Goal: Task Accomplishment & Management: Use online tool/utility

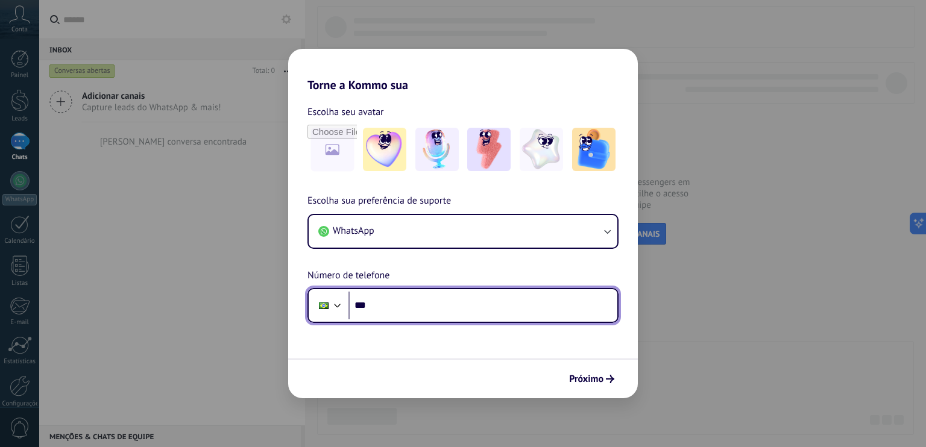
click at [516, 302] on input "***" at bounding box center [482, 306] width 269 height 28
click at [485, 305] on input "********" at bounding box center [482, 306] width 269 height 28
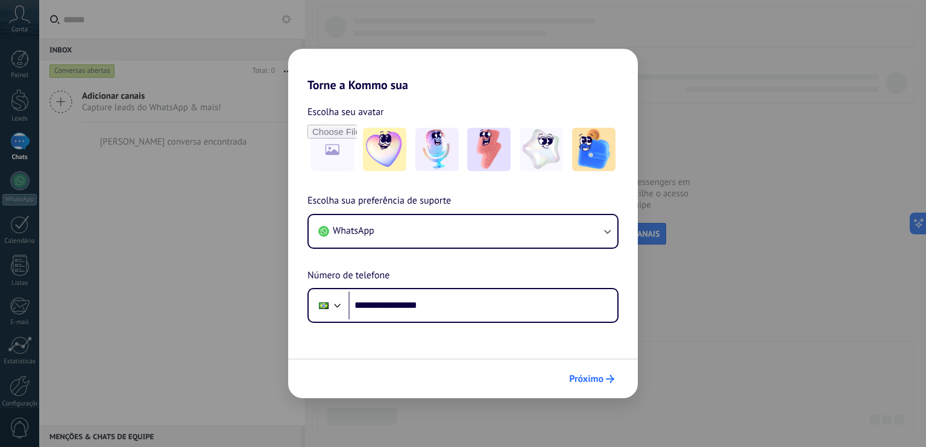
click at [599, 372] on button "Próximo" at bounding box center [592, 379] width 56 height 20
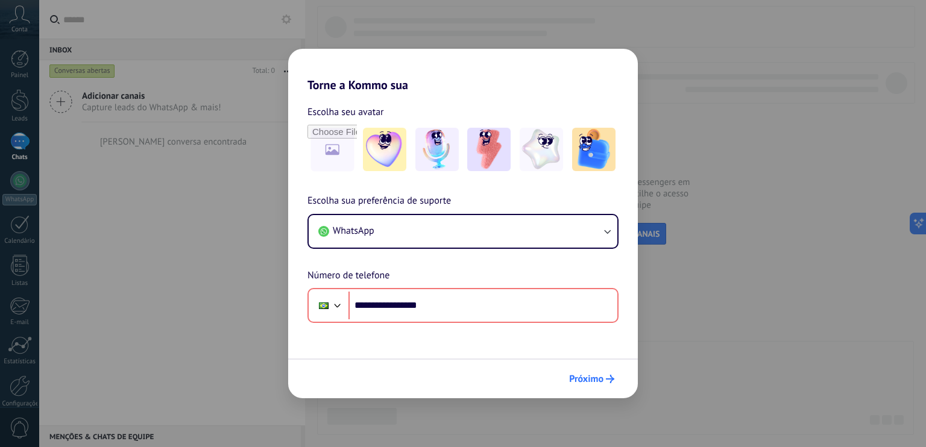
click at [599, 372] on button "Próximo" at bounding box center [592, 379] width 56 height 20
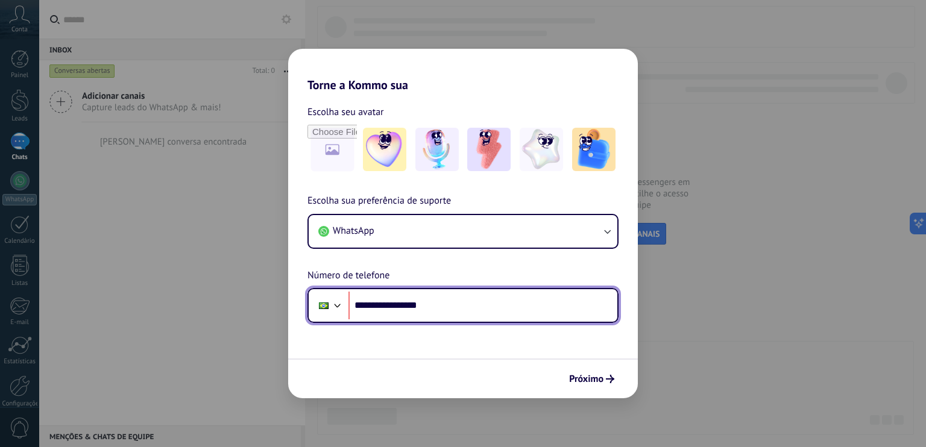
click at [527, 307] on input "**********" at bounding box center [482, 306] width 269 height 28
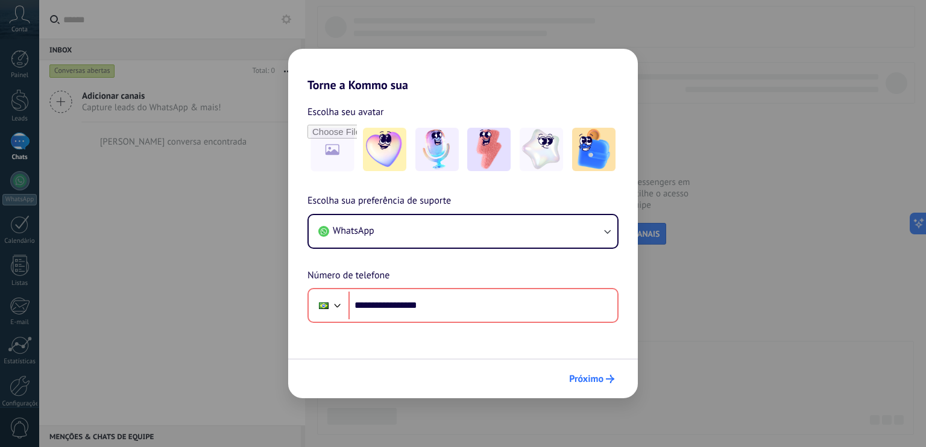
click at [576, 376] on span "Próximo" at bounding box center [586, 379] width 34 height 8
click at [606, 151] on img at bounding box center [593, 149] width 43 height 43
click at [606, 377] on icon "submit" at bounding box center [610, 379] width 8 height 8
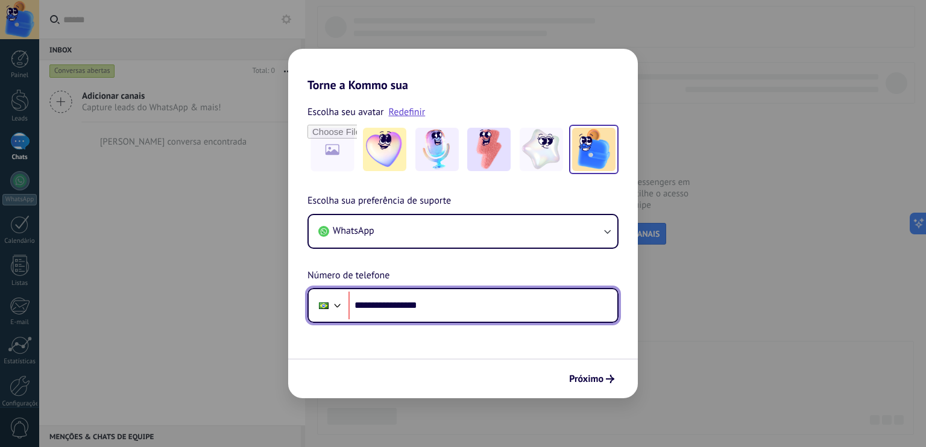
click at [533, 316] on input "**********" at bounding box center [482, 306] width 269 height 28
click at [398, 305] on input "**********" at bounding box center [482, 306] width 269 height 28
click at [392, 305] on input "**********" at bounding box center [482, 306] width 269 height 28
type input "**********"
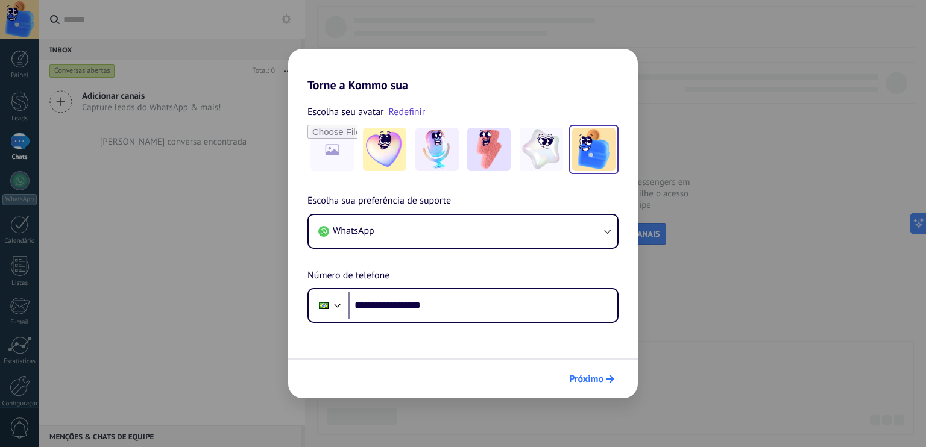
click at [587, 375] on span "Próximo" at bounding box center [586, 379] width 34 height 8
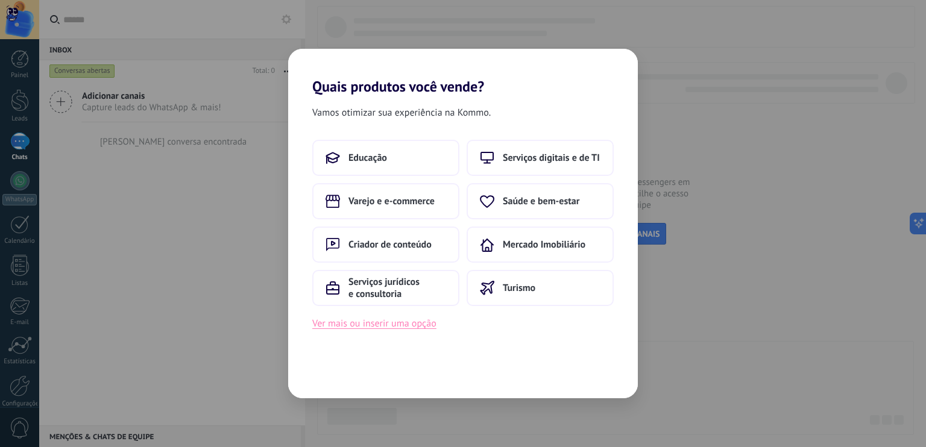
click at [376, 328] on button "Ver mais ou inserir uma opção" at bounding box center [374, 324] width 124 height 16
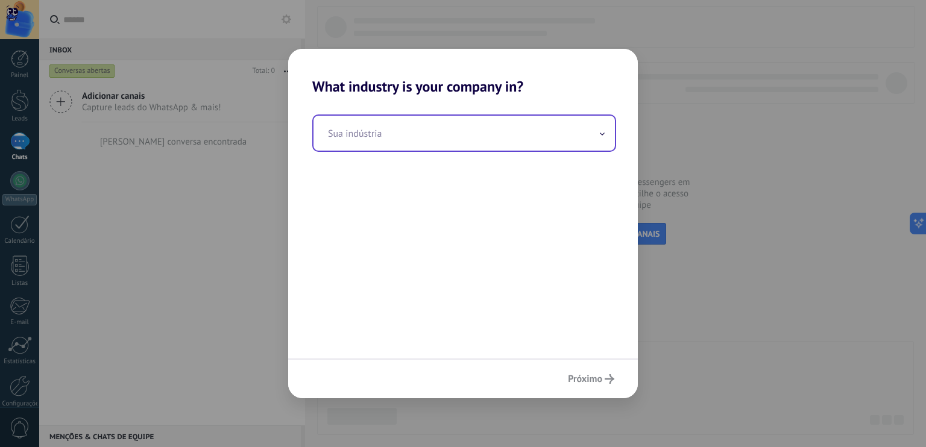
click at [400, 134] on input "text" at bounding box center [463, 133] width 301 height 35
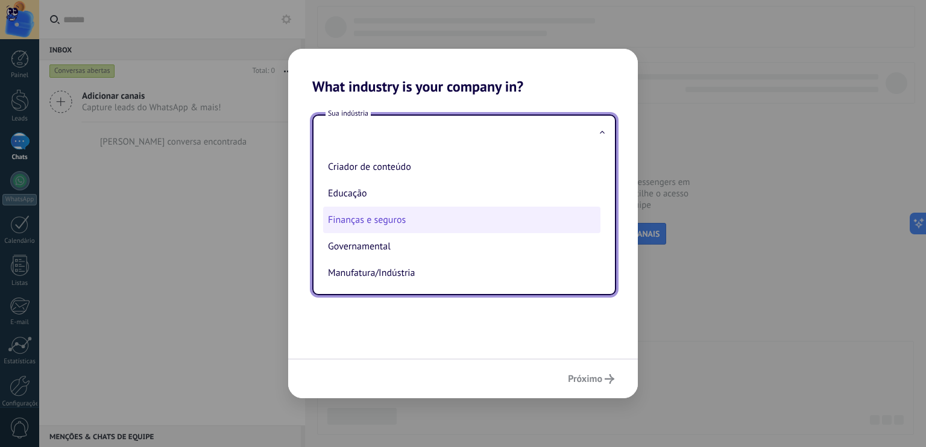
scroll to position [30, 0]
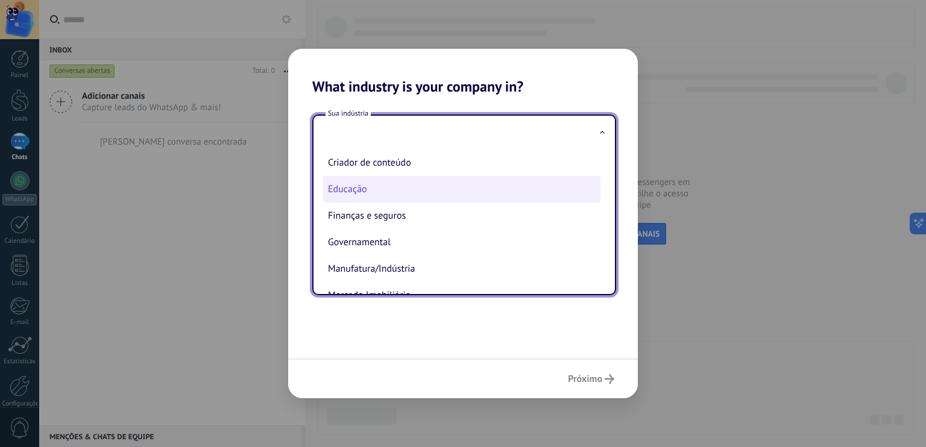
click at [409, 193] on li "Educação" at bounding box center [461, 189] width 277 height 27
type input "********"
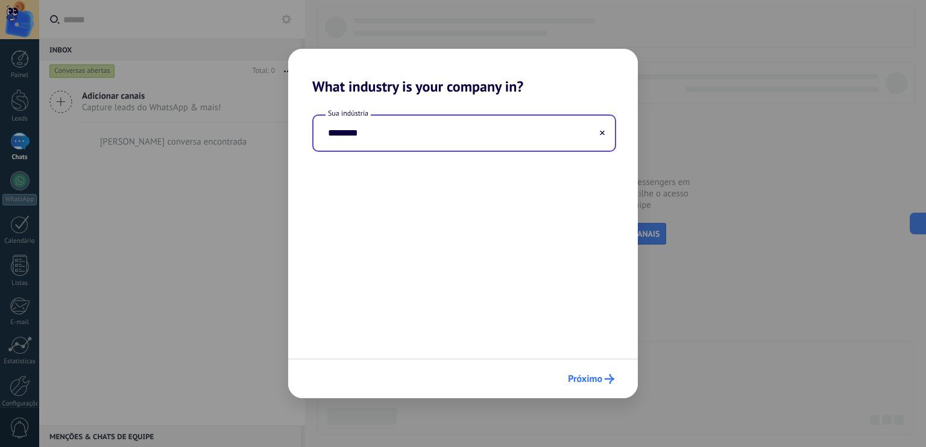
click at [589, 380] on span "Próximo" at bounding box center [585, 379] width 34 height 8
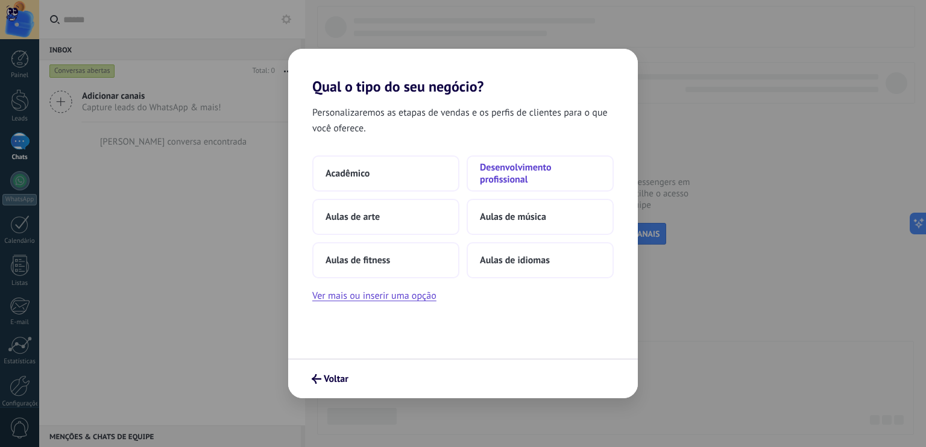
click at [577, 174] on span "Desenvolvimento profissional" at bounding box center [540, 174] width 121 height 24
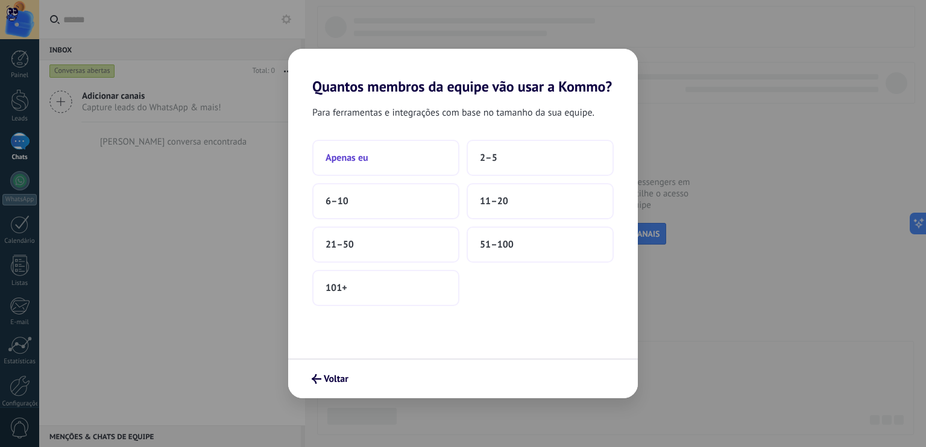
click at [410, 155] on button "Apenas eu" at bounding box center [385, 158] width 147 height 36
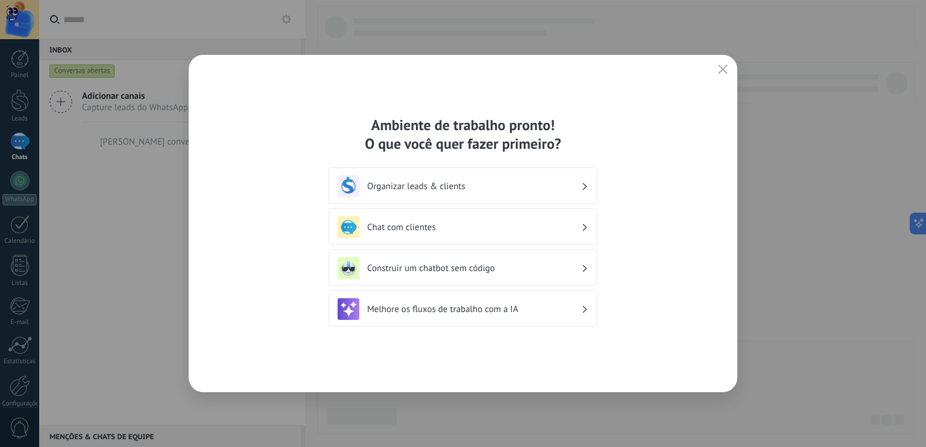
click at [529, 263] on h3 "Construir um chatbot sem código" at bounding box center [474, 268] width 214 height 11
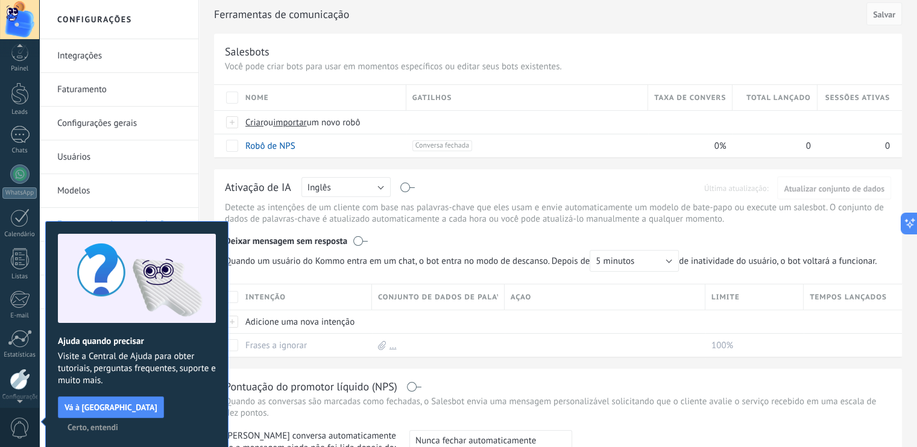
scroll to position [53, 0]
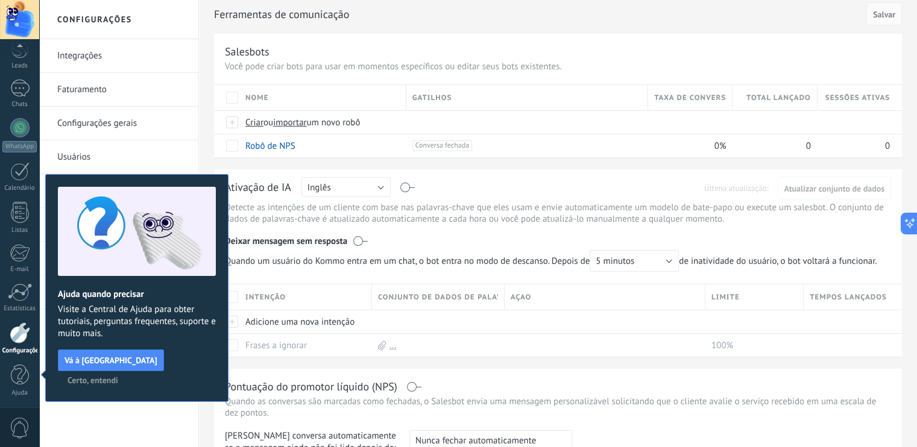
click at [109, 382] on span "Certo, entendi" at bounding box center [93, 380] width 51 height 8
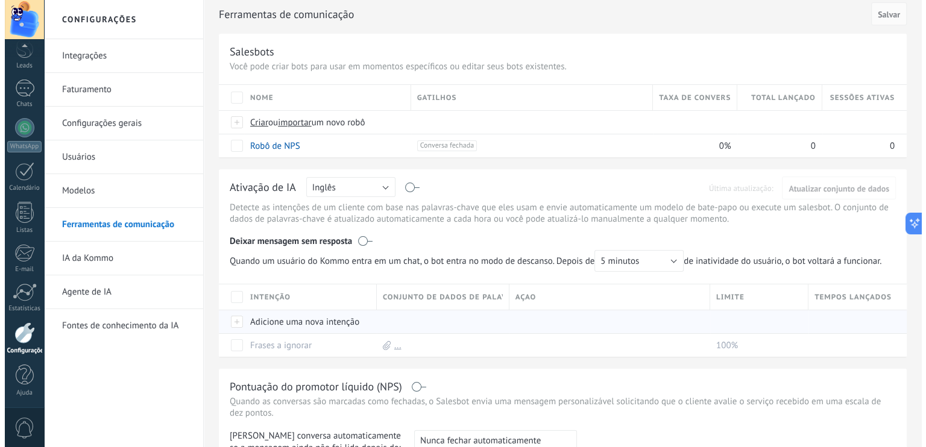
scroll to position [0, 0]
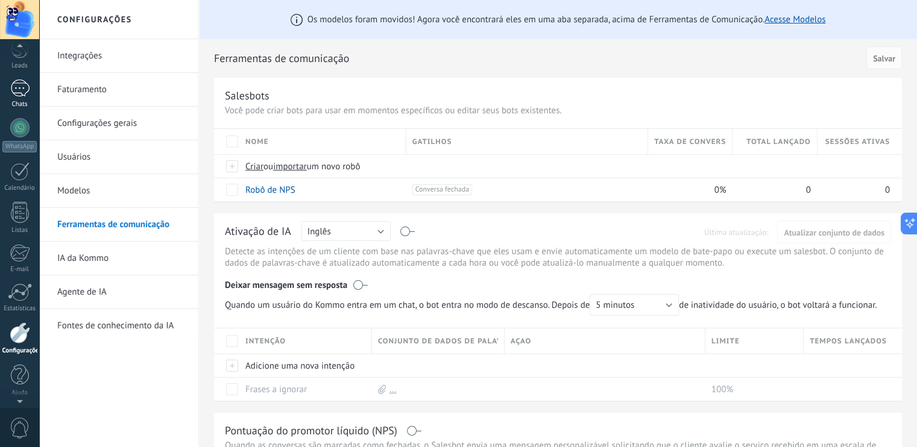
click at [10, 81] on div at bounding box center [19, 88] width 19 height 17
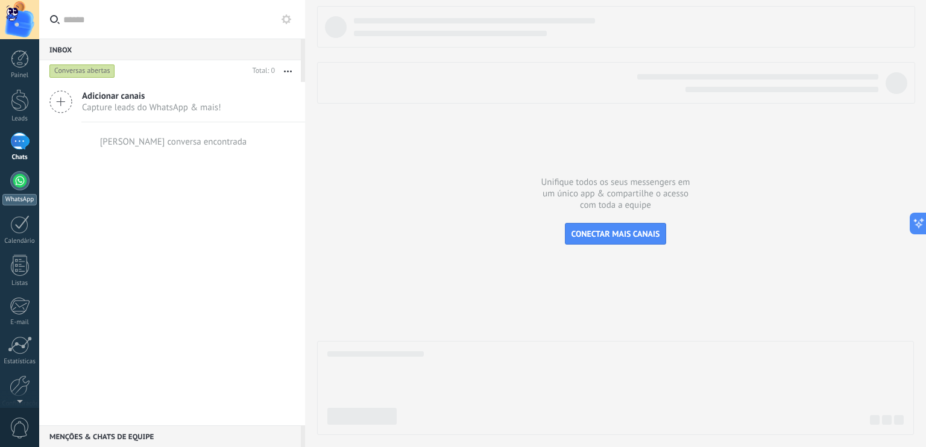
click at [25, 183] on div at bounding box center [19, 180] width 19 height 19
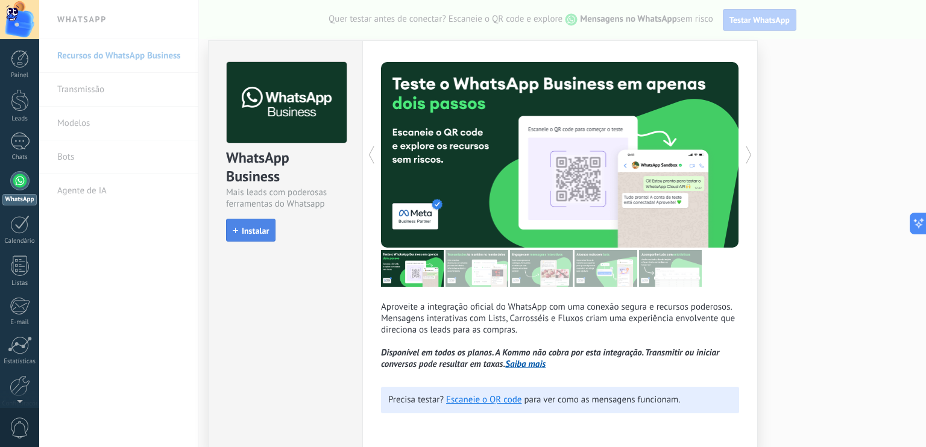
click at [265, 229] on span "Instalar" at bounding box center [255, 231] width 27 height 8
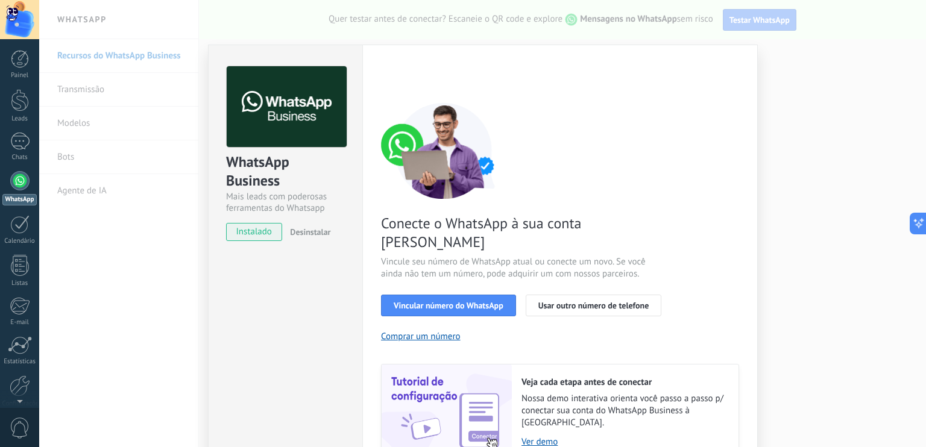
scroll to position [39, 0]
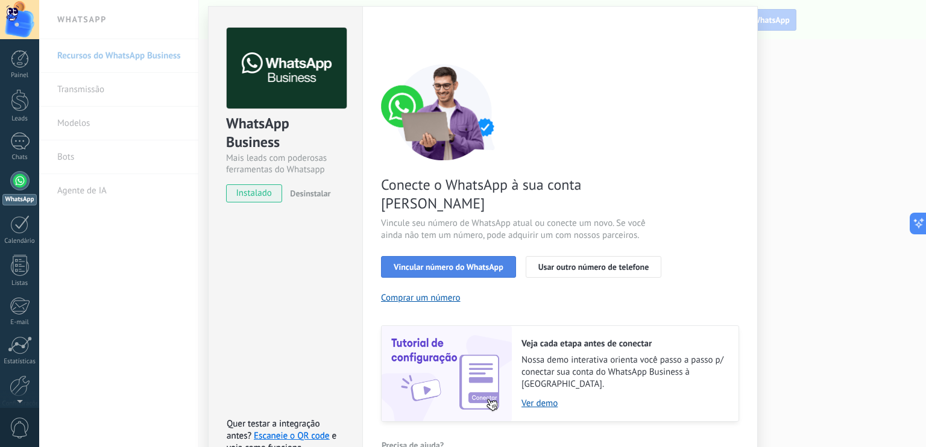
click at [460, 263] on span "Vincular número do WhatsApp" at bounding box center [449, 267] width 110 height 8
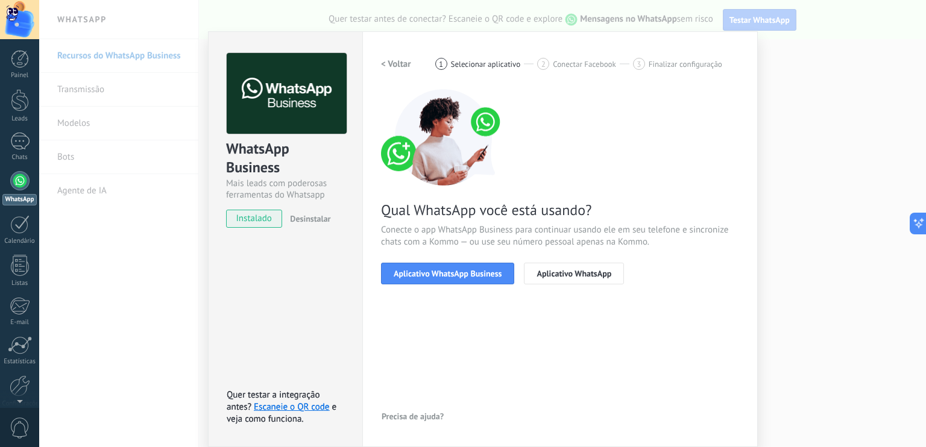
scroll to position [13, 0]
click at [465, 277] on span "Aplicativo WhatsApp Business" at bounding box center [448, 273] width 108 height 8
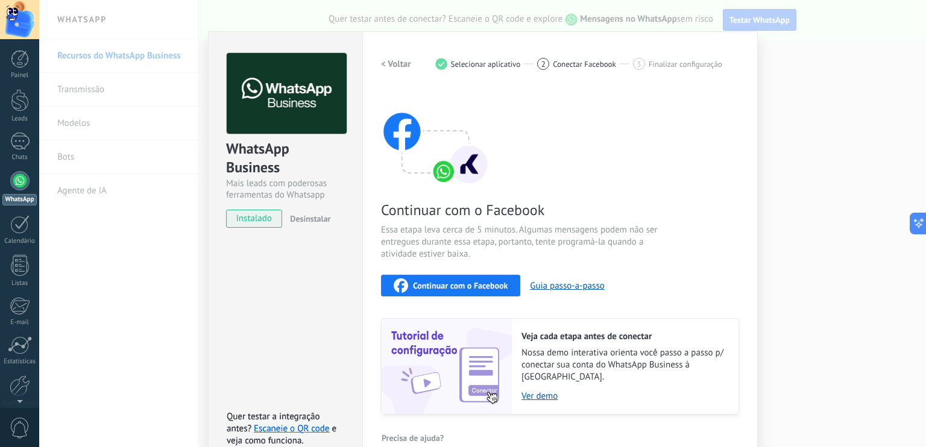
click at [397, 60] on h2 "< Voltar" at bounding box center [396, 63] width 30 height 11
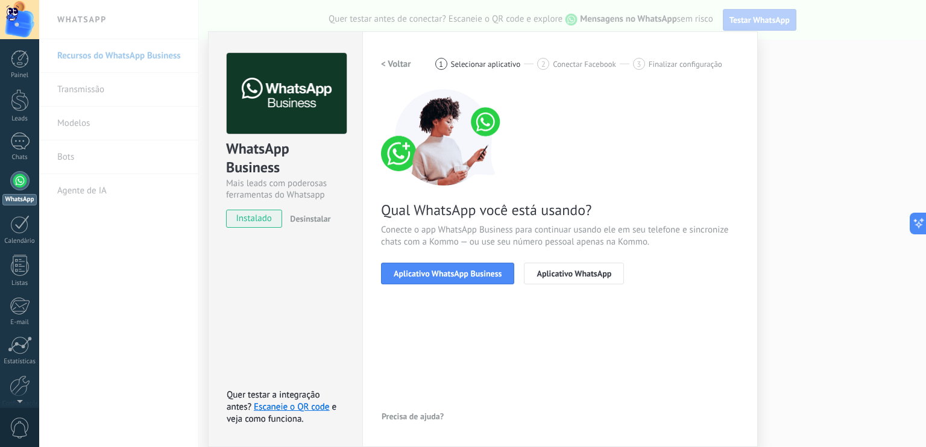
click at [381, 63] on h2 "< Voltar" at bounding box center [396, 63] width 30 height 11
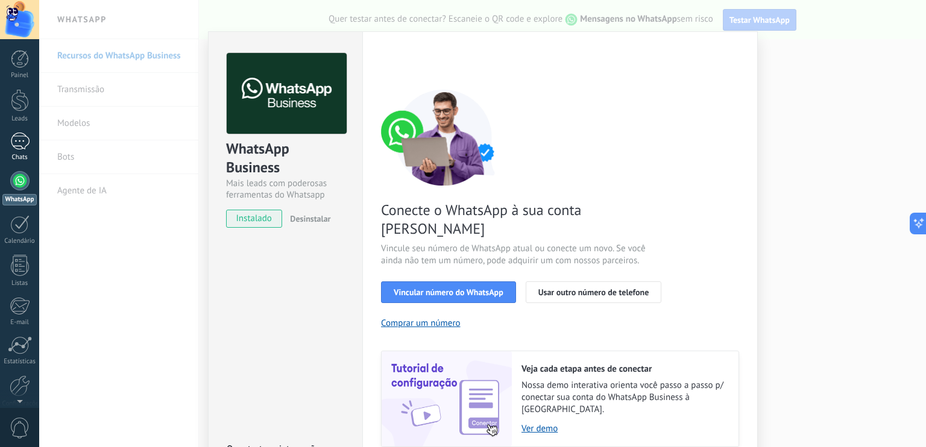
click at [26, 144] on div at bounding box center [19, 141] width 19 height 17
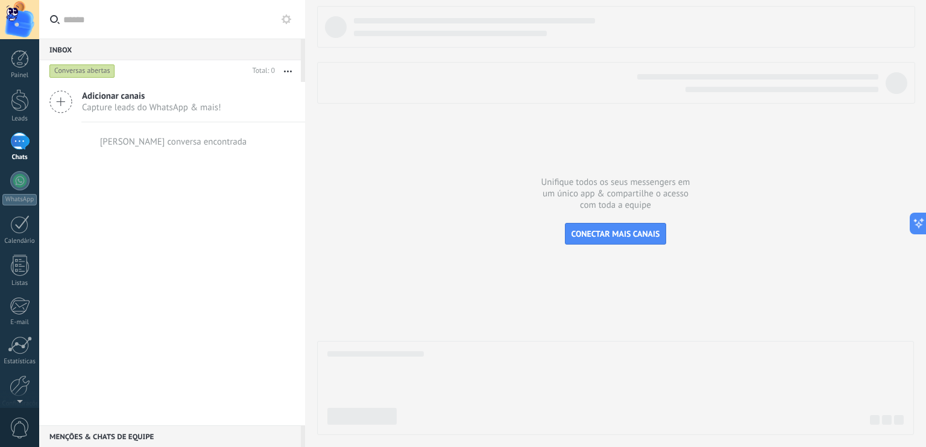
click at [168, 98] on span "Adicionar canais" at bounding box center [151, 95] width 139 height 11
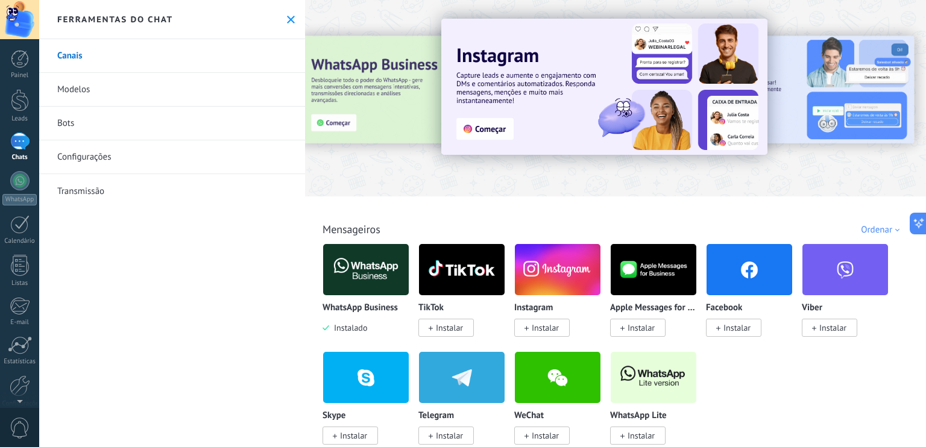
click at [286, 24] on button at bounding box center [291, 19] width 10 height 10
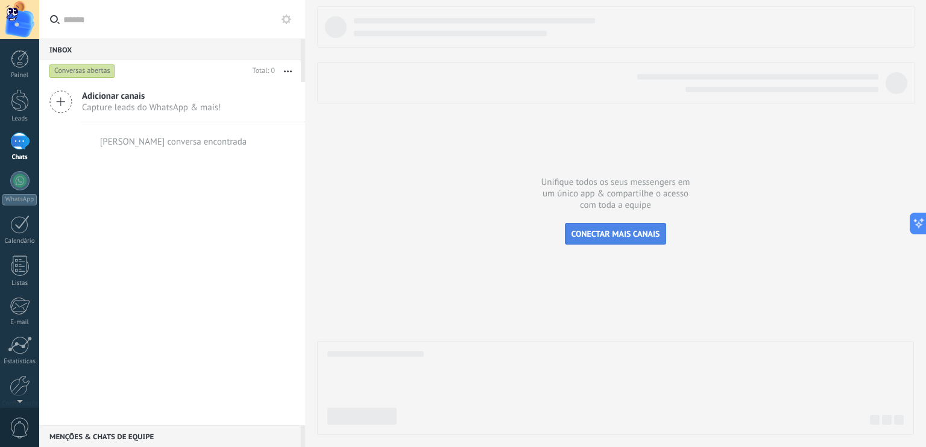
click at [636, 231] on span "CONECTAR MAIS CANAIS" at bounding box center [615, 233] width 89 height 11
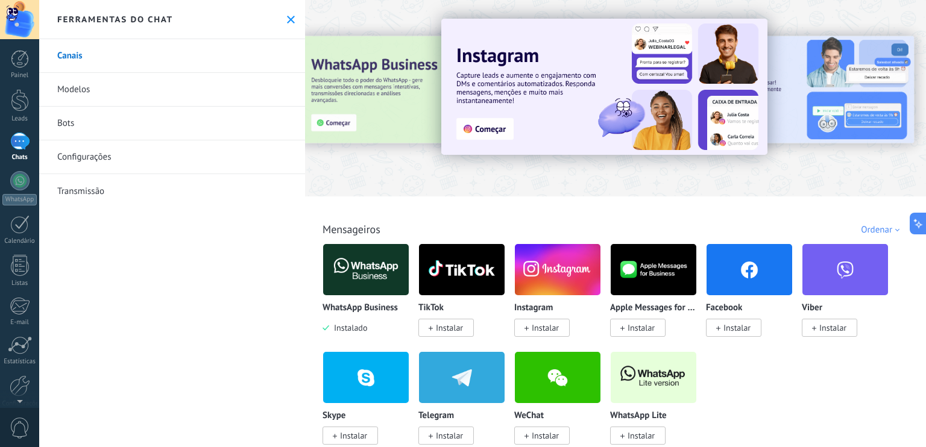
click at [370, 280] on img at bounding box center [366, 269] width 86 height 58
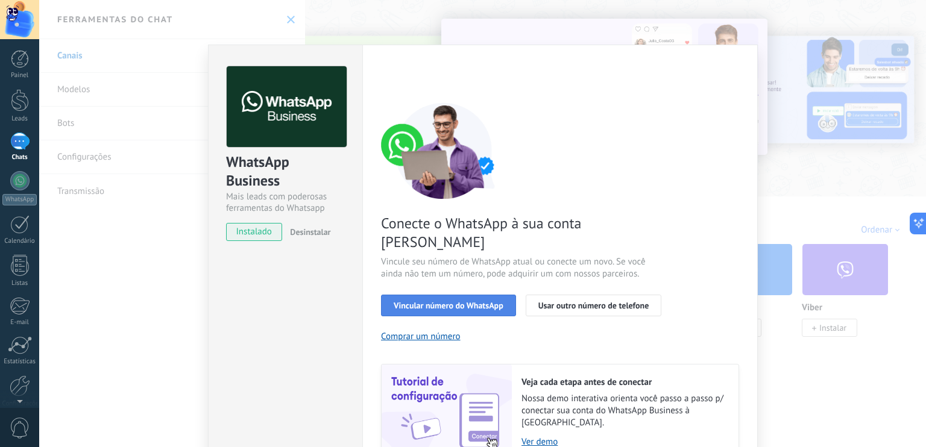
click at [445, 295] on button "Vincular número do WhatsApp" at bounding box center [448, 306] width 135 height 22
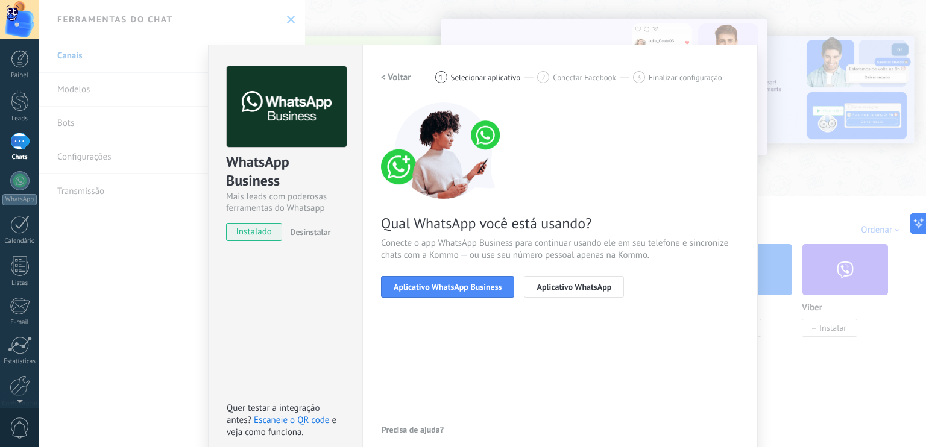
click at [445, 292] on button "Aplicativo WhatsApp Business" at bounding box center [447, 287] width 133 height 22
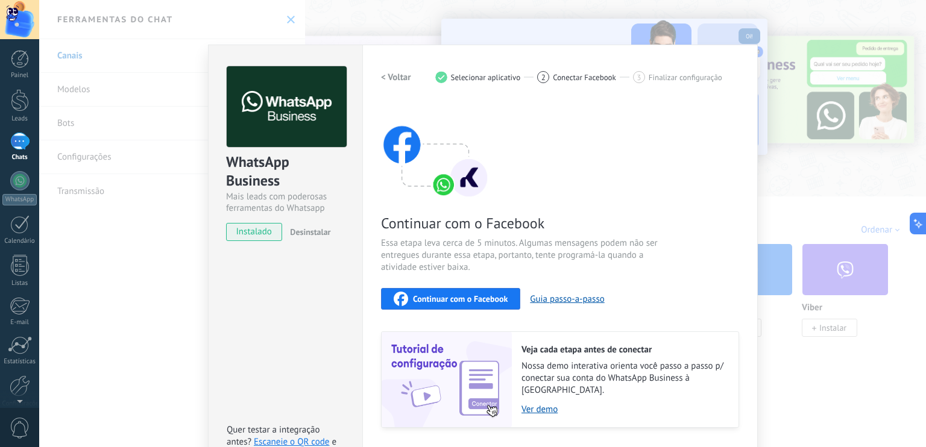
click at [457, 296] on span "Continuar com o Facebook" at bounding box center [460, 299] width 95 height 8
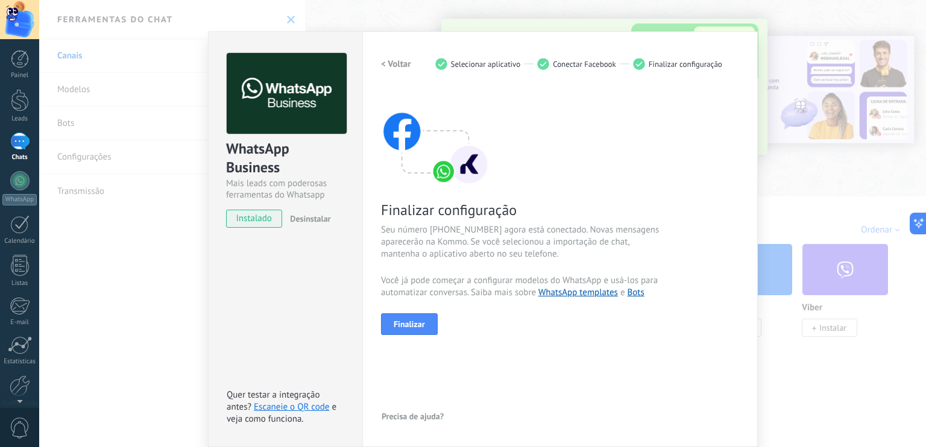
scroll to position [13, 0]
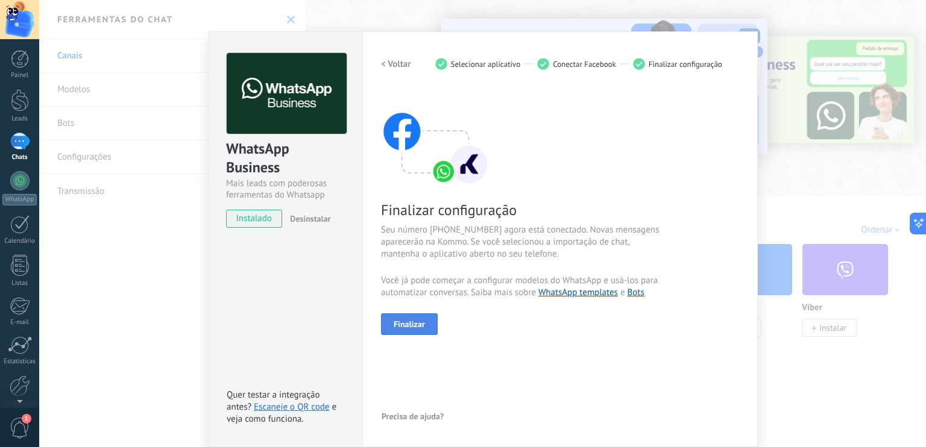
click at [426, 327] on button "Finalizar" at bounding box center [409, 324] width 57 height 22
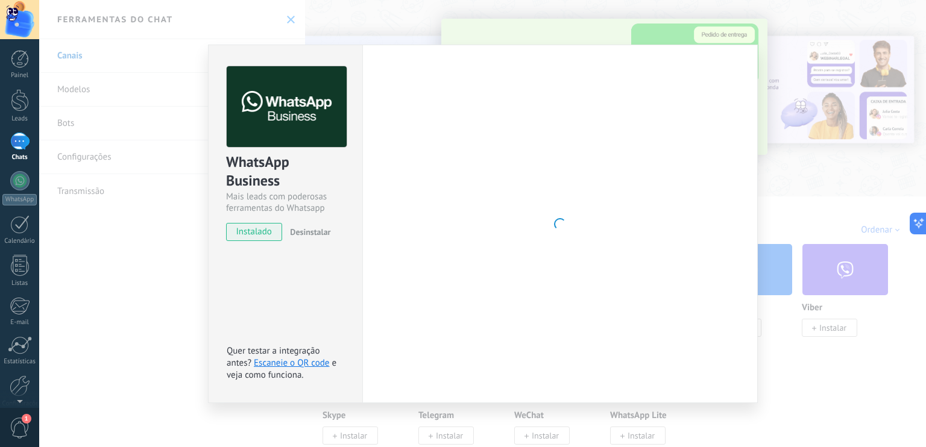
scroll to position [0, 0]
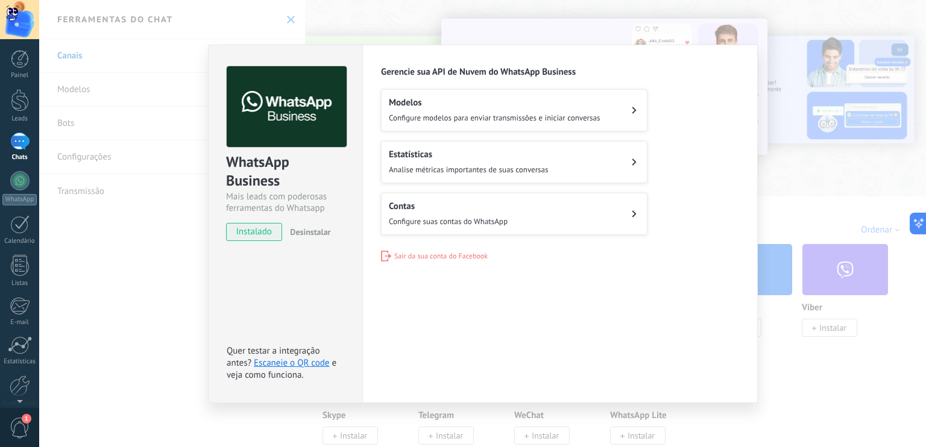
click at [603, 99] on button "Modelos Configure modelos para enviar transmissões e iniciar conversas" at bounding box center [514, 110] width 266 height 42
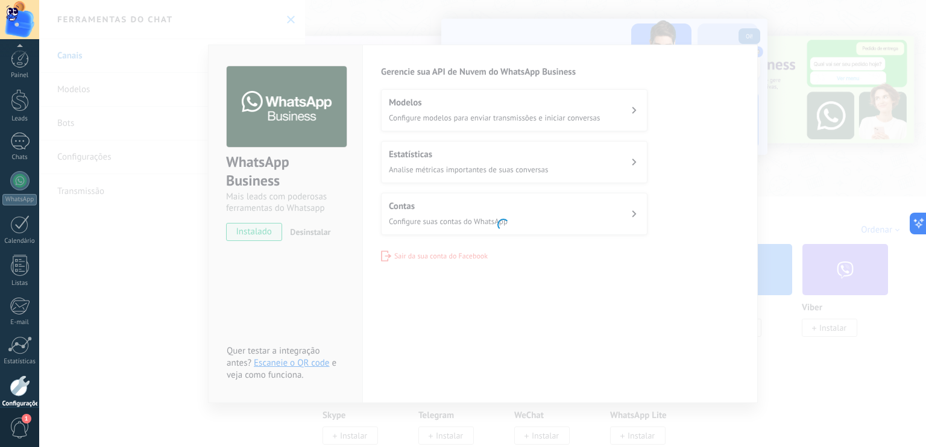
scroll to position [53, 0]
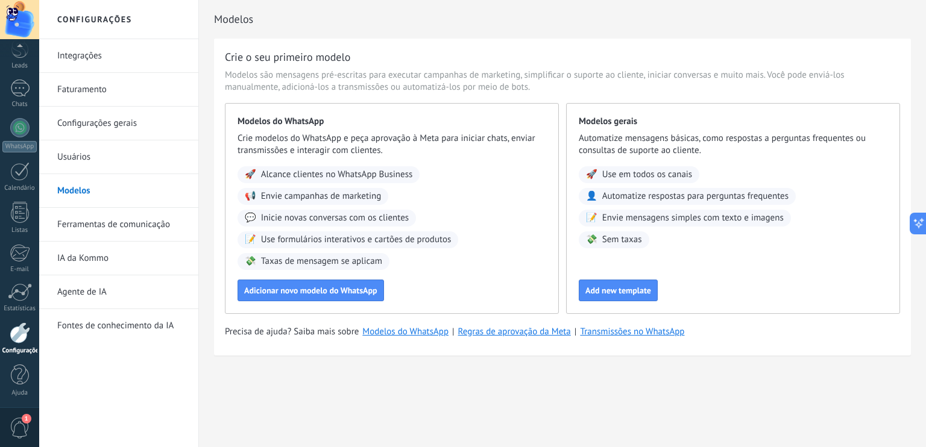
click at [340, 219] on span "Inicie novas conversas com os clientes" at bounding box center [335, 218] width 148 height 12
click at [24, 93] on div at bounding box center [19, 88] width 19 height 17
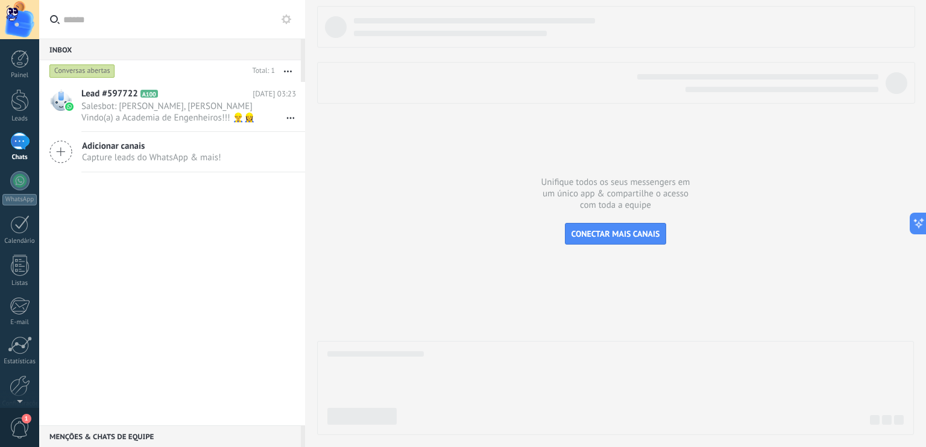
click at [183, 138] on div "Adicionar canais Capture leads do WhatsApp & mais!" at bounding box center [172, 152] width 266 height 40
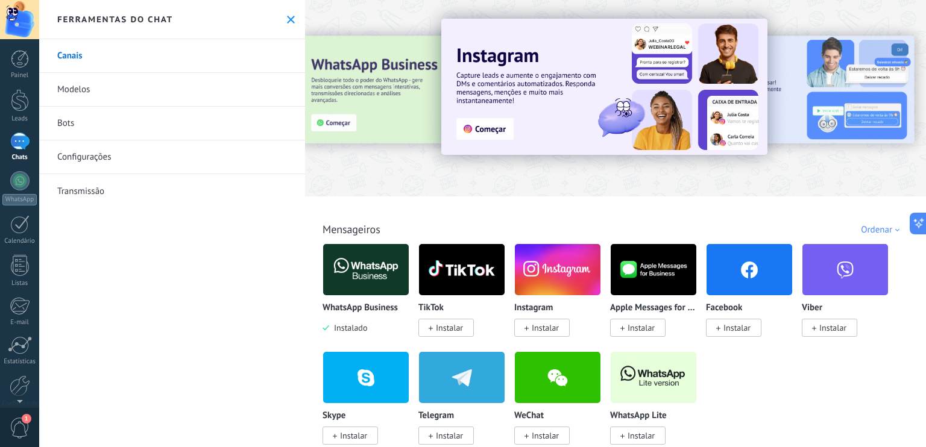
click at [128, 120] on link "Bots" at bounding box center [172, 124] width 266 height 34
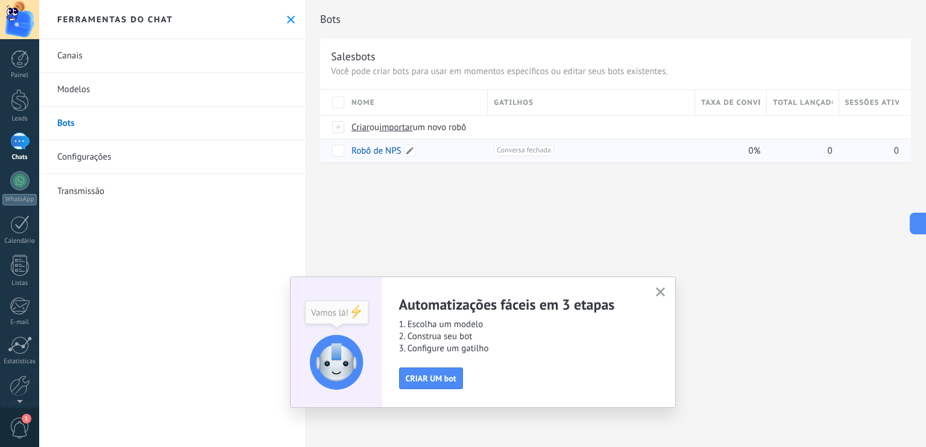
click at [423, 149] on div "Robô de NPS" at bounding box center [413, 150] width 136 height 23
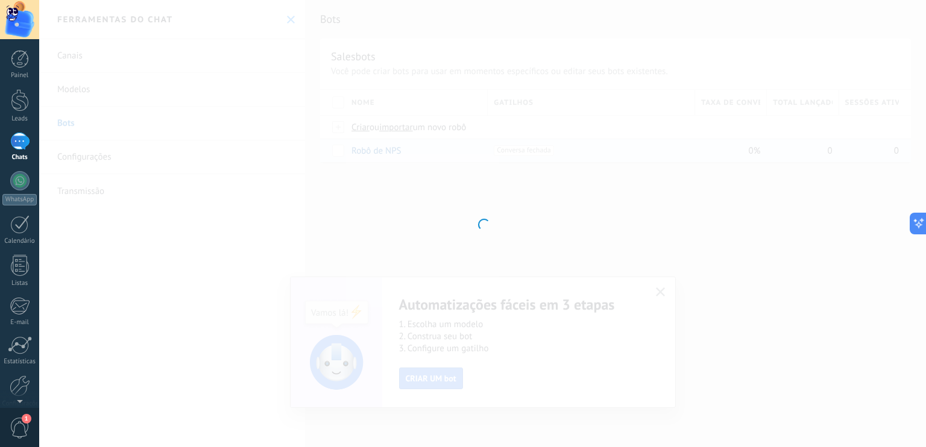
type input "**********"
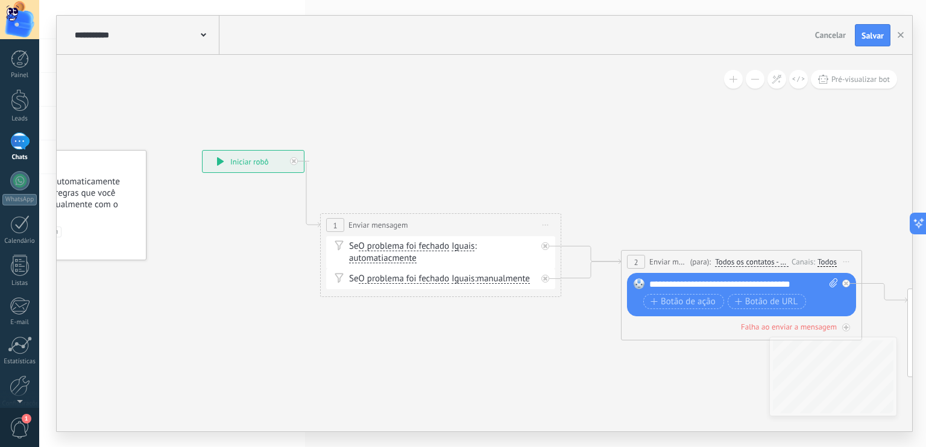
click at [829, 32] on span "Cancelar" at bounding box center [830, 35] width 31 height 11
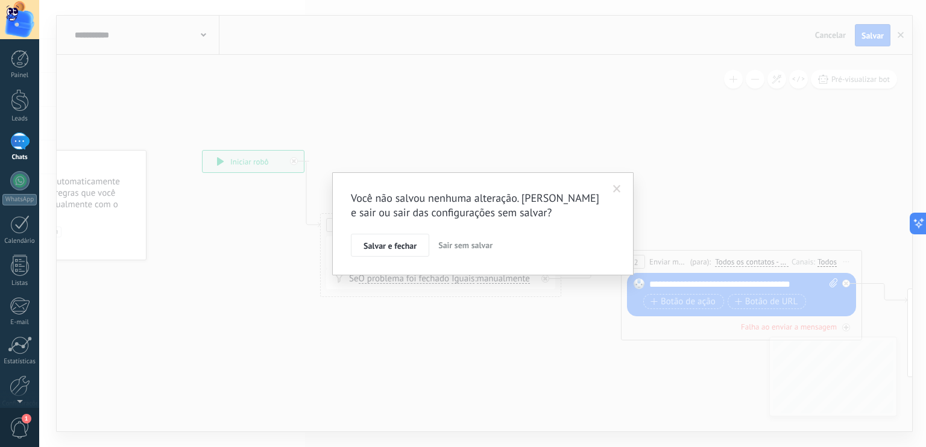
click at [487, 245] on span "Sair sem salvar" at bounding box center [465, 245] width 54 height 11
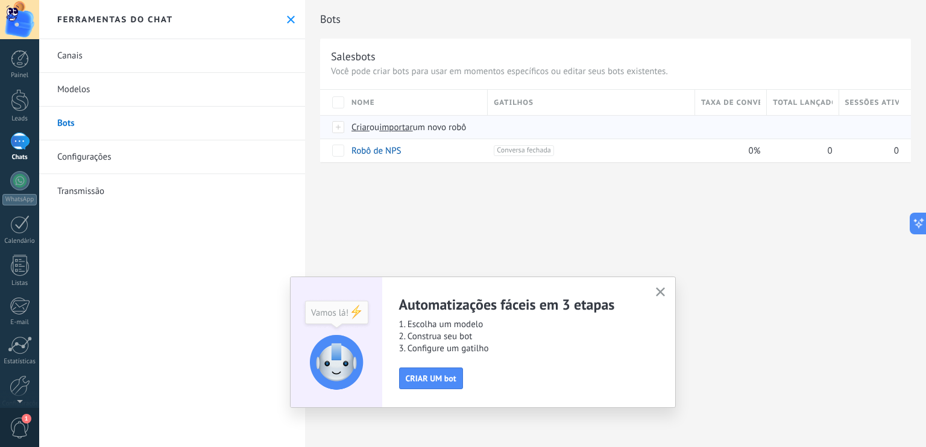
click at [356, 130] on span "Criar" at bounding box center [360, 127] width 18 height 11
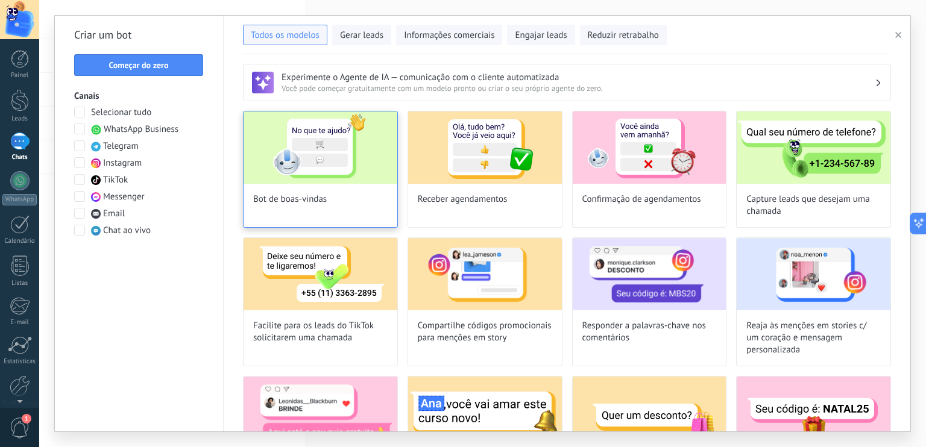
click at [340, 175] on img at bounding box center [321, 148] width 154 height 72
type input "**********"
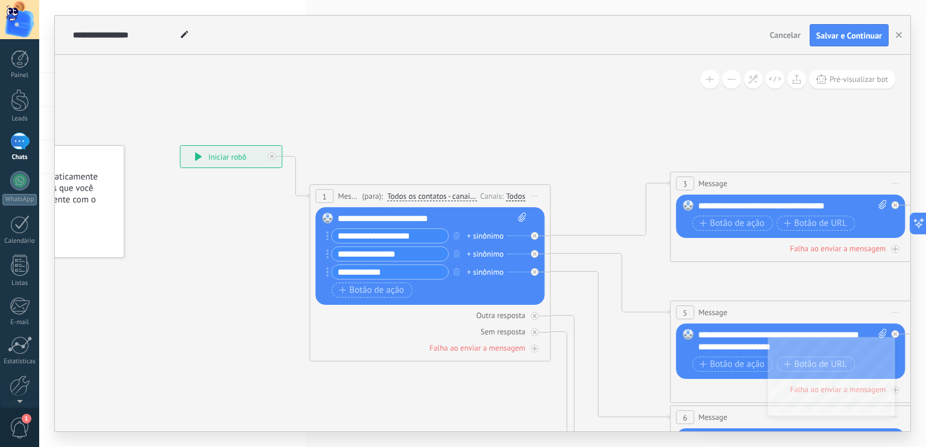
click at [459, 298] on div "**********" at bounding box center [429, 264] width 194 height 72
click at [408, 241] on input "**********" at bounding box center [390, 236] width 116 height 14
click at [533, 235] on icon at bounding box center [534, 236] width 4 height 4
click at [0, 0] on icon at bounding box center [0, 0] width 0 height 0
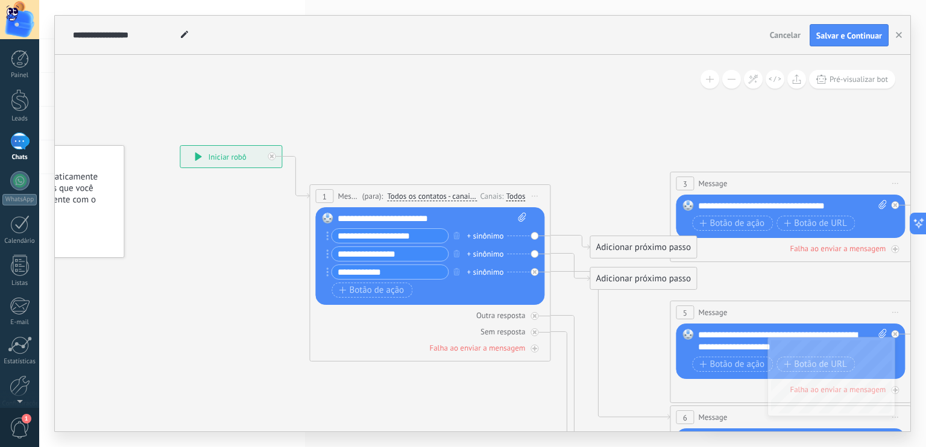
click at [623, 351] on icon at bounding box center [817, 446] width 1879 height 1204
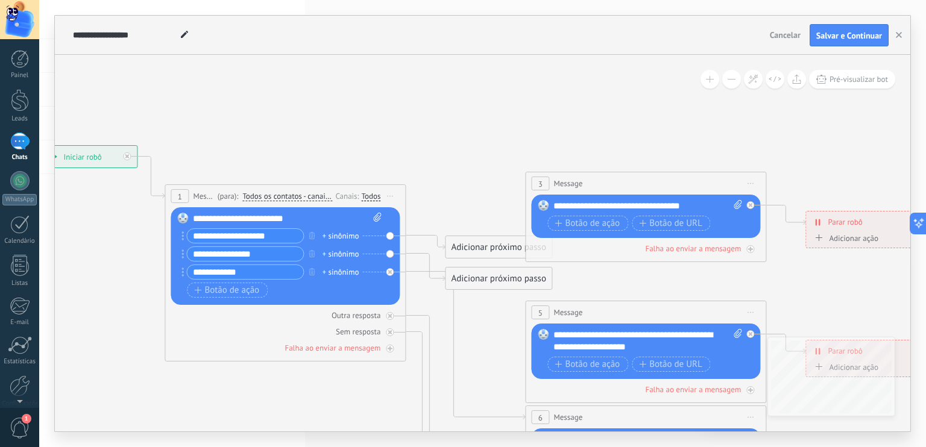
click at [751, 181] on span "Iniciar pré-visualização aqui [GEOGRAPHIC_DATA] Duplicar Excluir" at bounding box center [750, 183] width 19 height 17
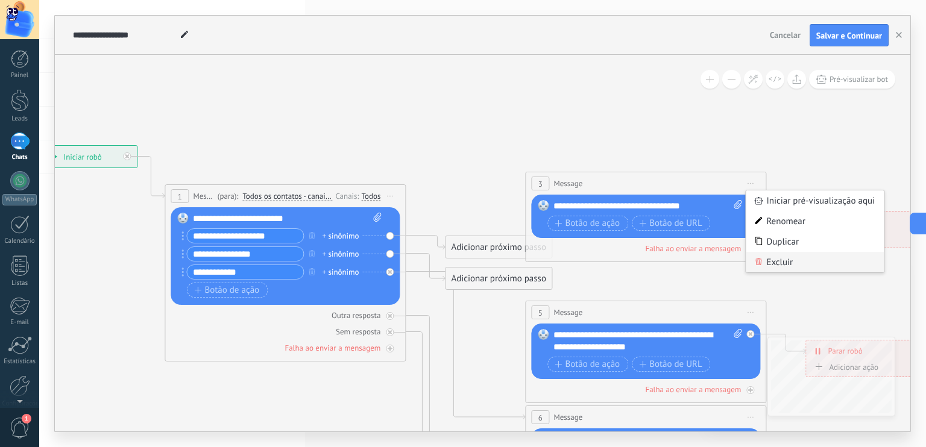
click at [781, 263] on div "Excluir" at bounding box center [815, 262] width 138 height 20
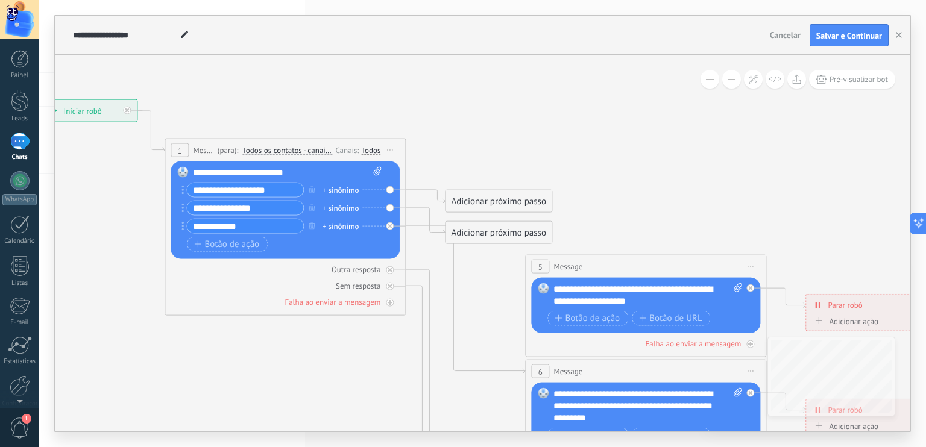
click at [180, 190] on div "Substituir Remover Converter para mensagem de voz Arraste a imagem aqui para an…" at bounding box center [285, 211] width 229 height 98
click at [309, 190] on icon "button" at bounding box center [312, 189] width 6 height 7
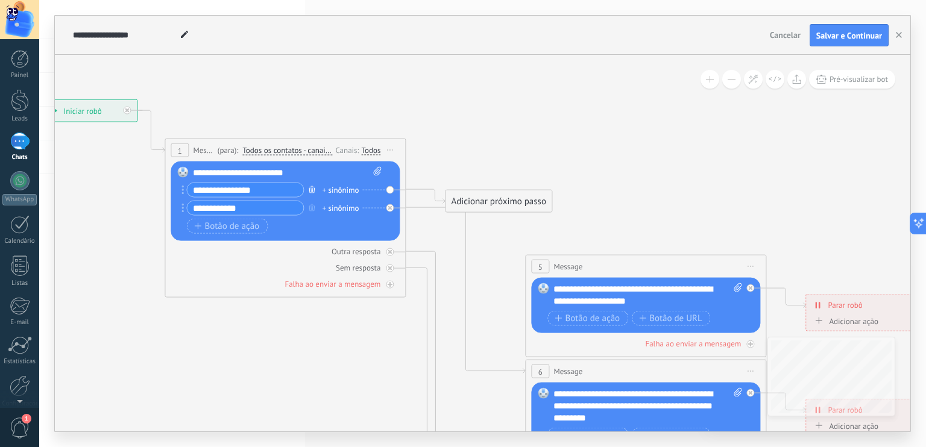
click at [309, 190] on icon "button" at bounding box center [312, 189] width 6 height 7
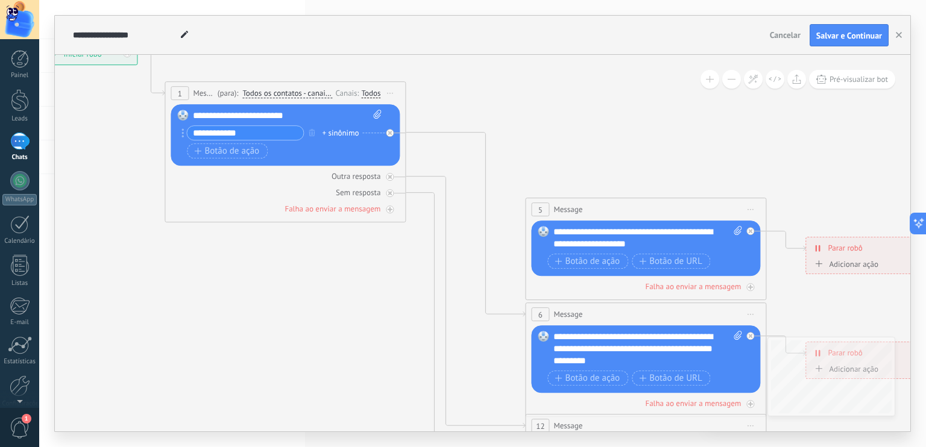
click at [755, 210] on span "Iniciar pré-visualização aqui [GEOGRAPHIC_DATA] Duplicar Excluir" at bounding box center [750, 209] width 19 height 17
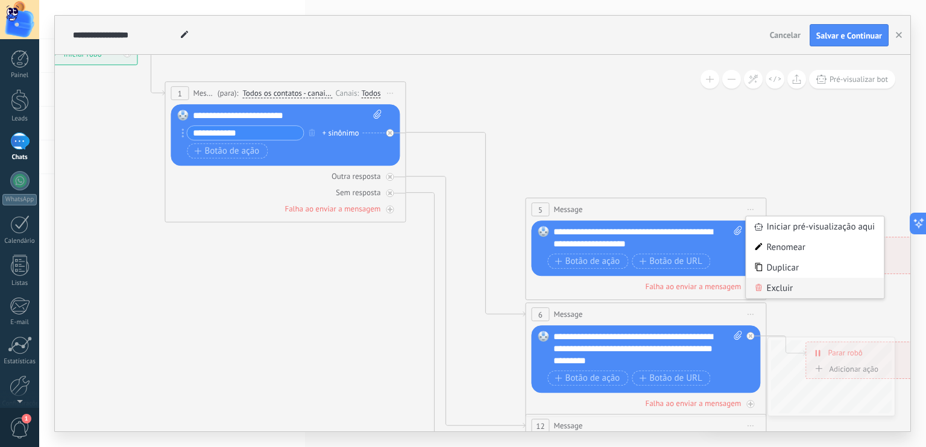
click at [776, 284] on div "Excluir" at bounding box center [815, 288] width 138 height 20
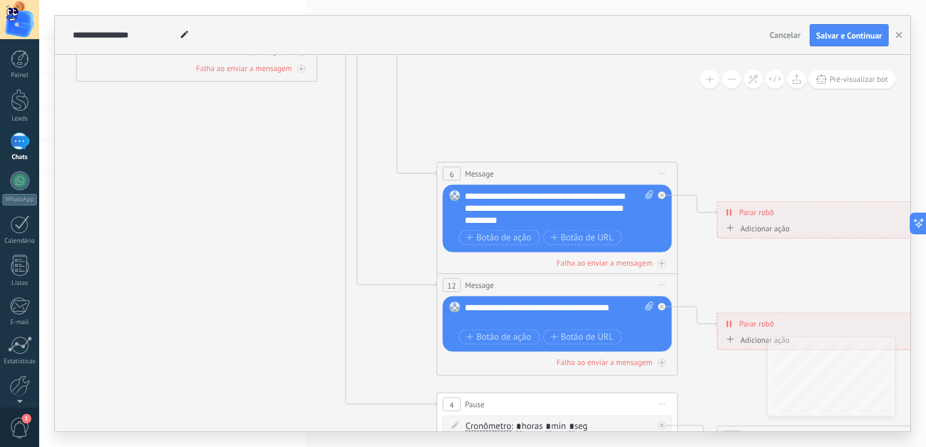
click at [664, 285] on icon at bounding box center [662, 285] width 6 height 1
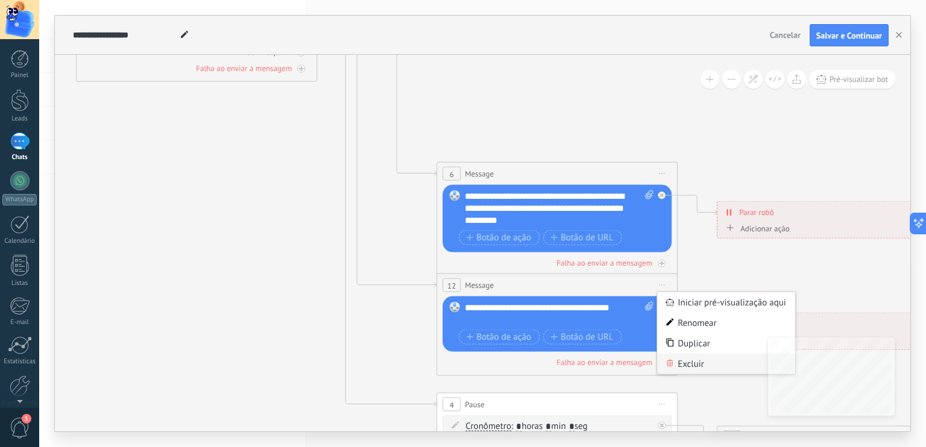
click at [702, 368] on div "Excluir" at bounding box center [726, 364] width 138 height 20
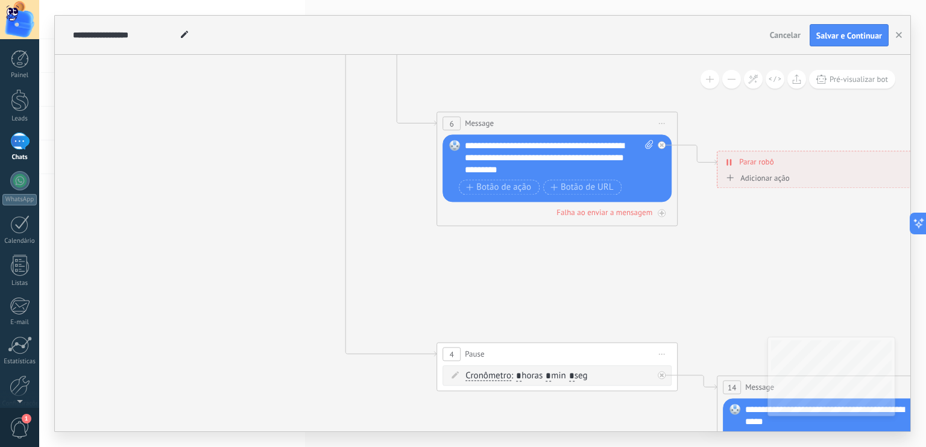
click at [658, 353] on span "Iniciar pré-visualização aqui [GEOGRAPHIC_DATA] Duplicar Excluir" at bounding box center [661, 354] width 19 height 17
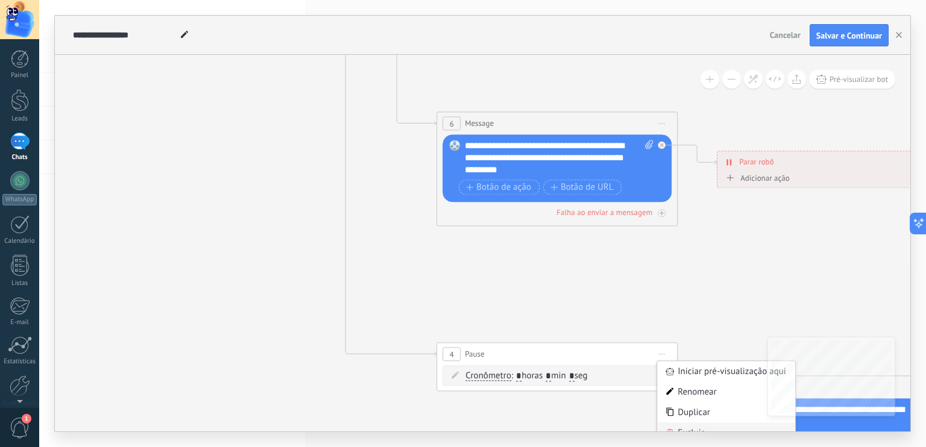
click at [702, 427] on div "Excluir" at bounding box center [726, 433] width 138 height 20
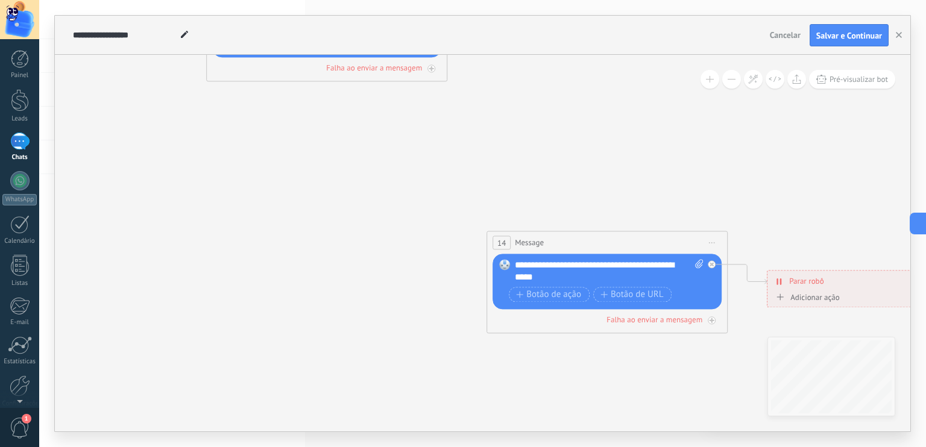
click at [713, 240] on span "Iniciar pré-visualização aqui [GEOGRAPHIC_DATA] Duplicar Excluir" at bounding box center [711, 242] width 19 height 17
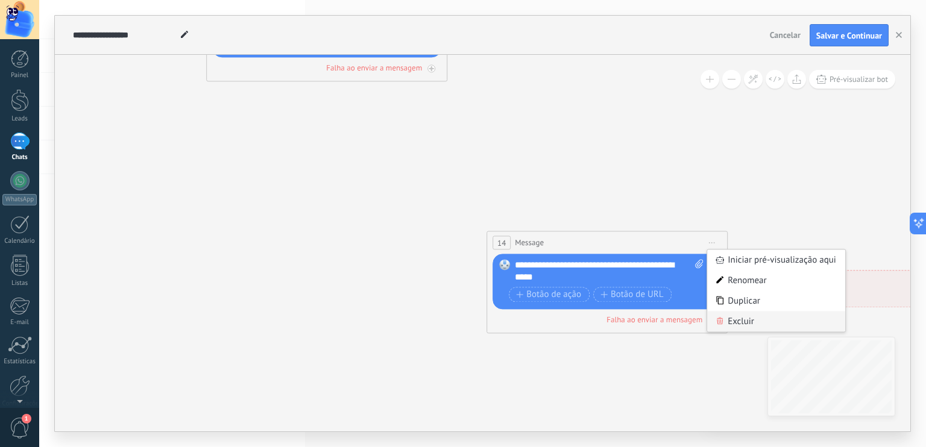
click at [741, 319] on div "Excluir" at bounding box center [776, 322] width 138 height 20
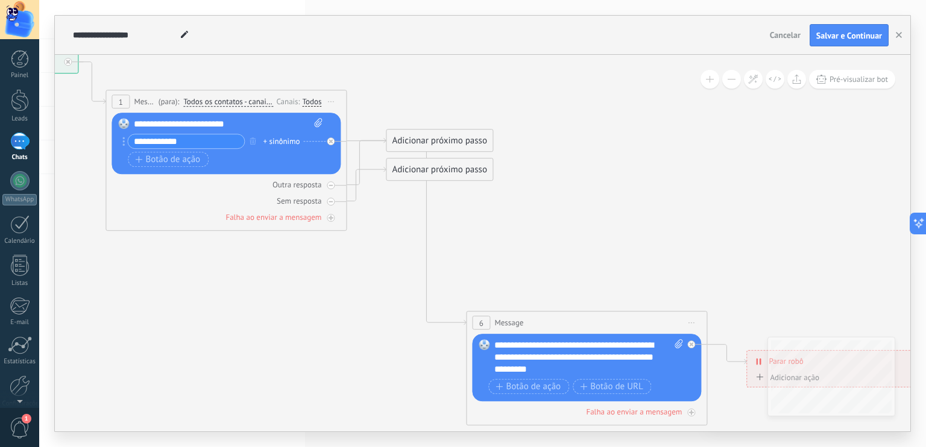
click at [188, 146] on input "**********" at bounding box center [186, 142] width 116 height 14
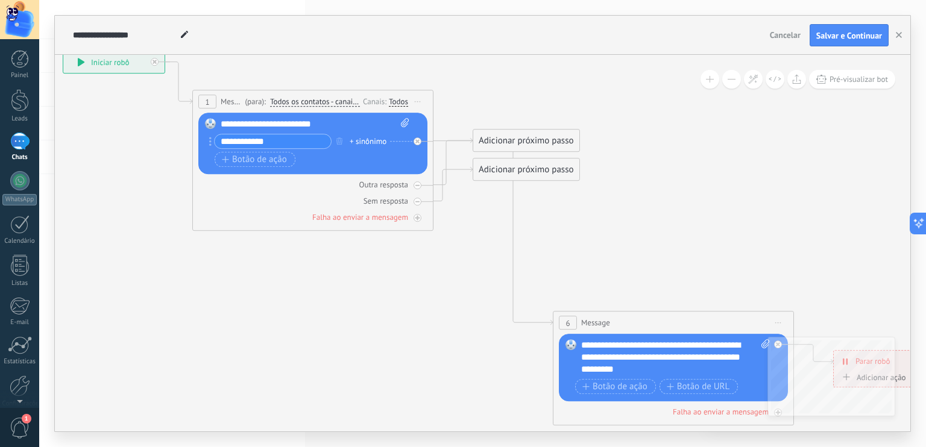
click at [287, 121] on div "**********" at bounding box center [315, 125] width 189 height 12
click at [401, 123] on icon at bounding box center [405, 123] width 8 height 9
click input "Upload" at bounding box center [0, 0] width 0 height 0
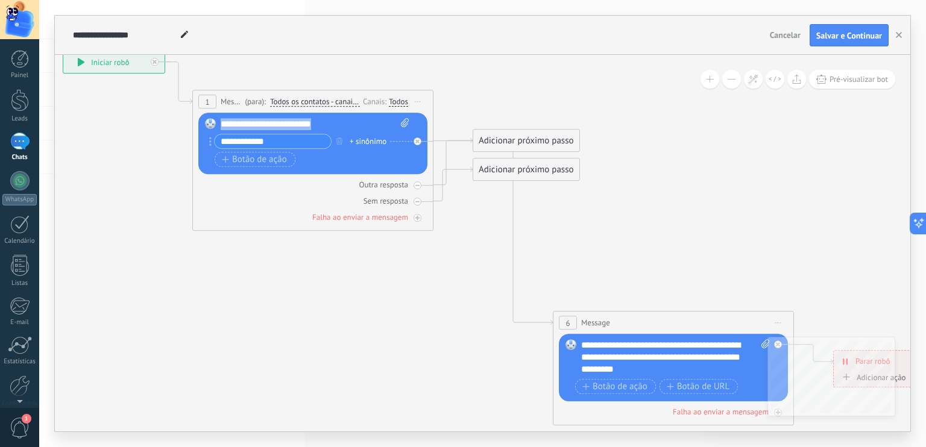
paste div
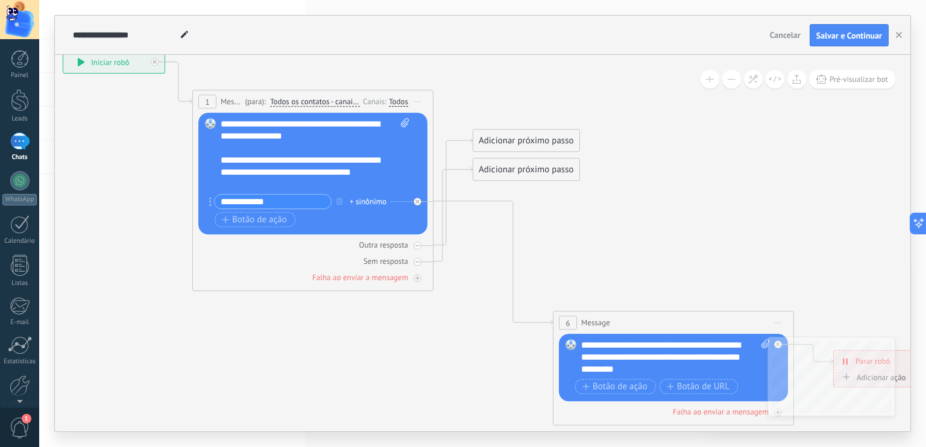
click at [293, 203] on input "**********" at bounding box center [273, 202] width 116 height 14
click at [775, 316] on span "Iniciar pré-visualização aqui [GEOGRAPHIC_DATA] Duplicar Excluir" at bounding box center [777, 323] width 19 height 17
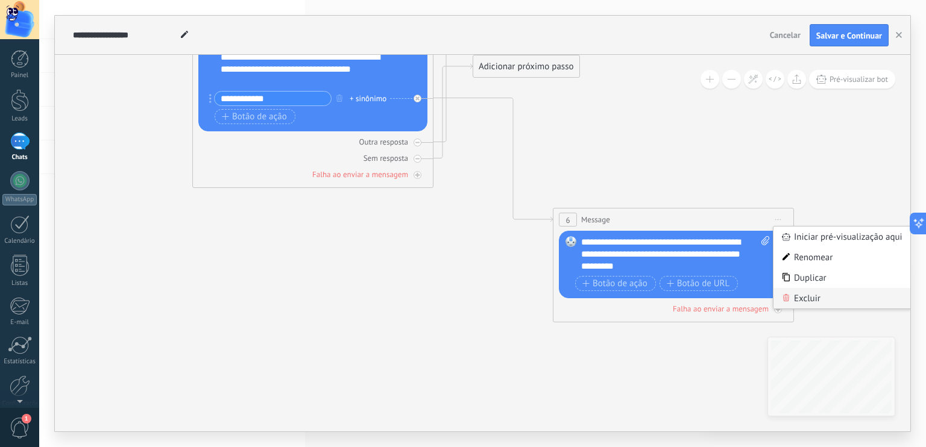
click at [804, 295] on div "Excluir" at bounding box center [842, 298] width 138 height 20
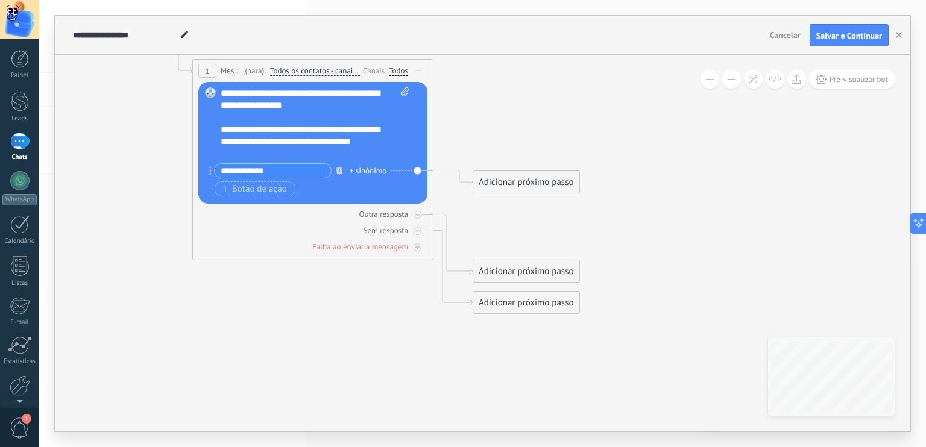
click at [336, 170] on icon "button" at bounding box center [339, 170] width 6 height 7
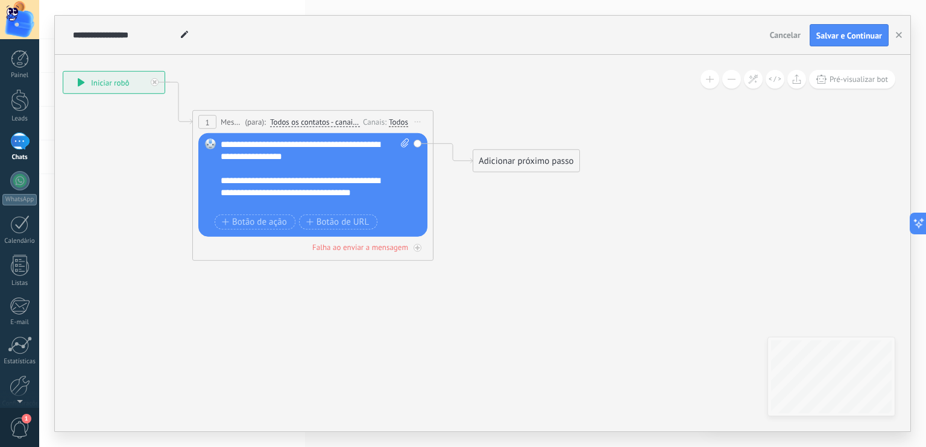
click at [289, 187] on div "**********" at bounding box center [305, 193] width 168 height 36
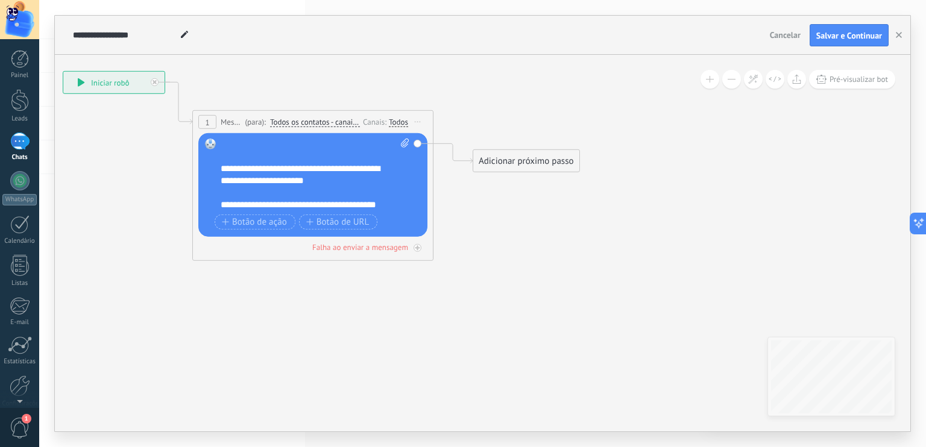
scroll to position [72, 0]
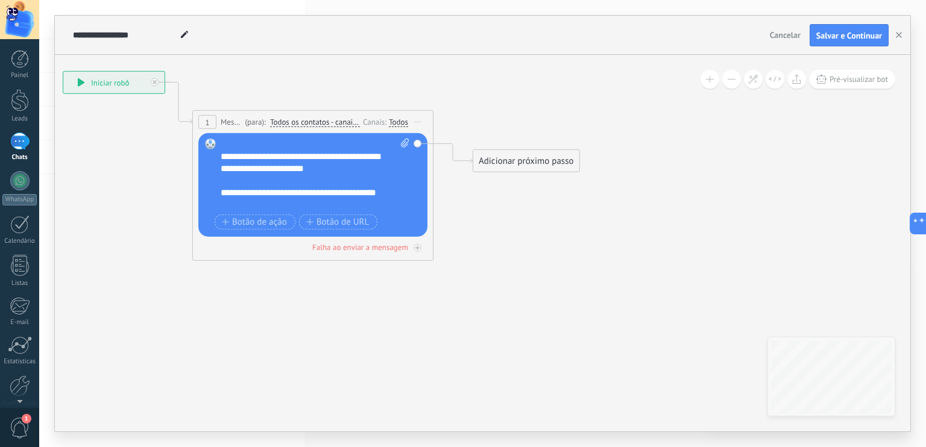
click at [537, 218] on icon at bounding box center [300, 218] width 1078 height 897
click at [857, 30] on button "Salvar e Continuar" at bounding box center [848, 35] width 79 height 23
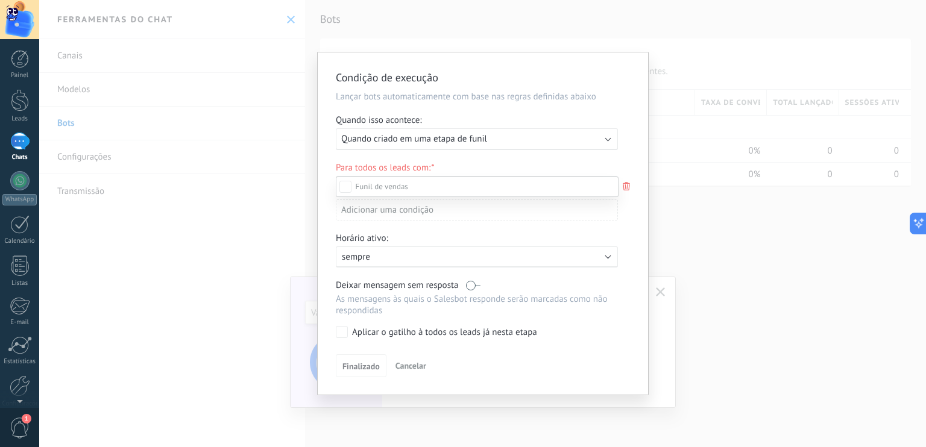
click at [516, 146] on div at bounding box center [482, 223] width 887 height 447
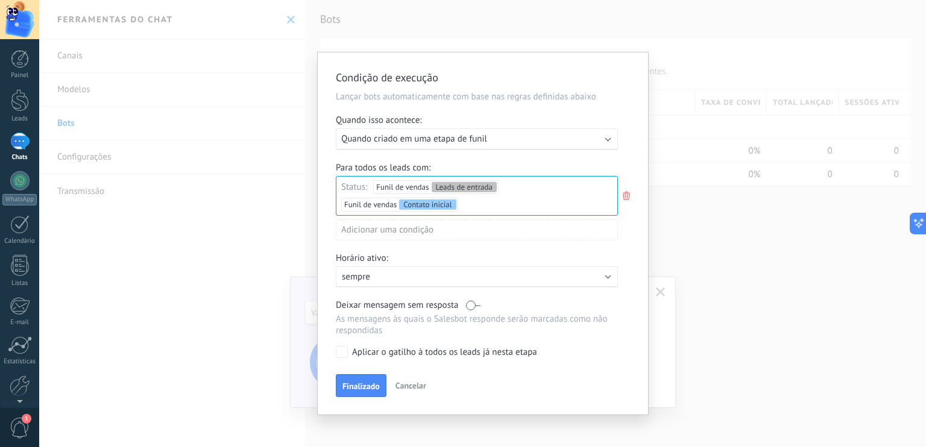
click at [516, 146] on div "Executar: Quando criado em uma etapa de funil" at bounding box center [477, 139] width 282 height 22
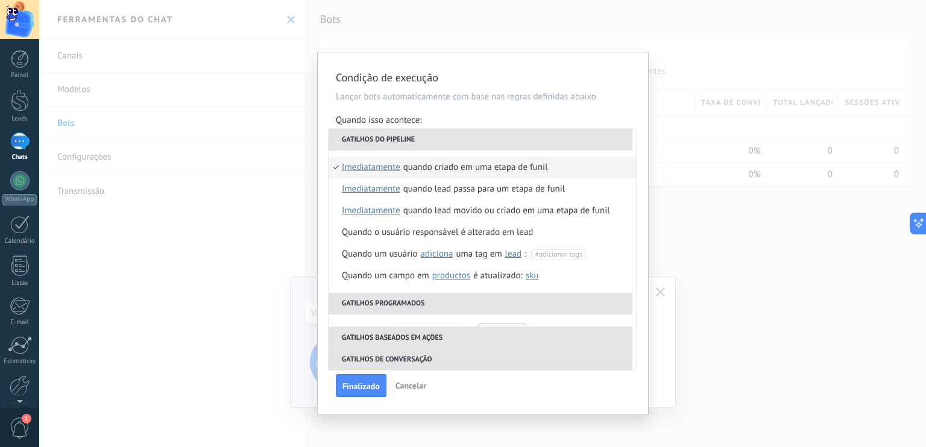
click at [516, 146] on li "Gatilhos do pipeline" at bounding box center [480, 140] width 304 height 22
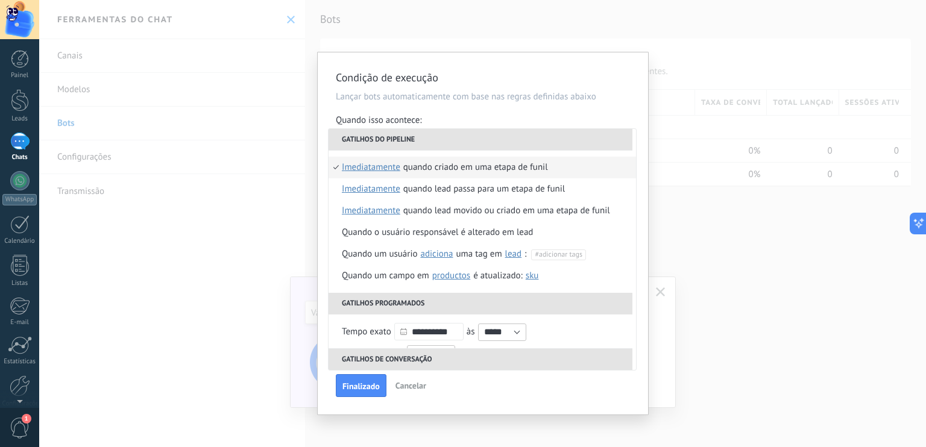
scroll to position [196, 0]
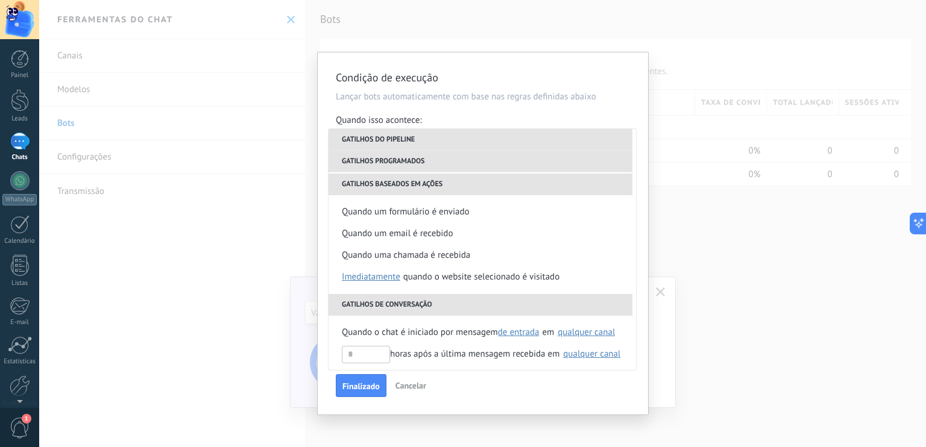
click at [609, 82] on h2 "Condição de execução" at bounding box center [477, 78] width 282 height 14
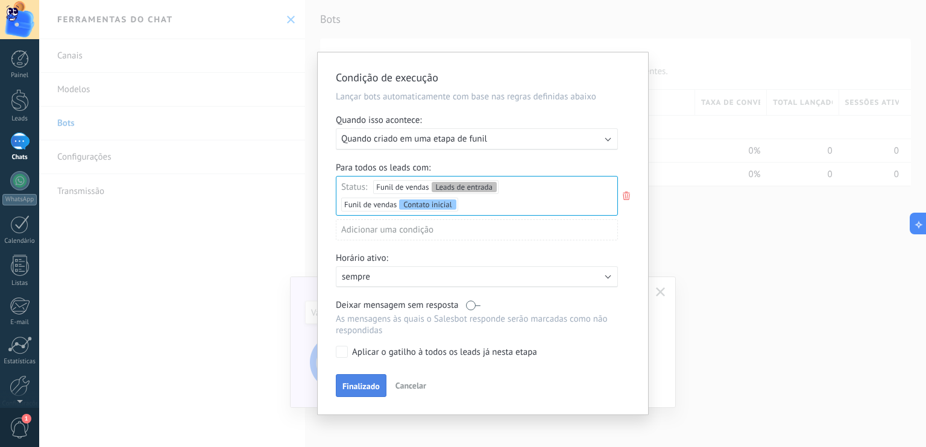
click at [359, 382] on span "Finalizado" at bounding box center [360, 386] width 37 height 8
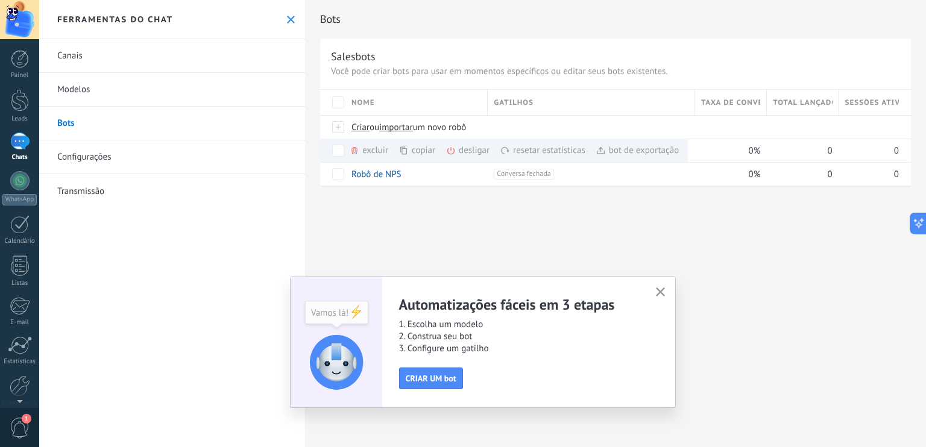
click at [656, 292] on icon "button" at bounding box center [660, 292] width 9 height 9
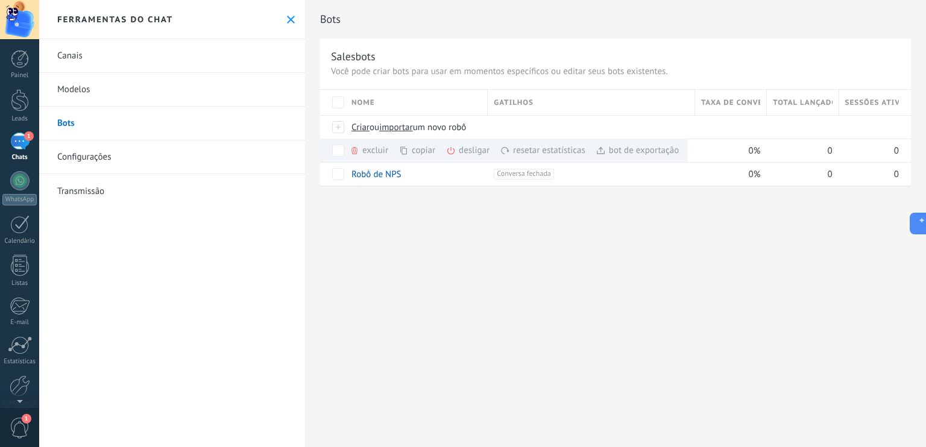
click at [119, 93] on link "Modelos" at bounding box center [172, 90] width 266 height 34
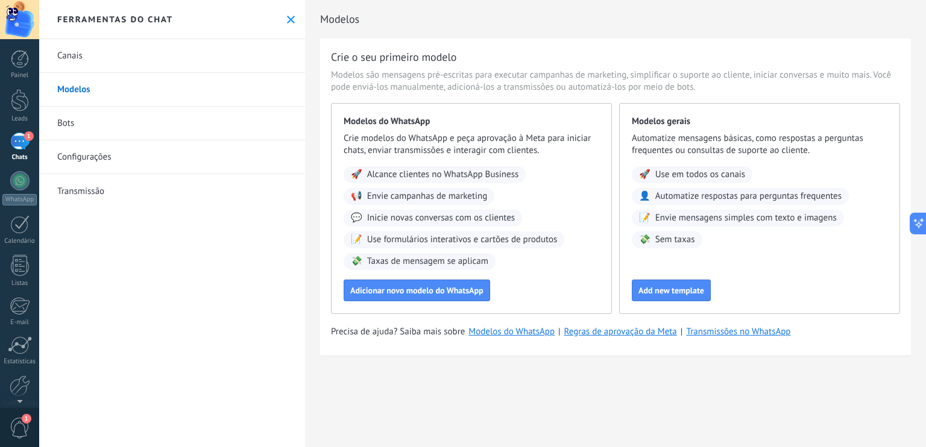
click at [126, 52] on link "Canais" at bounding box center [172, 56] width 266 height 34
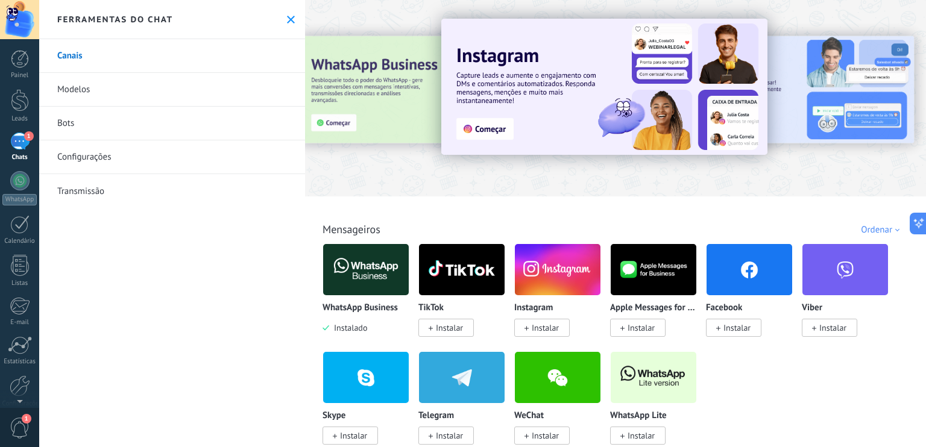
click at [16, 148] on div "1" at bounding box center [19, 141] width 19 height 17
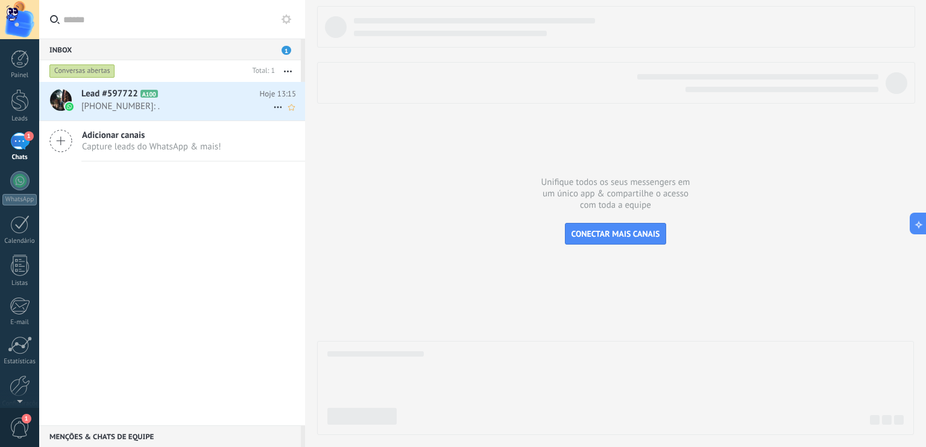
click at [183, 103] on span "+557182154516: ." at bounding box center [177, 106] width 192 height 11
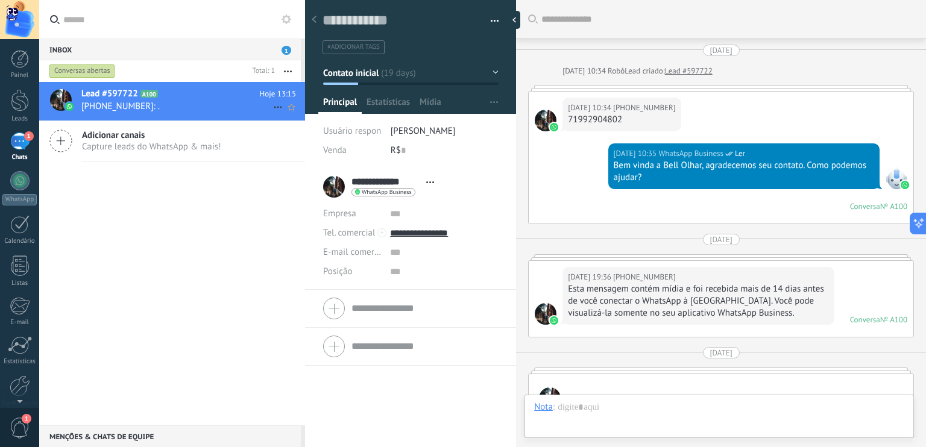
scroll to position [466, 0]
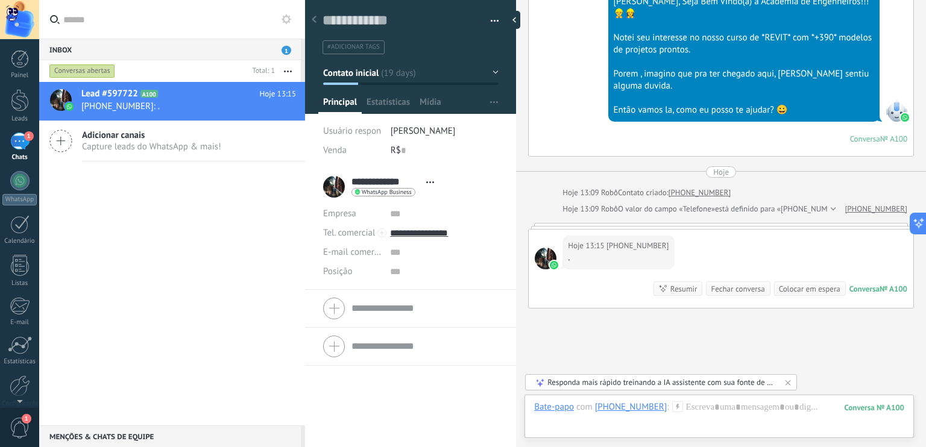
scroll to position [492, 0]
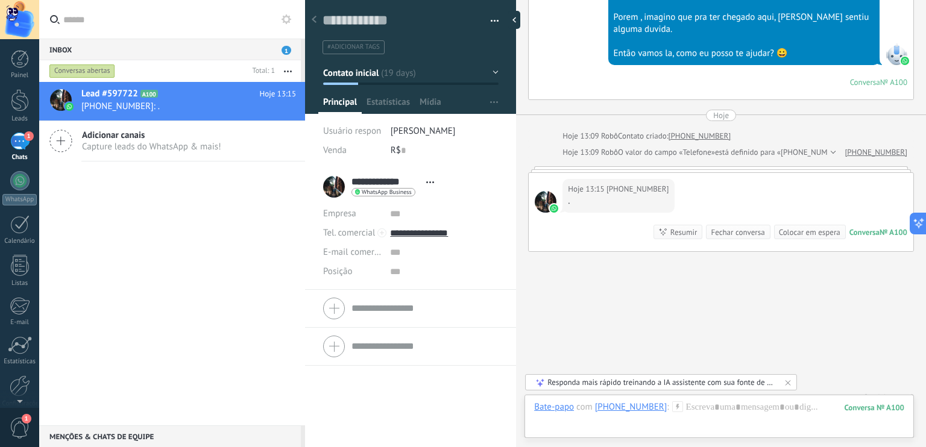
click at [790, 387] on icon at bounding box center [788, 383] width 10 height 10
click at [286, 75] on button "button" at bounding box center [288, 71] width 26 height 22
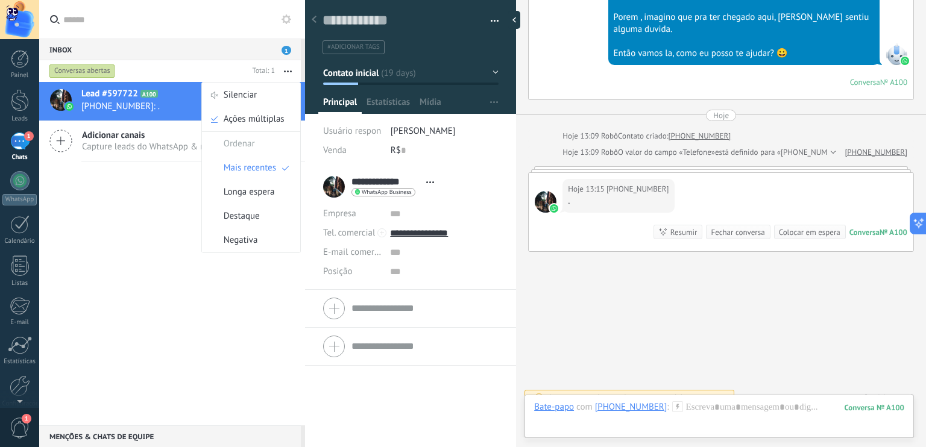
click at [152, 250] on div "Lead #597722 A100 Hoje 13:15 +557182154516: . Adicionar canais Capture leads do…" at bounding box center [172, 254] width 266 height 344
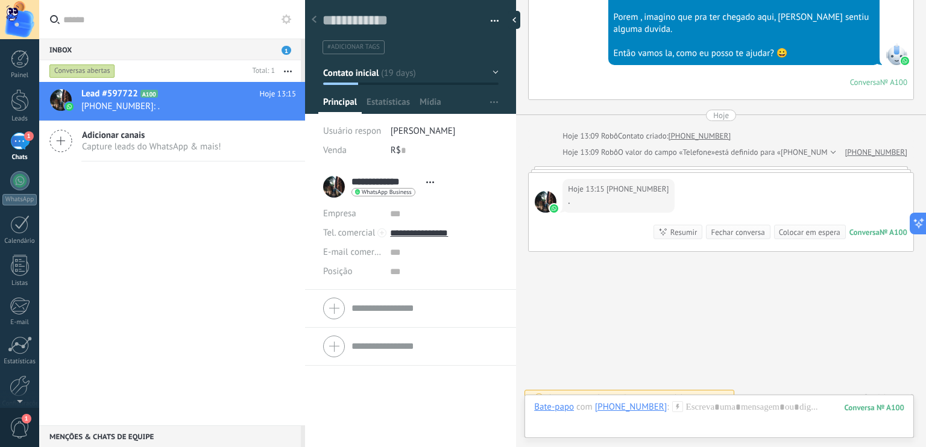
click at [288, 16] on use at bounding box center [286, 19] width 10 height 10
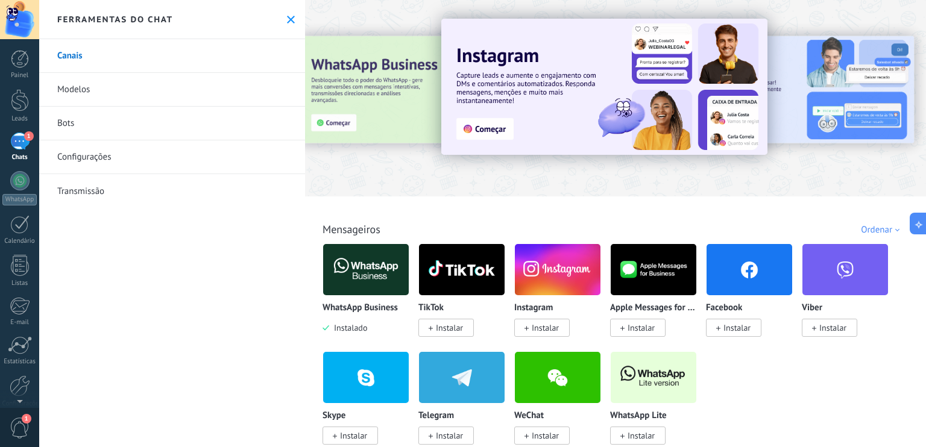
click at [101, 128] on link "Bots" at bounding box center [172, 124] width 266 height 34
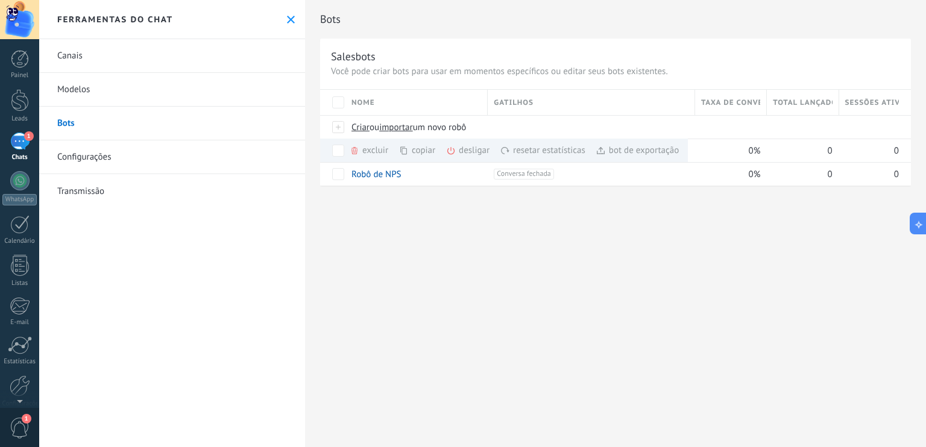
click at [385, 219] on div "Bots Salesbots Você pode criar bots para usar em momentos específicos ou editar…" at bounding box center [615, 223] width 621 height 447
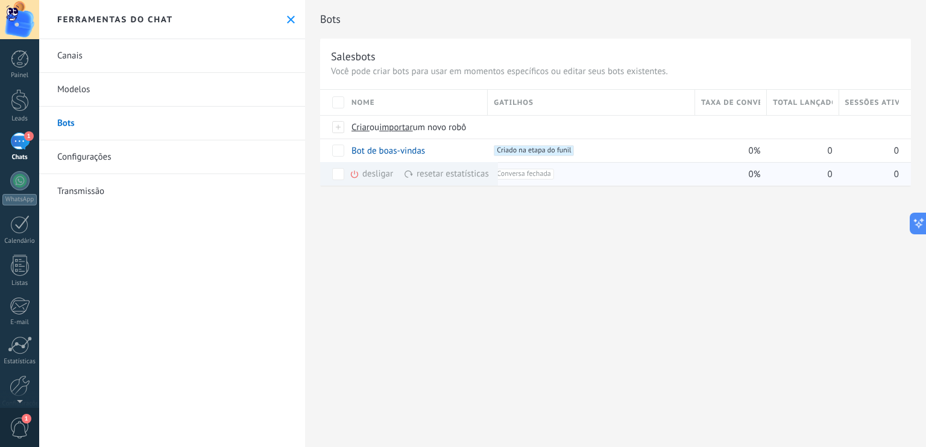
click at [368, 174] on div "desligar mais" at bounding box center [393, 174] width 87 height 24
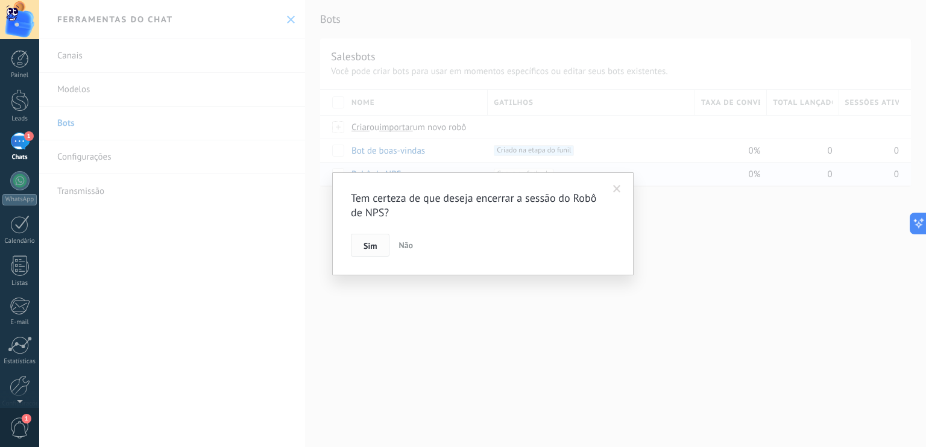
click at [380, 240] on button "Sim" at bounding box center [370, 245] width 39 height 23
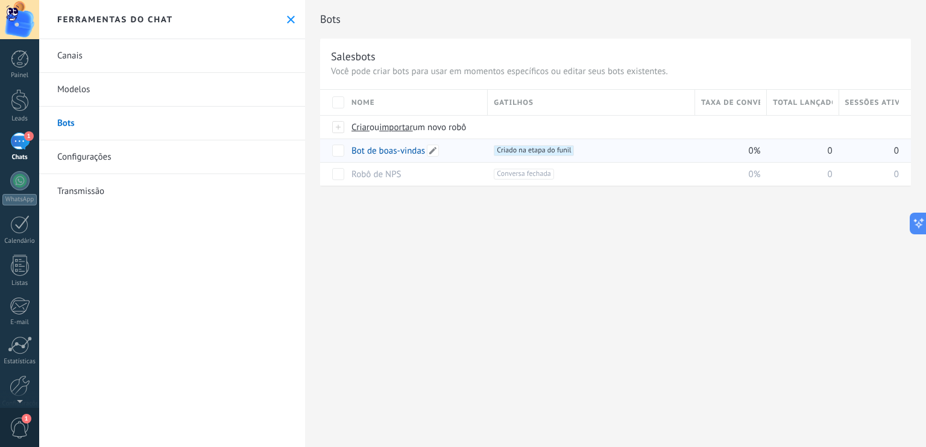
click at [461, 151] on div "Bot de boas-vindas" at bounding box center [413, 150] width 136 height 23
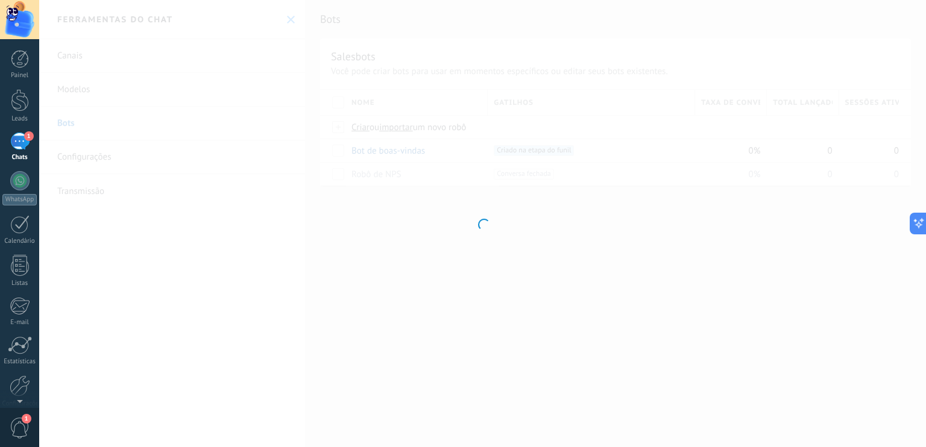
type input "**********"
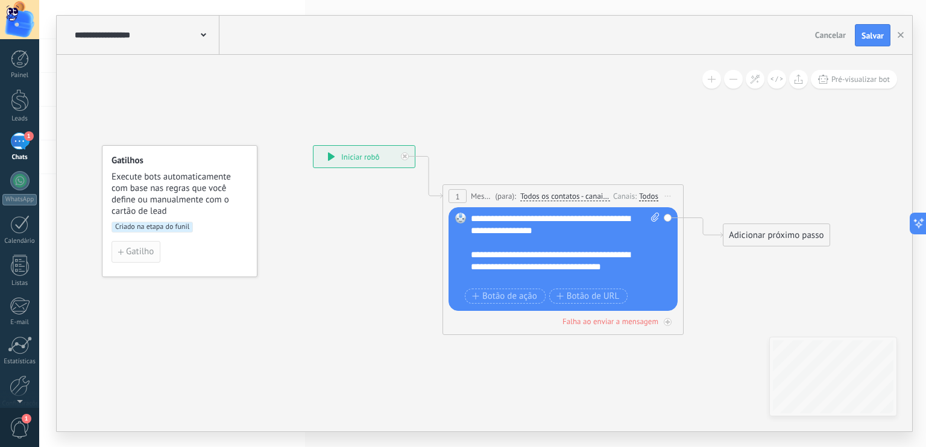
click at [137, 257] on button "Gatilho" at bounding box center [136, 252] width 49 height 22
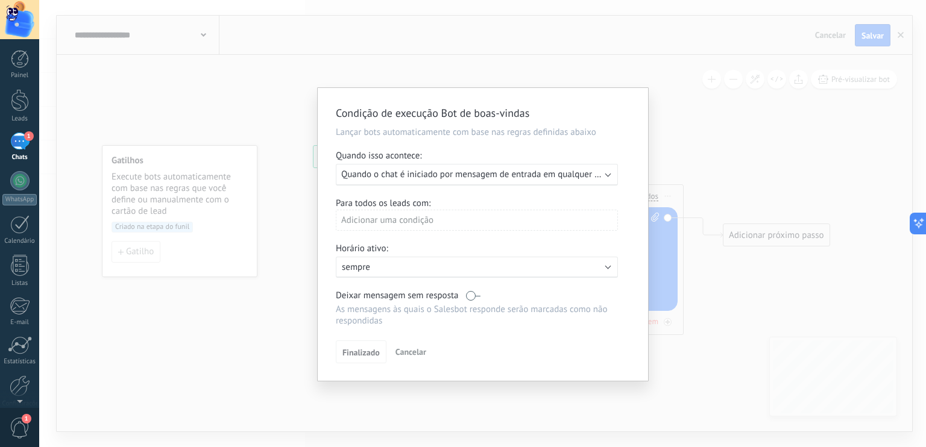
click at [610, 175] on div "Executar: Quando o chat é iniciado por mensagem de entrada em qualquer canal" at bounding box center [477, 175] width 282 height 22
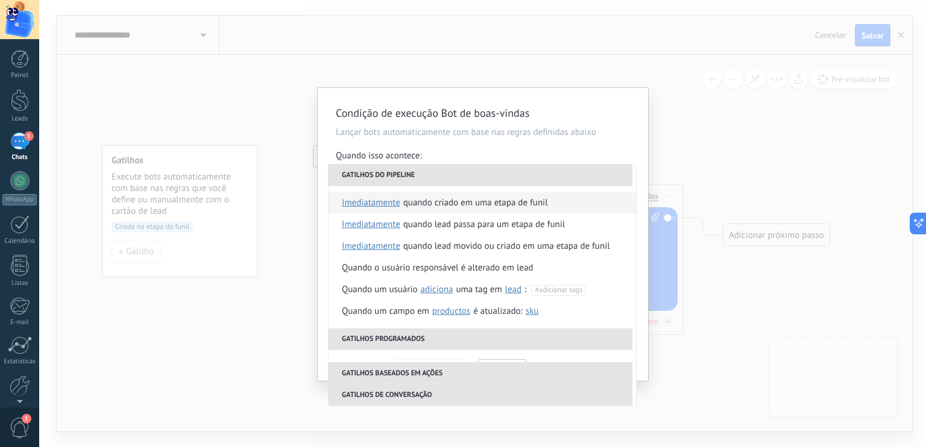
click at [465, 204] on div "Quando criado em uma etapa de funil" at bounding box center [475, 203] width 145 height 22
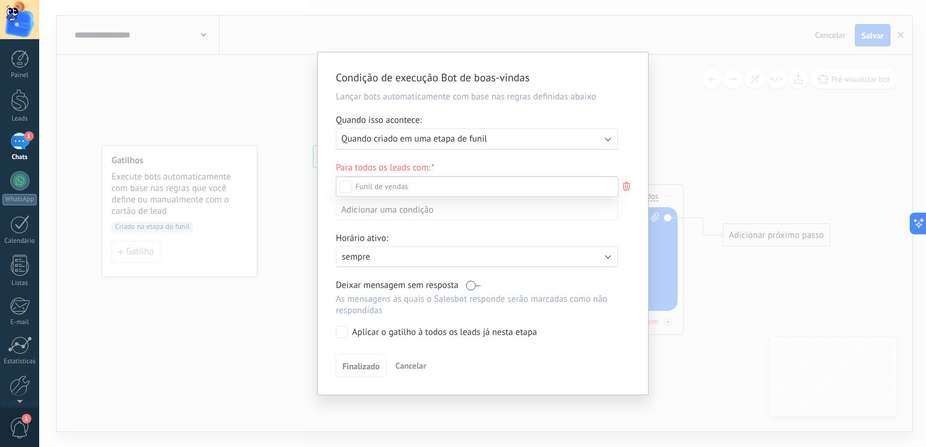
click at [580, 354] on div "Leads de entrada Contato inicial Discussões Tomada de decisão Discussão de cont…" at bounding box center [477, 311] width 283 height 269
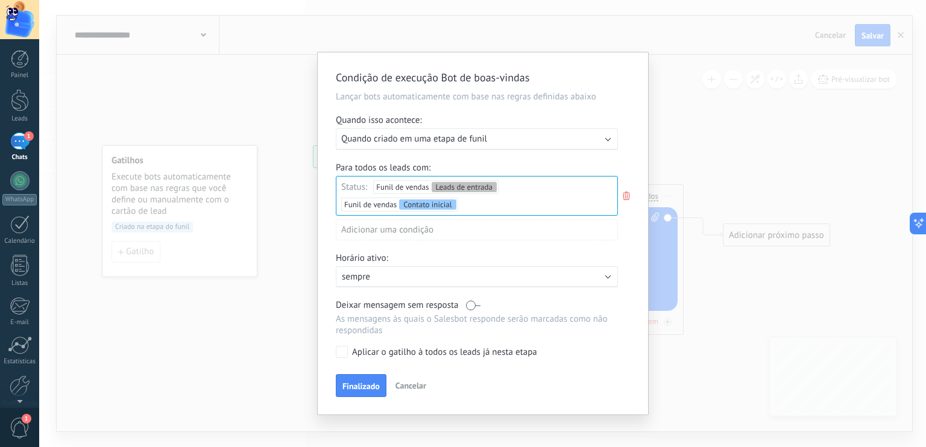
click at [395, 219] on div "Adicionar uma condição" at bounding box center [477, 229] width 282 height 21
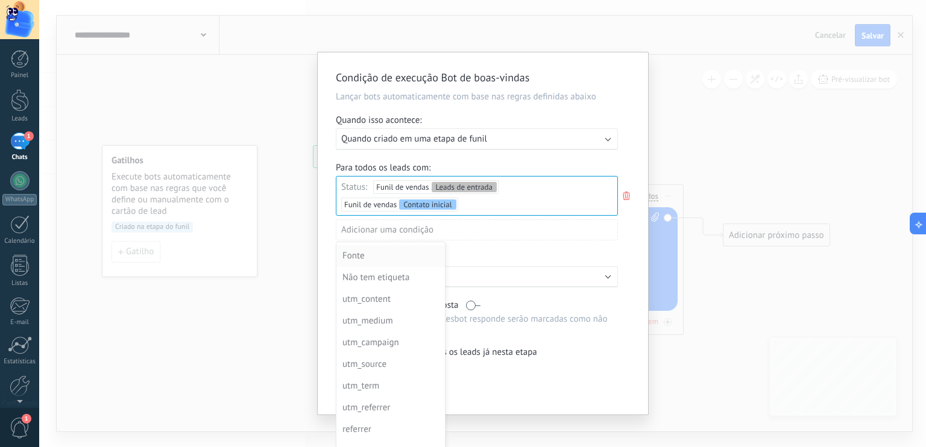
scroll to position [64, 0]
click at [375, 268] on div "Não tem etiqueta" at bounding box center [389, 276] width 94 height 17
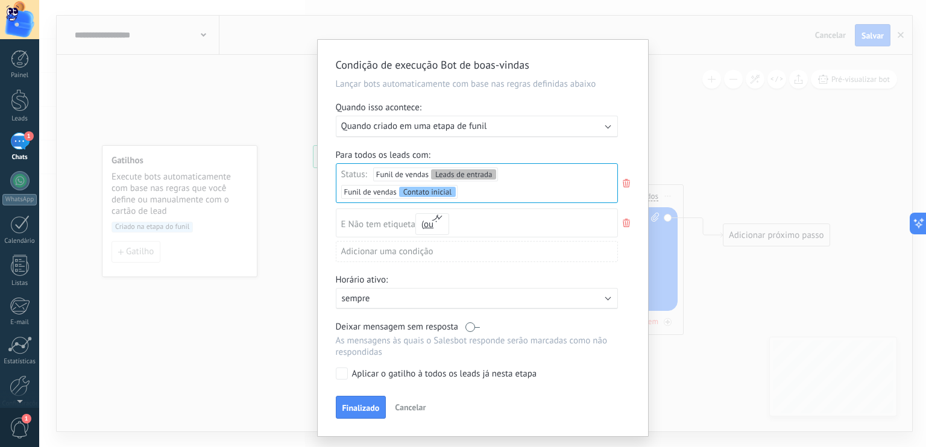
click at [452, 274] on div "Horário ativo:" at bounding box center [483, 281] width 294 height 14
click at [372, 396] on button "Finalizado" at bounding box center [361, 405] width 51 height 23
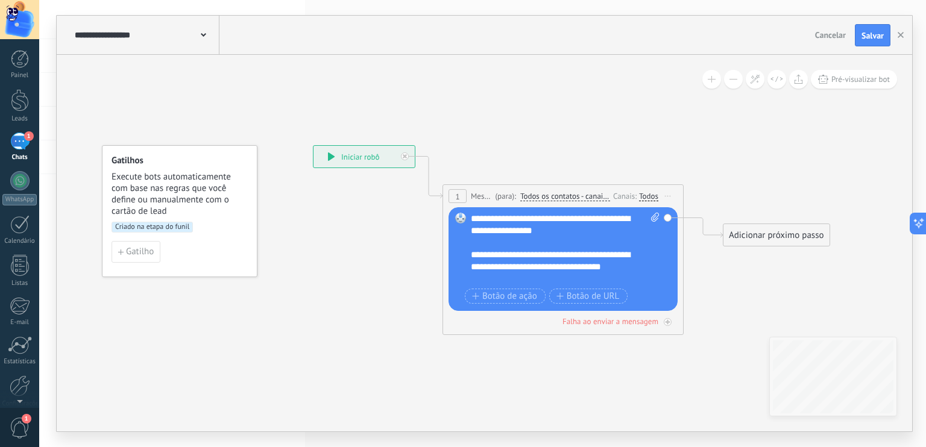
scroll to position [0, 0]
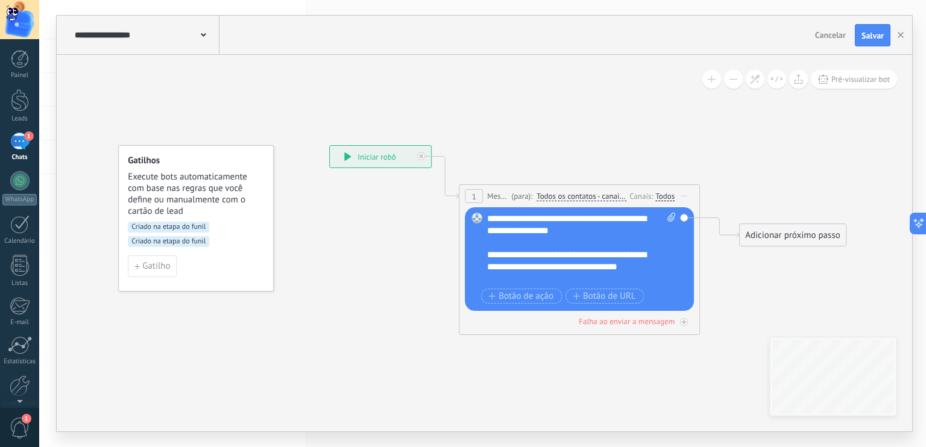
click at [156, 242] on span "Criado na etapa do funil" at bounding box center [168, 241] width 81 height 11
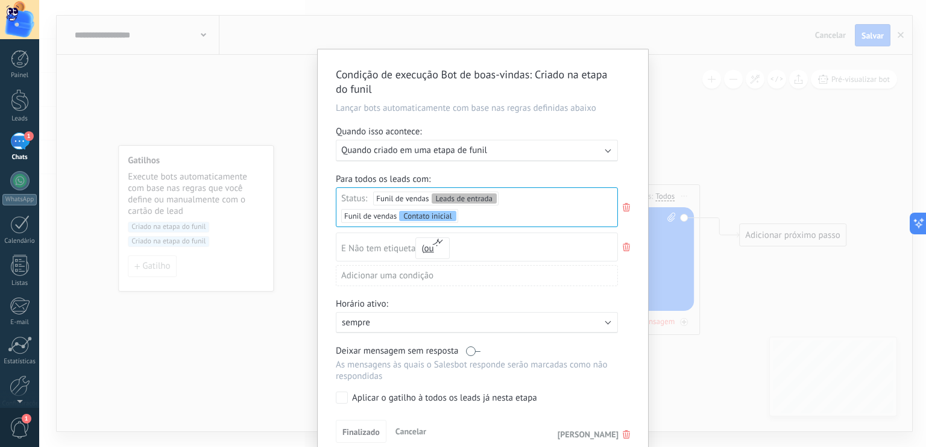
click at [259, 212] on div "Condição de execução Bot de boas-vindas : Criado na etapa do funil Lançar bots …" at bounding box center [482, 223] width 887 height 447
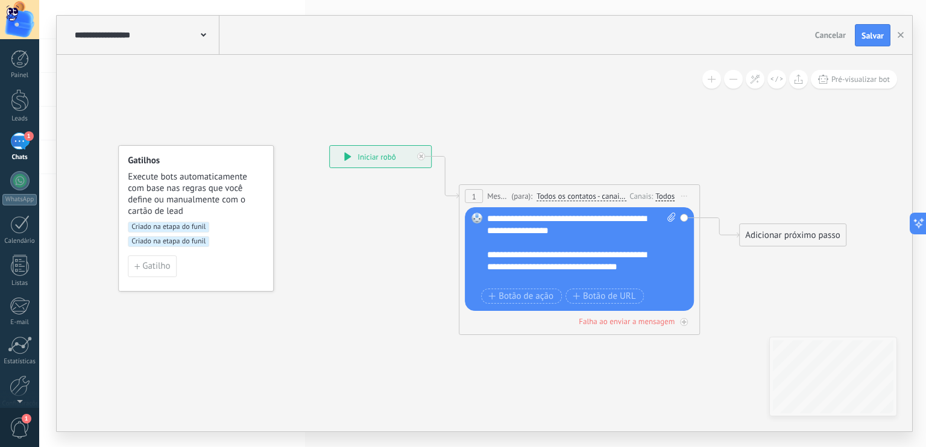
click at [175, 224] on span "Criado na etapa do funil" at bounding box center [168, 227] width 81 height 11
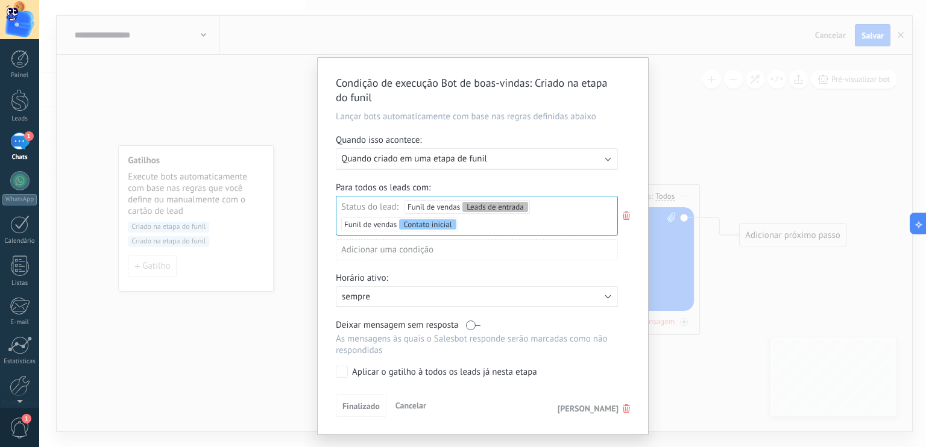
click at [608, 413] on span "Apagar gatilho" at bounding box center [588, 408] width 61 height 11
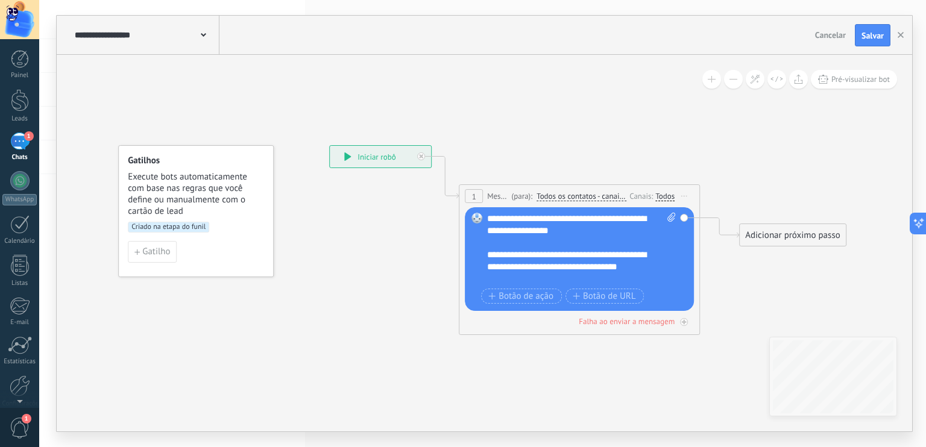
click at [140, 44] on div "**********" at bounding box center [146, 35] width 148 height 39
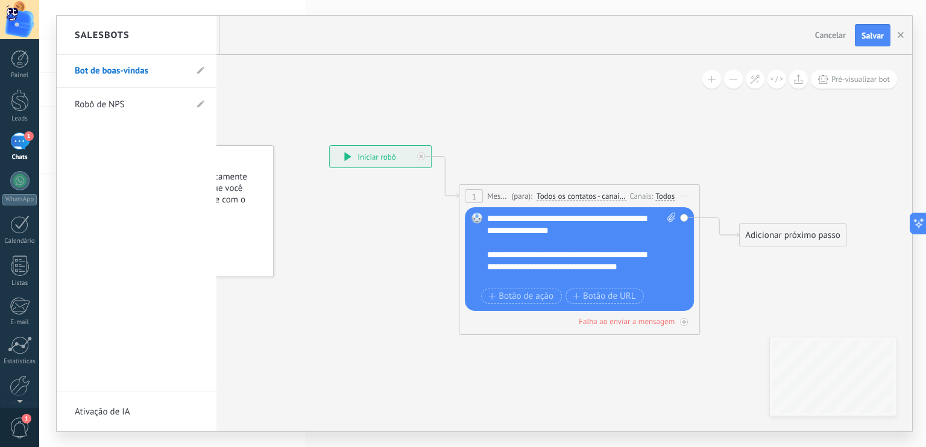
click at [300, 122] on div at bounding box center [484, 224] width 855 height 416
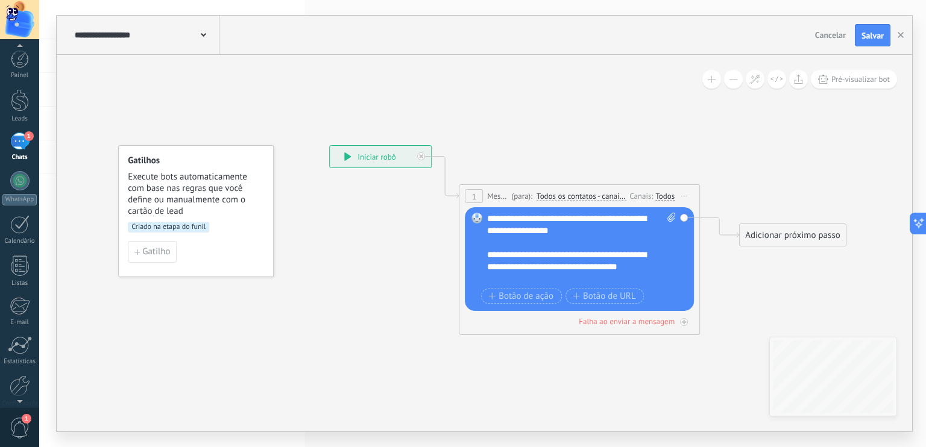
scroll to position [11, 0]
click at [23, 168] on div at bounding box center [19, 169] width 19 height 19
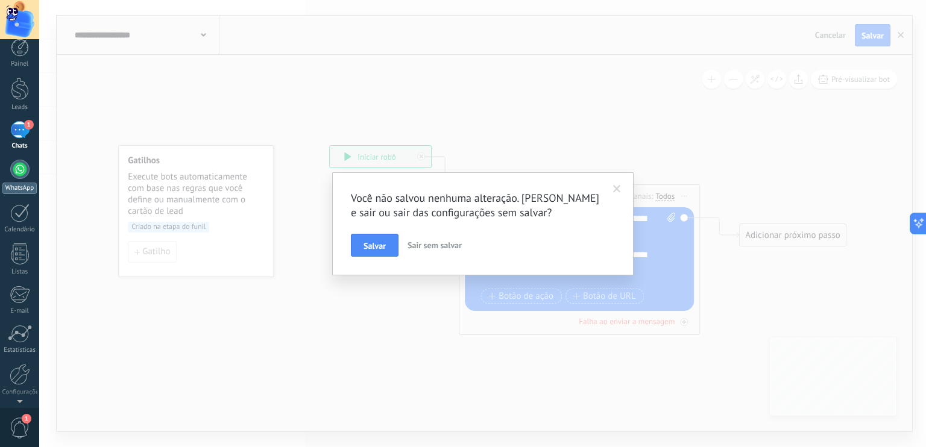
scroll to position [0, 0]
click at [386, 238] on button "Salvar" at bounding box center [375, 245] width 48 height 23
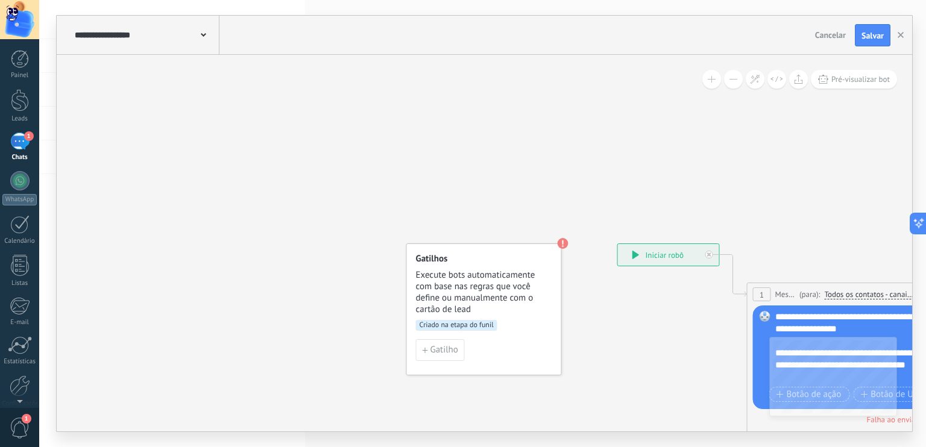
click at [549, 269] on div "Gatilhos Execute bots automaticamente com base nas regras que você define ou ma…" at bounding box center [484, 284] width 137 height 62
click at [423, 288] on span "Execute bots automaticamente com base nas regras que você define ou manualmente…" at bounding box center [484, 292] width 137 height 46
click at [451, 325] on span "Criado na etapa do funil" at bounding box center [456, 325] width 81 height 11
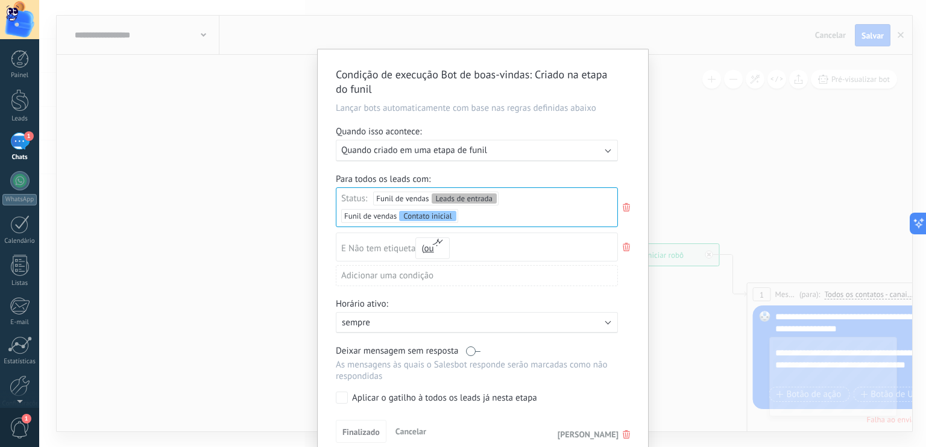
click at [631, 240] on icon at bounding box center [626, 247] width 13 height 14
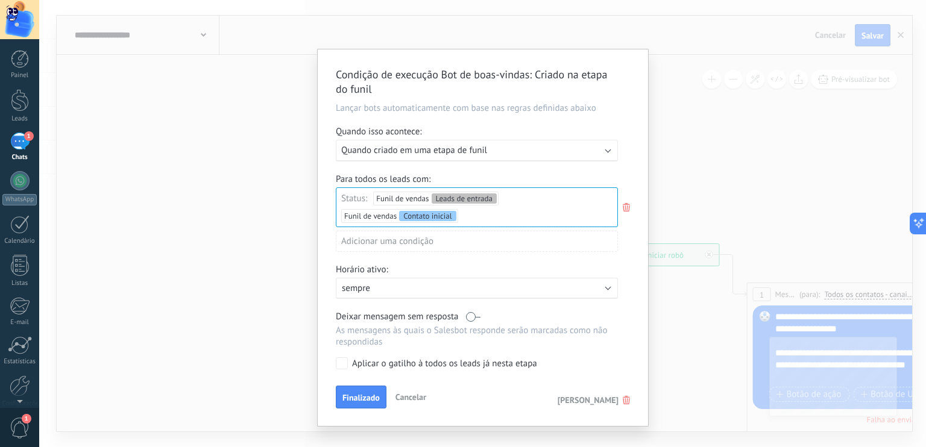
click at [516, 142] on div "Executar: Quando criado em uma etapa de funil" at bounding box center [477, 151] width 282 height 22
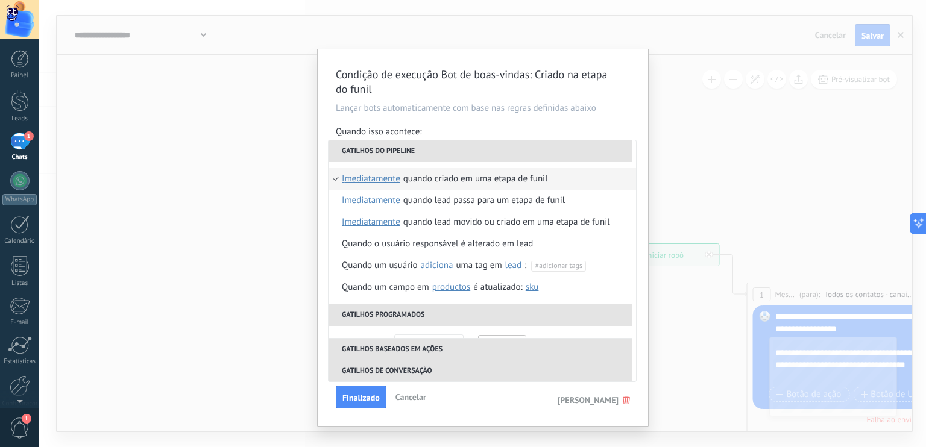
click at [532, 130] on div "Quando isso acontece:" at bounding box center [483, 133] width 294 height 14
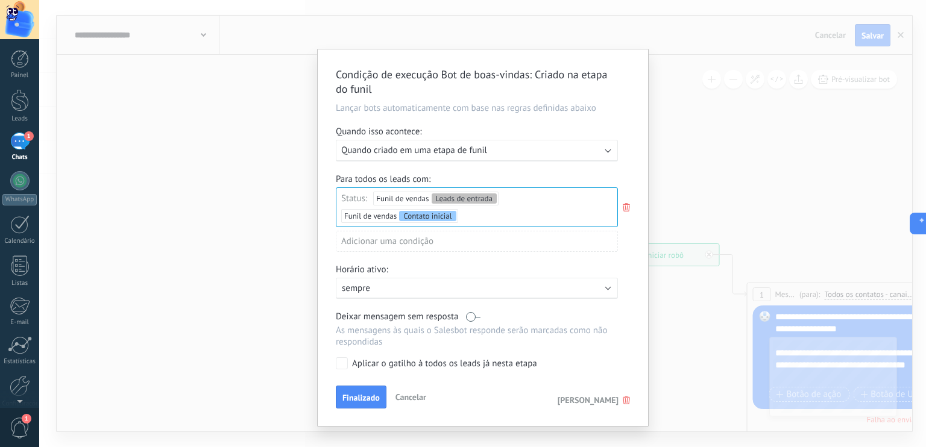
click at [254, 130] on div "Condição de execução Bot de boas-vindas : Criado na etapa do funil Lançar bots …" at bounding box center [482, 223] width 887 height 447
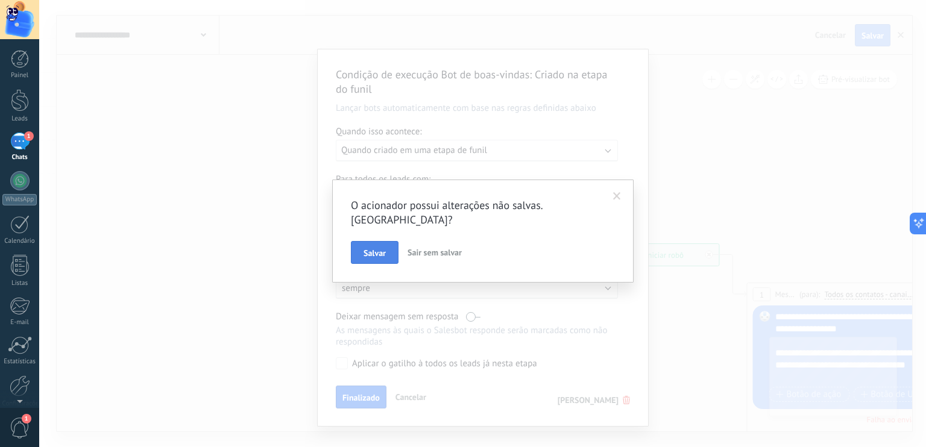
click at [371, 249] on span "Salvar" at bounding box center [374, 253] width 22 height 8
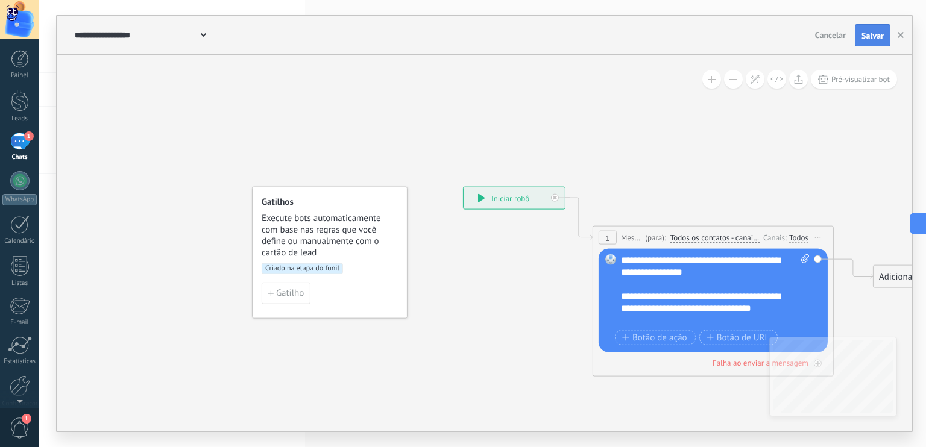
click at [859, 36] on button "Salvar" at bounding box center [873, 35] width 36 height 23
click at [866, 78] on span "Pré-visualizar bot" at bounding box center [860, 79] width 58 height 10
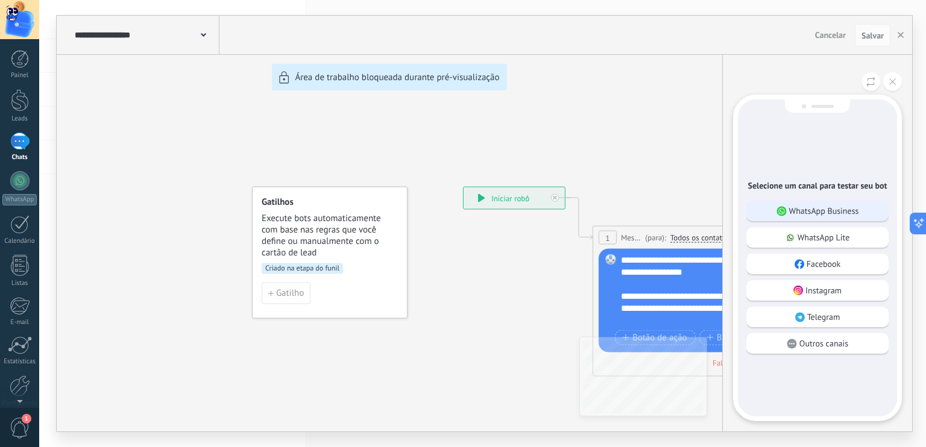
click at [864, 221] on div "WhatsApp Business" at bounding box center [817, 211] width 142 height 20
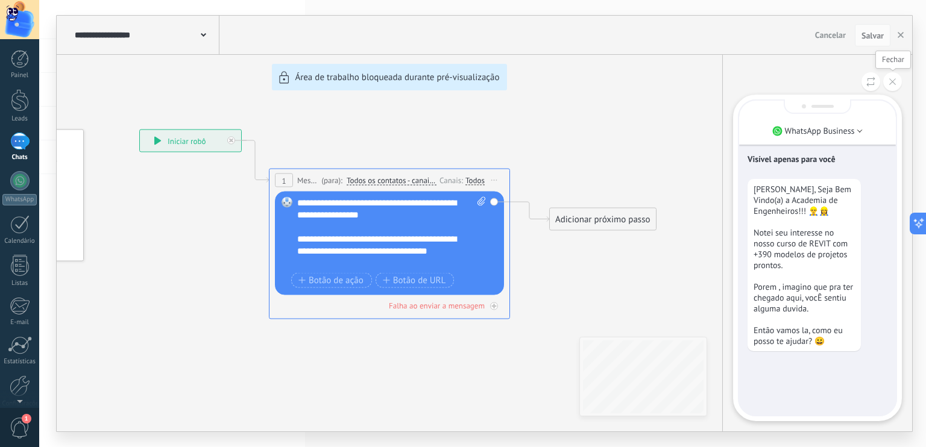
click at [893, 84] on icon at bounding box center [892, 81] width 7 height 7
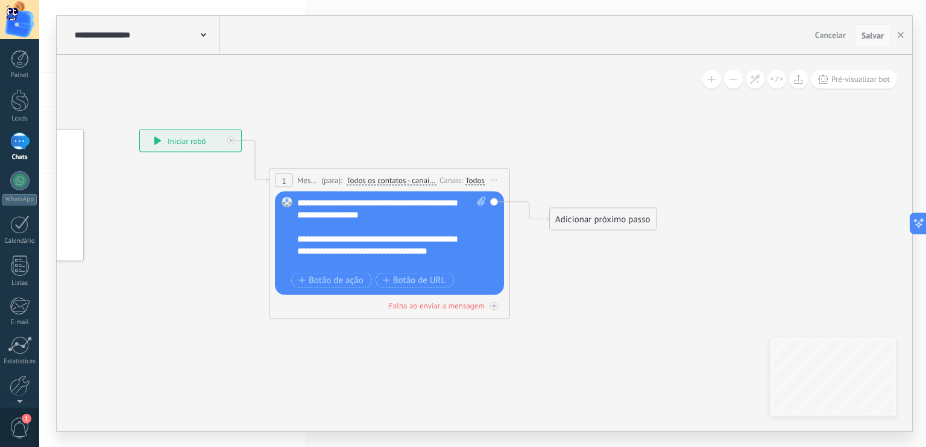
click at [866, 32] on span "Salvar" at bounding box center [872, 35] width 22 height 8
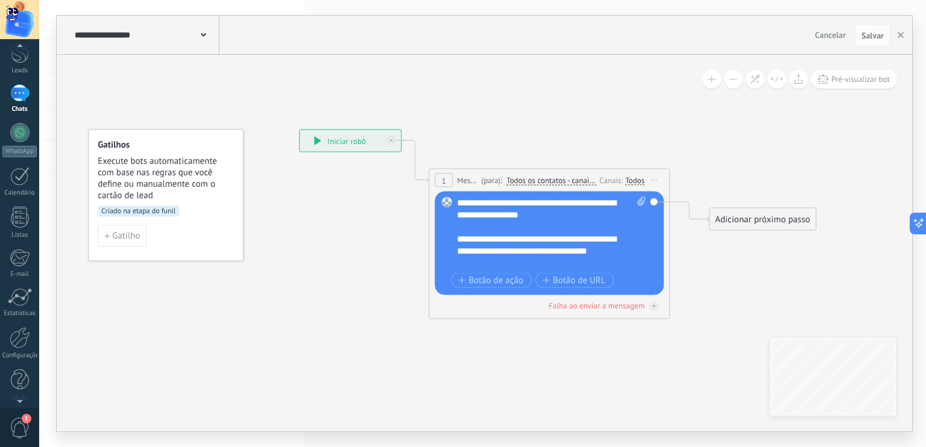
scroll to position [53, 0]
click at [17, 400] on div at bounding box center [19, 399] width 39 height 18
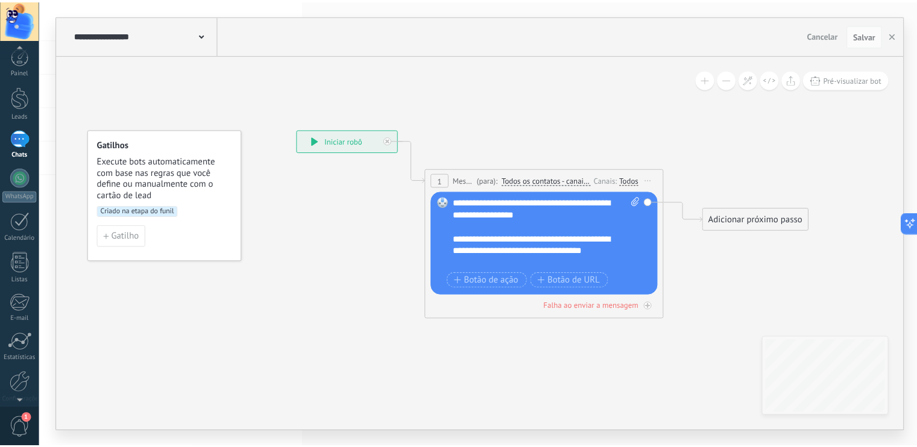
scroll to position [0, 0]
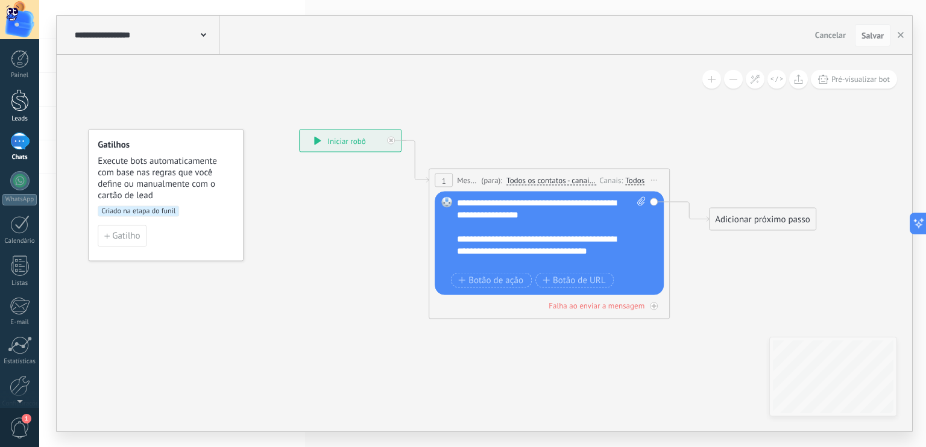
click at [19, 102] on div at bounding box center [20, 100] width 18 height 22
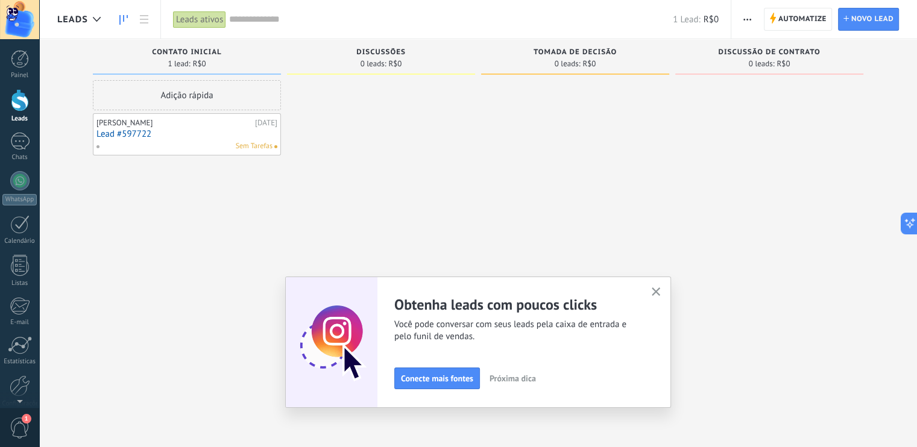
click at [661, 288] on icon "button" at bounding box center [656, 292] width 9 height 9
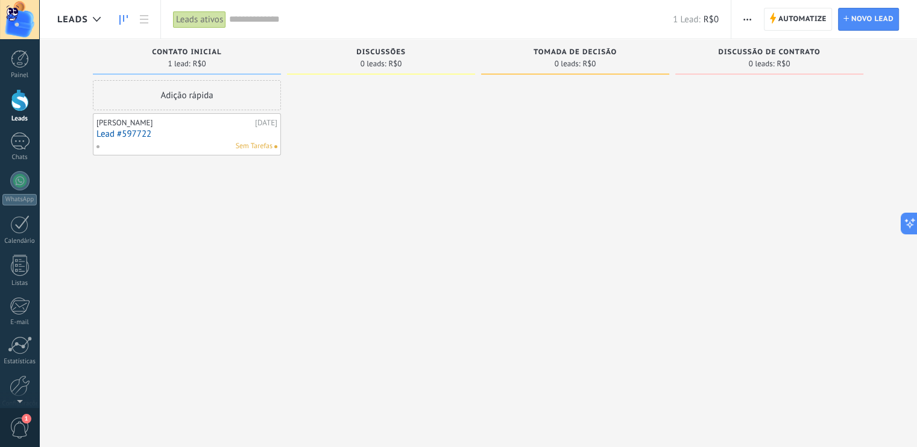
click at [258, 19] on input "text" at bounding box center [451, 19] width 444 height 13
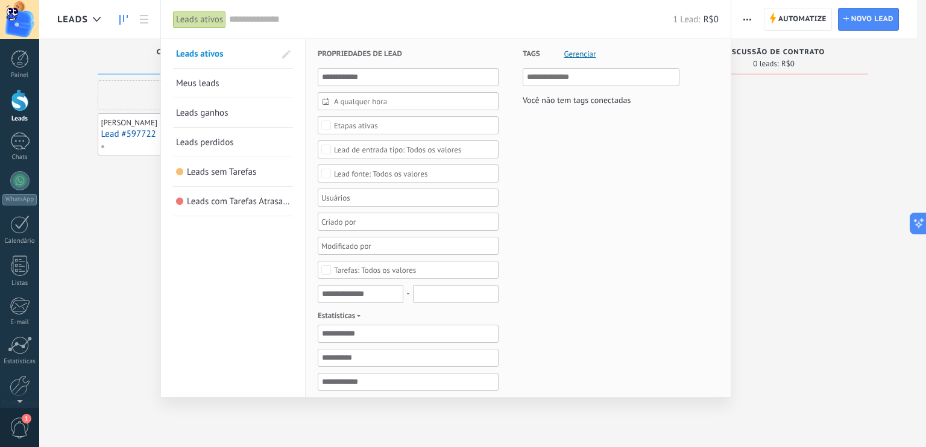
click at [115, 54] on div at bounding box center [463, 223] width 926 height 447
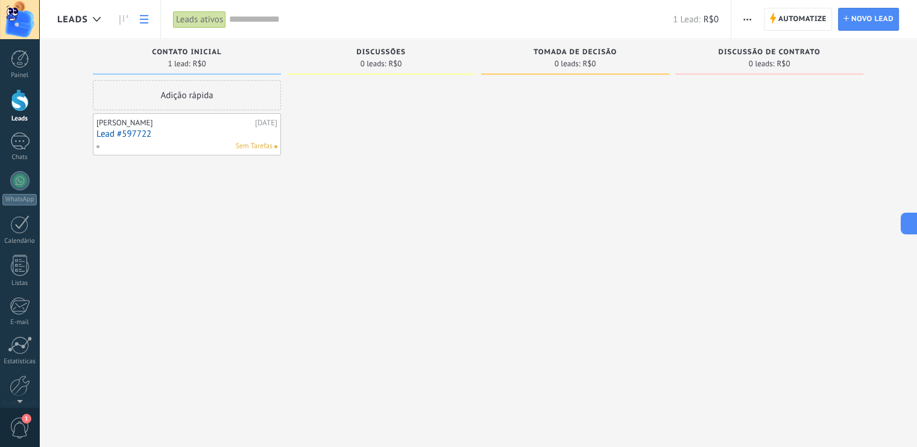
click at [140, 25] on link at bounding box center [144, 20] width 20 height 24
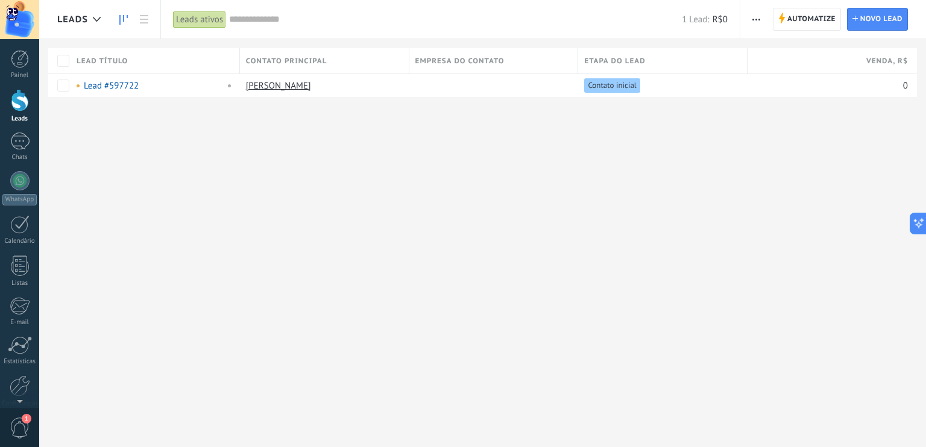
click at [121, 13] on link at bounding box center [123, 20] width 20 height 24
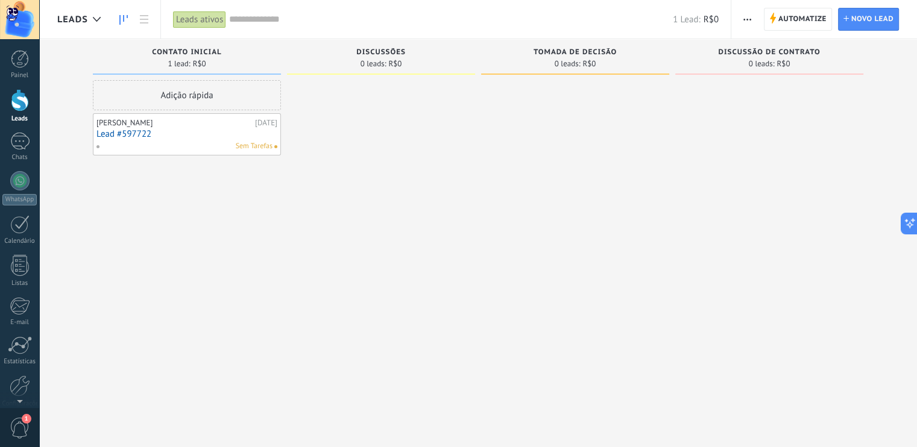
click at [752, 20] on button "button" at bounding box center [746, 19] width 17 height 23
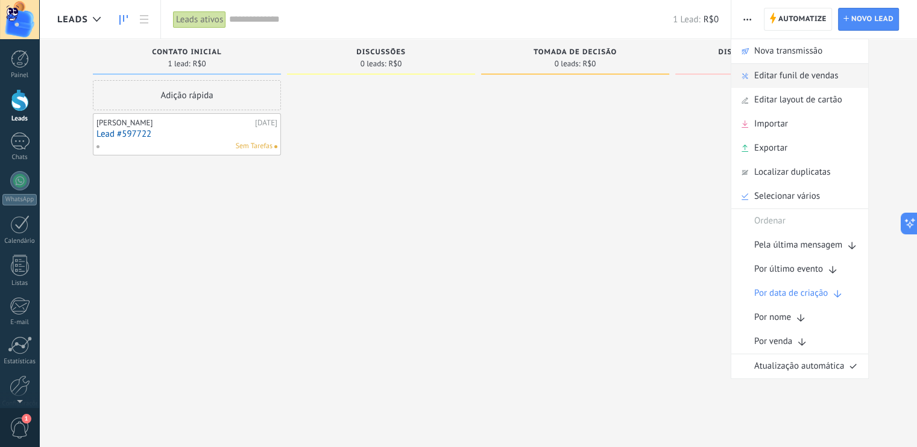
click at [784, 76] on span "Editar funil de vendas" at bounding box center [796, 76] width 84 height 24
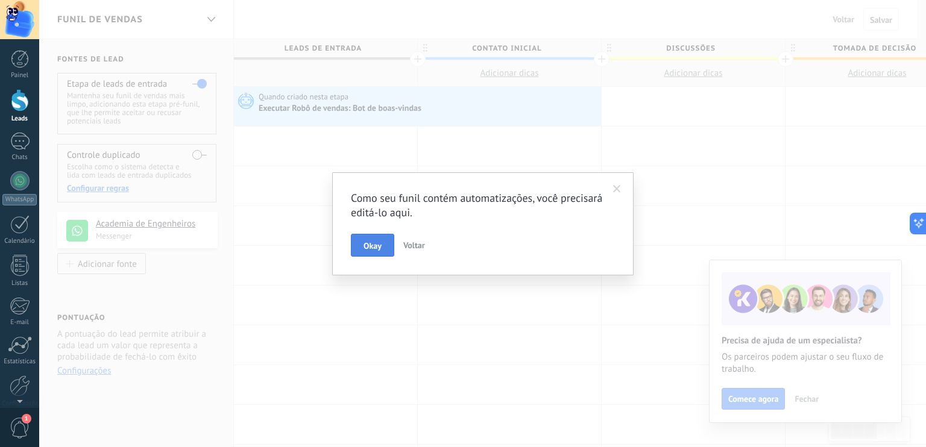
click at [376, 240] on button "Okay" at bounding box center [372, 245] width 43 height 23
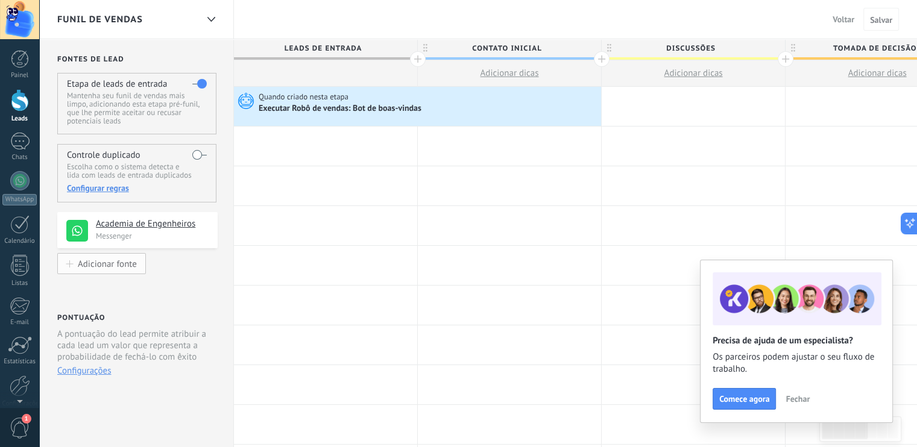
click at [121, 268] on div "Adicionar fonte" at bounding box center [107, 264] width 59 height 10
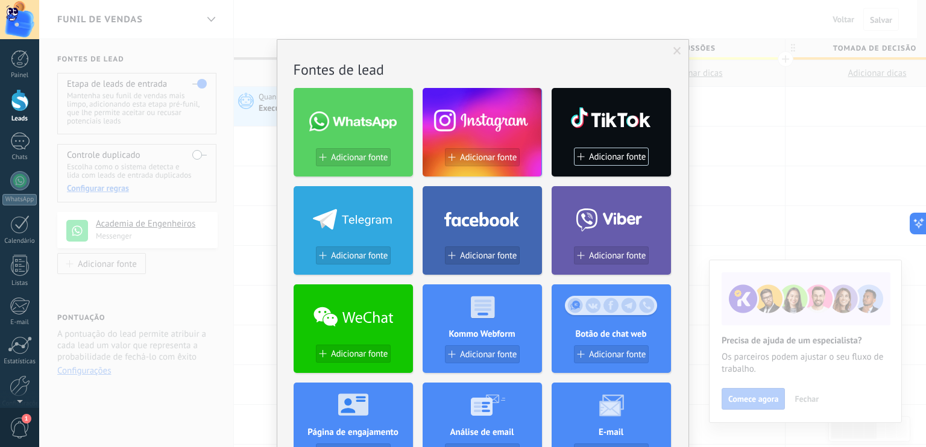
click at [674, 49] on span at bounding box center [677, 51] width 8 height 8
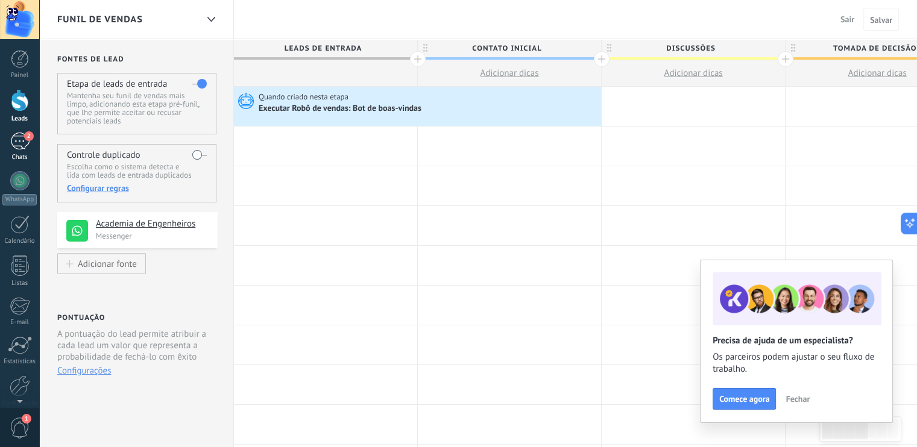
click at [14, 139] on div "2" at bounding box center [19, 141] width 19 height 17
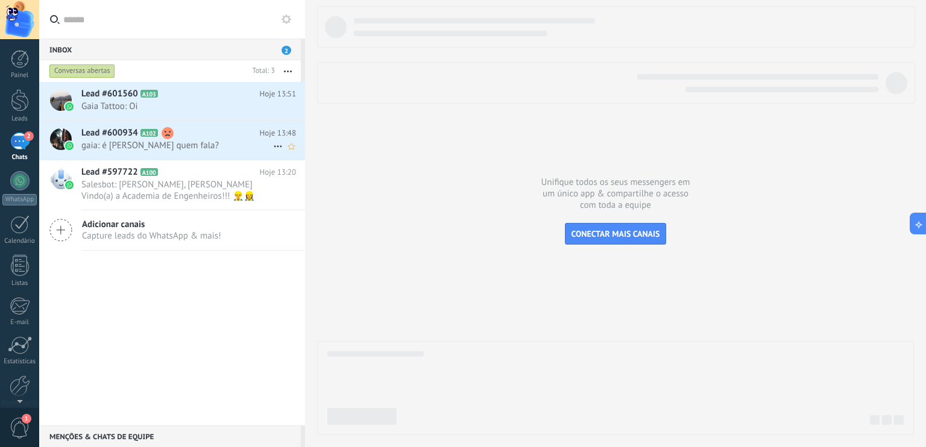
click at [218, 139] on h2 "Lead #600934 A102" at bounding box center [170, 133] width 178 height 12
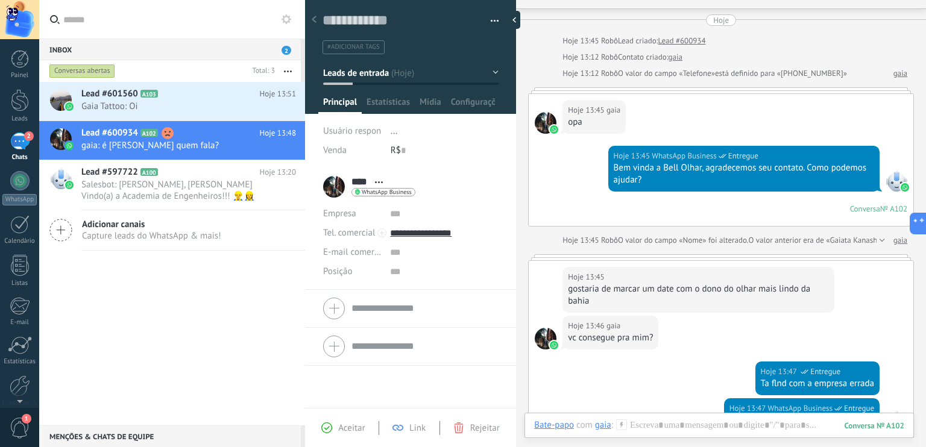
scroll to position [106, 0]
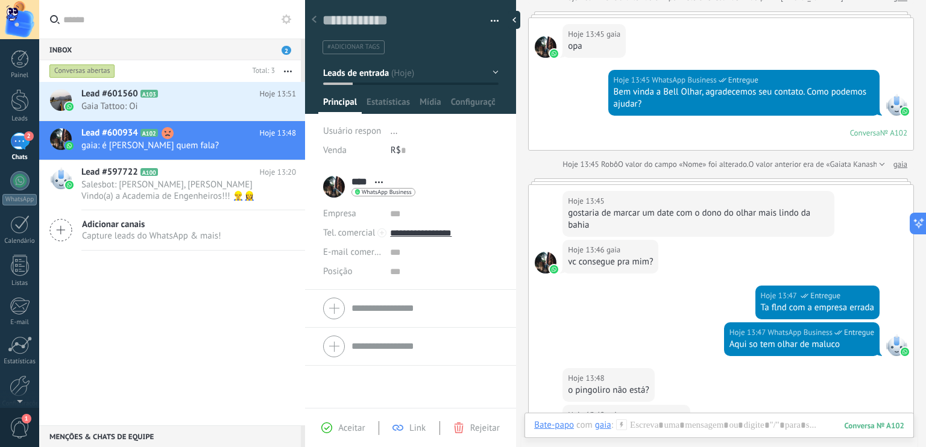
click at [16, 146] on div "2" at bounding box center [19, 141] width 19 height 17
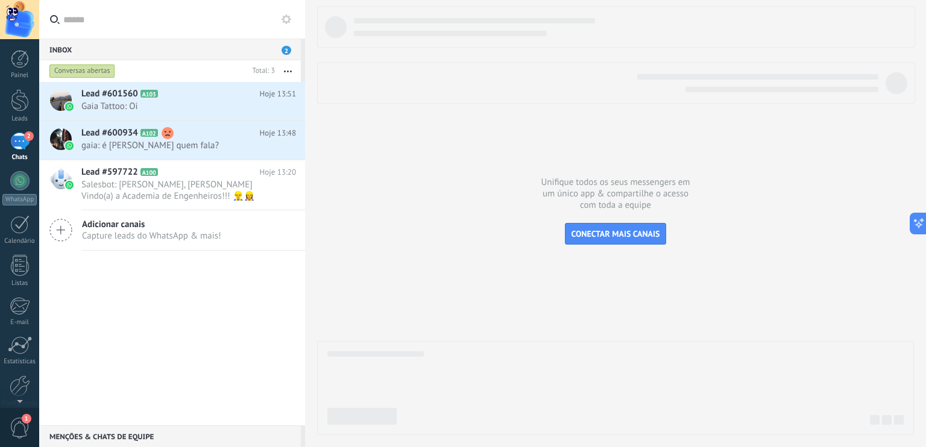
click at [284, 14] on button at bounding box center [286, 19] width 14 height 14
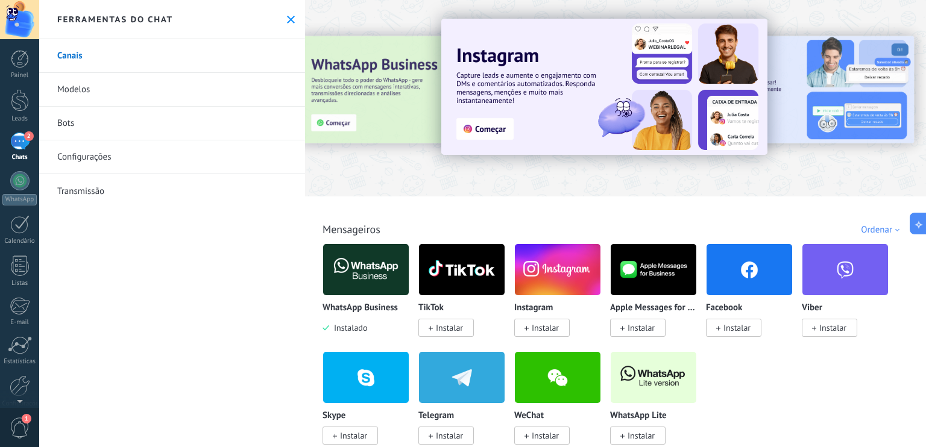
click at [68, 119] on link "Bots" at bounding box center [172, 124] width 266 height 34
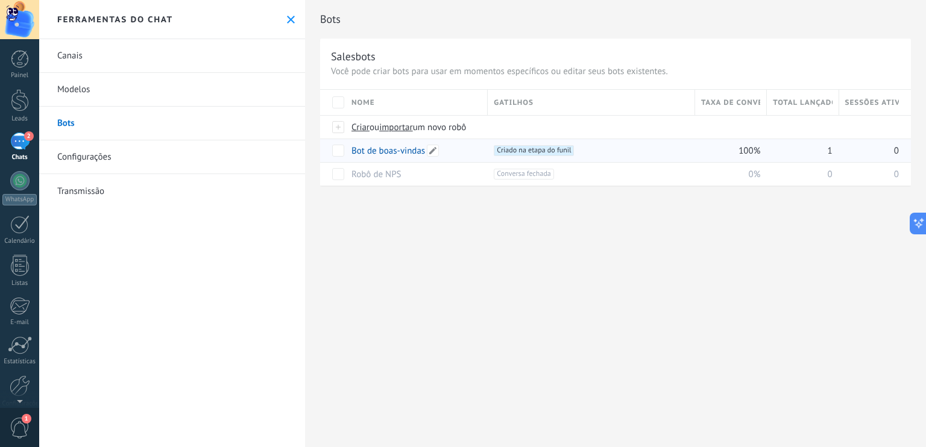
click at [467, 152] on div "Bot de boas-vindas" at bounding box center [413, 150] width 136 height 23
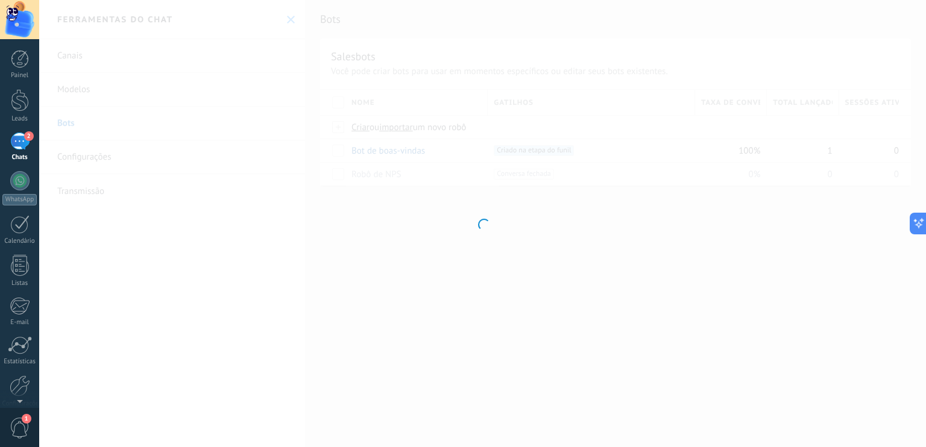
type input "**********"
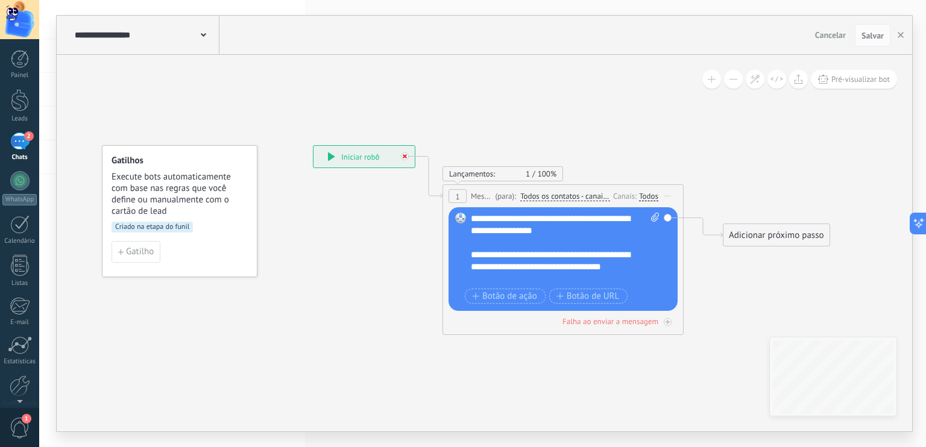
click at [404, 154] on icon at bounding box center [405, 156] width 4 height 4
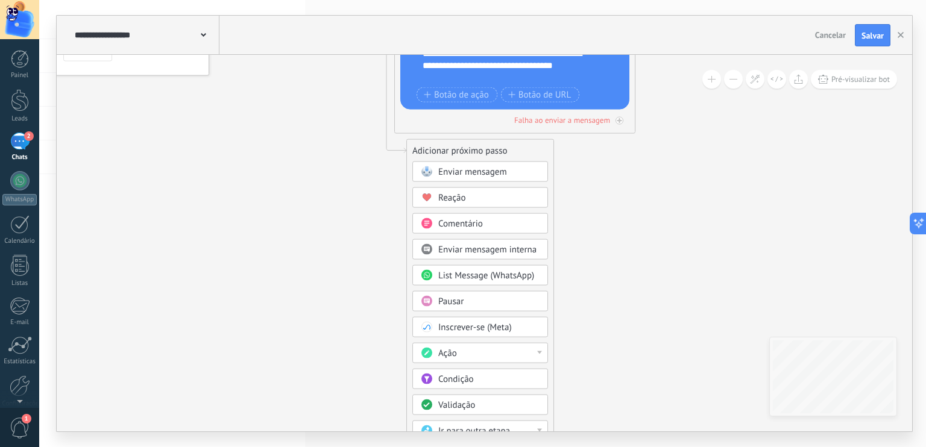
click at [506, 357] on div "Ação" at bounding box center [488, 354] width 101 height 12
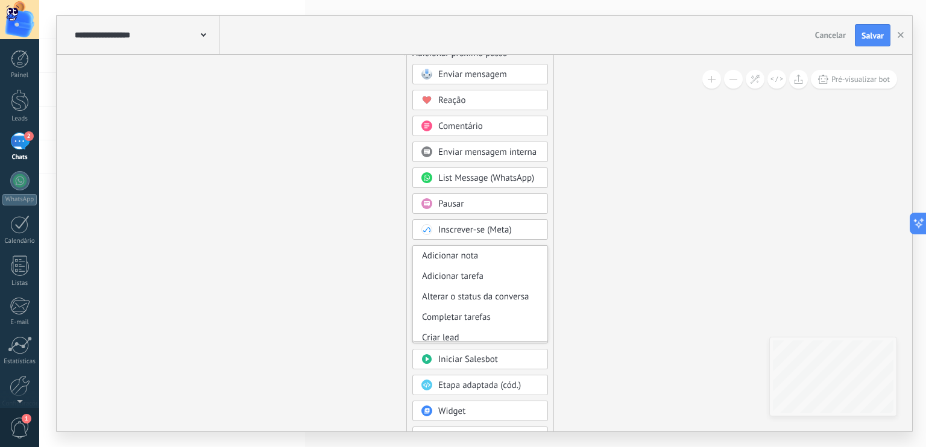
click at [592, 258] on icon at bounding box center [502, 148] width 1078 height 1206
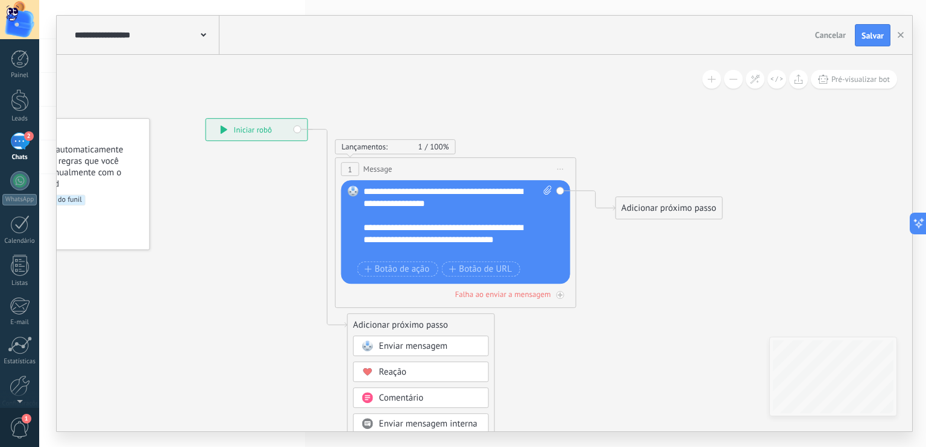
click at [580, 351] on icon at bounding box center [443, 420] width 1078 height 1206
click at [379, 339] on div "Enviar mensagem" at bounding box center [421, 346] width 136 height 20
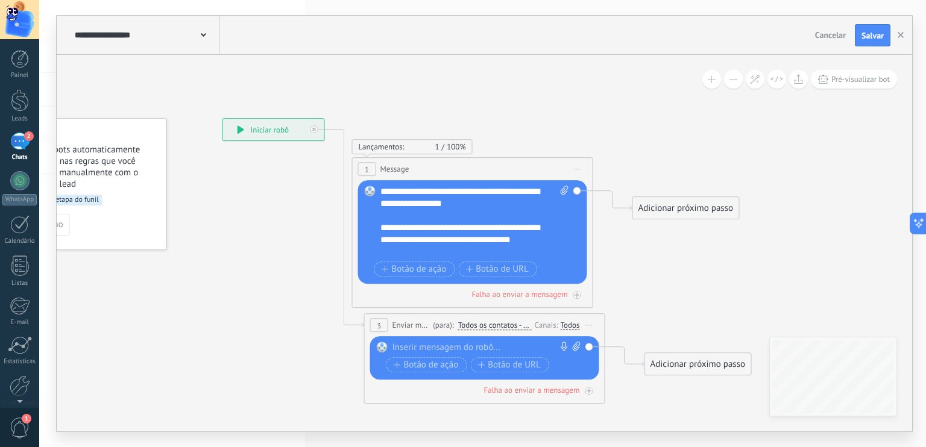
click at [594, 319] on span "Iniciar pré-visualização aqui [GEOGRAPHIC_DATA] Duplicar Excluir" at bounding box center [589, 325] width 19 height 17
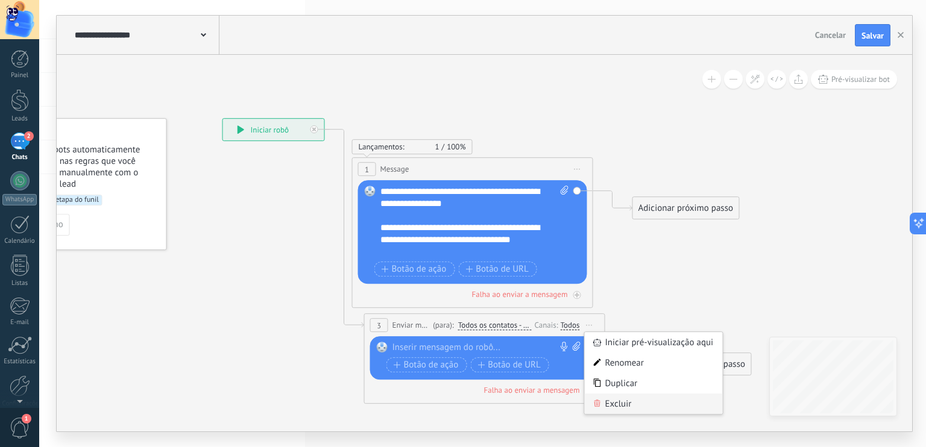
click at [619, 397] on div "Excluir" at bounding box center [654, 404] width 138 height 20
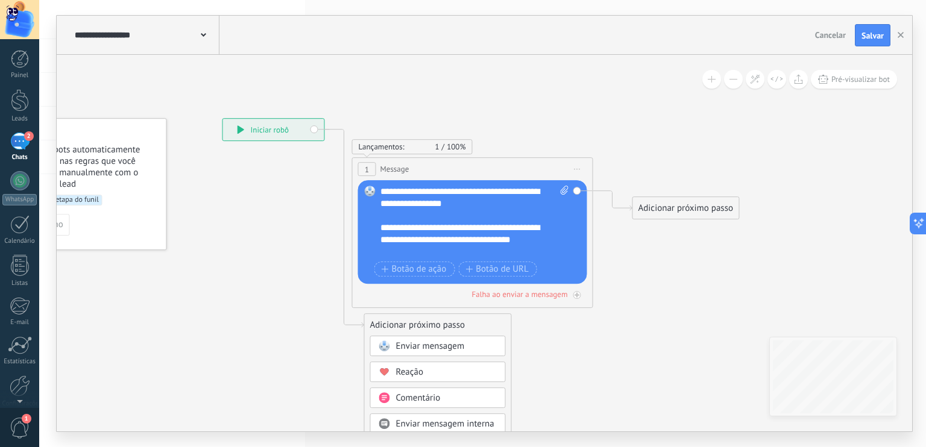
click at [315, 131] on div "**********" at bounding box center [273, 130] width 101 height 22
click at [424, 165] on div "1 Message ******* (para): Todos os contatos - canais selecionados Todos os cont…" at bounding box center [473, 170] width 240 height 22
click at [576, 169] on icon at bounding box center [577, 169] width 6 height 1
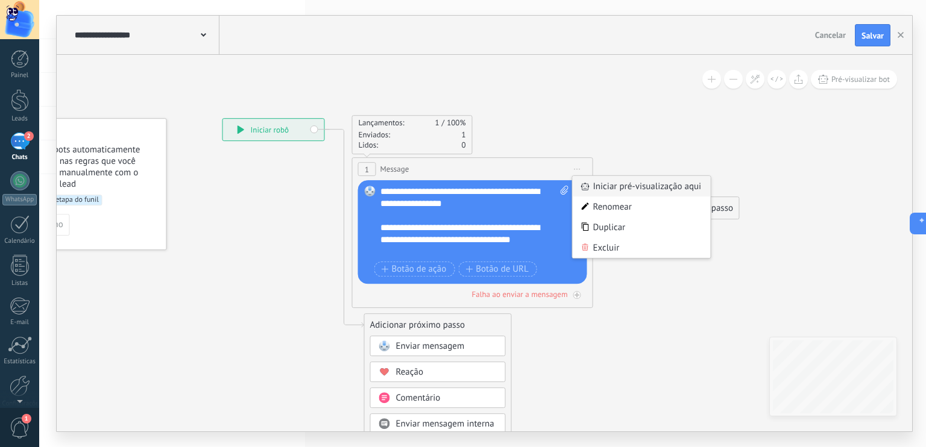
click at [600, 181] on div "Iniciar pré-visualização aqui" at bounding box center [642, 187] width 138 height 20
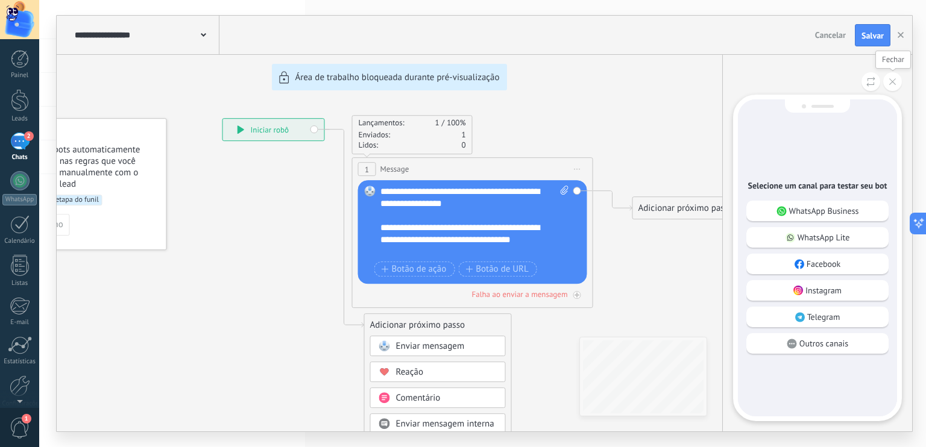
click at [890, 77] on button at bounding box center [892, 81] width 19 height 19
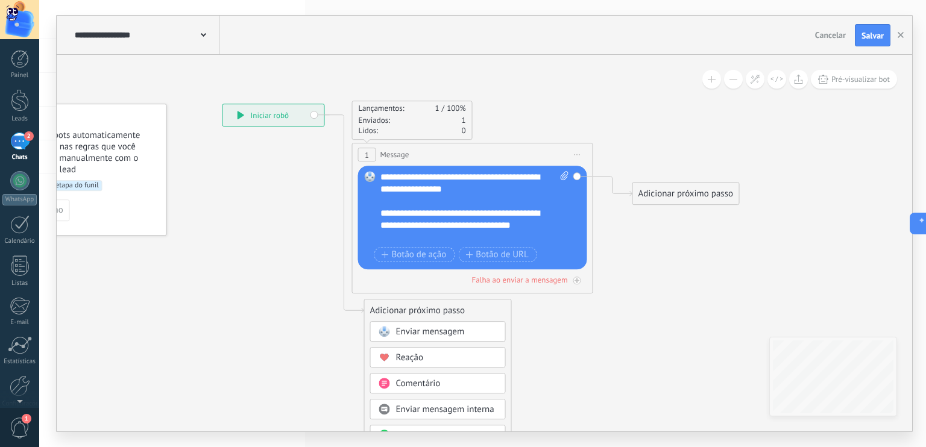
click at [369, 158] on div "1" at bounding box center [367, 155] width 18 height 14
click at [388, 156] on span "Message" at bounding box center [394, 154] width 29 height 11
click at [580, 156] on span "Iniciar pré-visualização aqui [GEOGRAPHIC_DATA] Duplicar Excluir" at bounding box center [577, 154] width 19 height 17
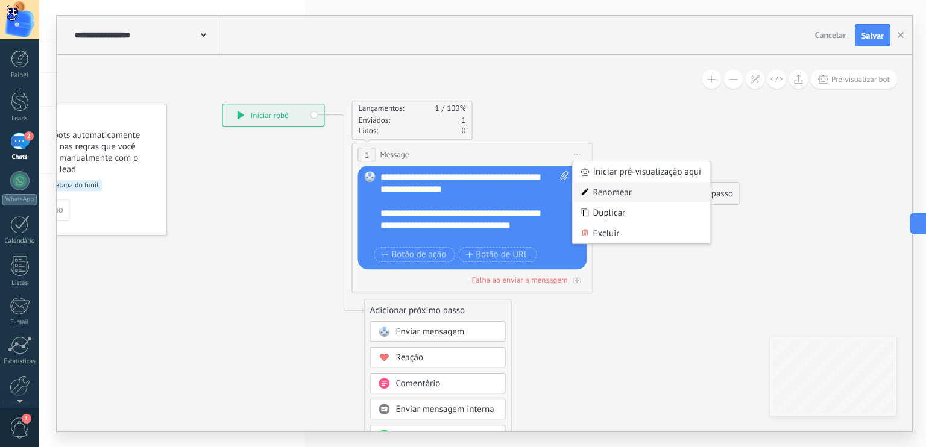
click at [615, 195] on div "Renomear" at bounding box center [642, 193] width 138 height 20
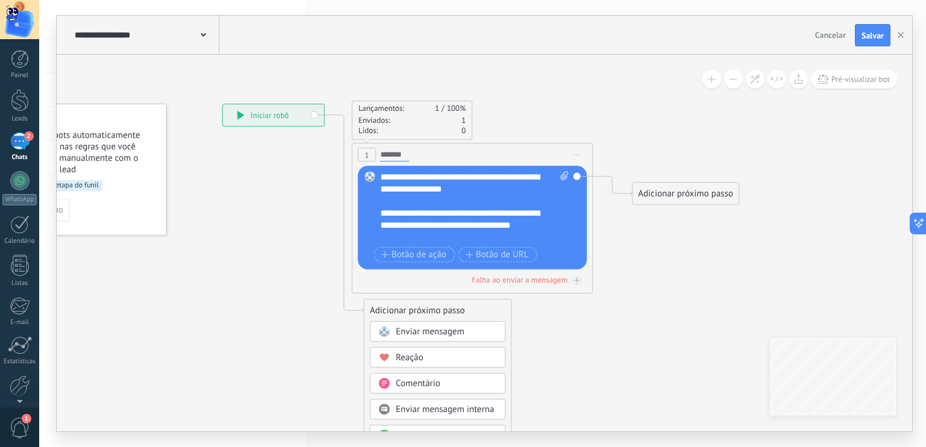
click at [256, 154] on icon at bounding box center [460, 406] width 1078 height 1206
click at [307, 113] on div "**********" at bounding box center [273, 116] width 101 height 22
click at [310, 118] on div "**********" at bounding box center [273, 116] width 101 height 22
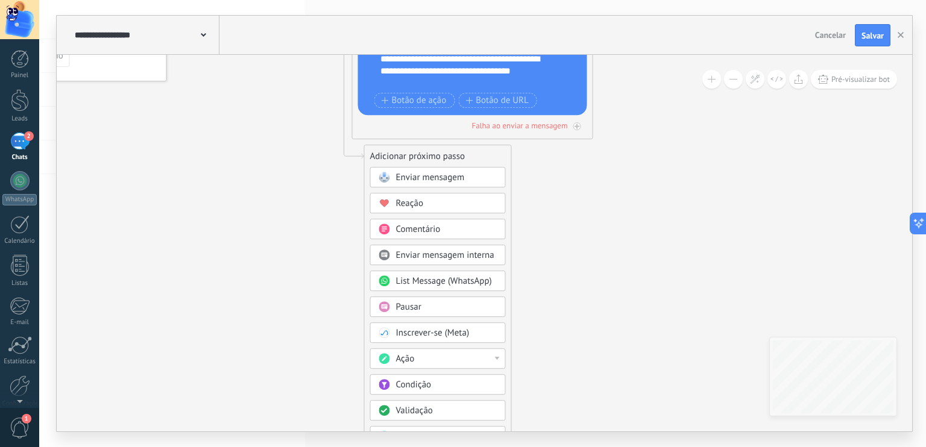
click at [475, 354] on div "Ação" at bounding box center [446, 360] width 101 height 12
click at [575, 327] on icon at bounding box center [460, 252] width 1078 height 1206
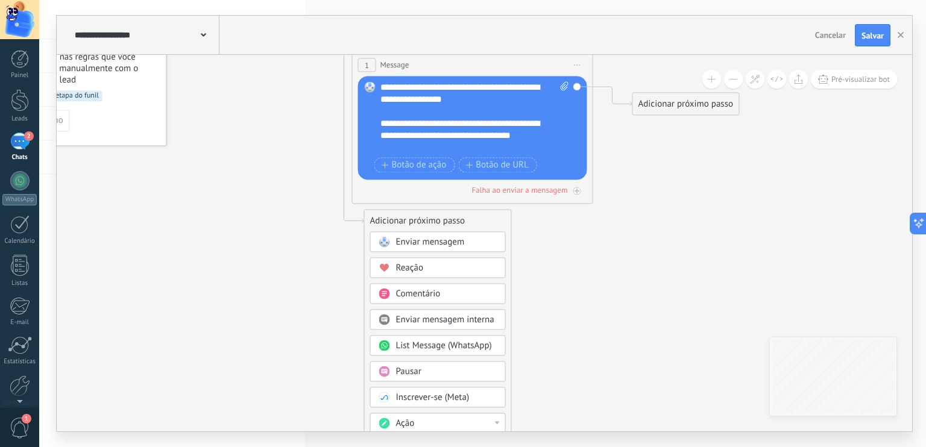
click at [480, 151] on div "**********" at bounding box center [474, 118] width 189 height 72
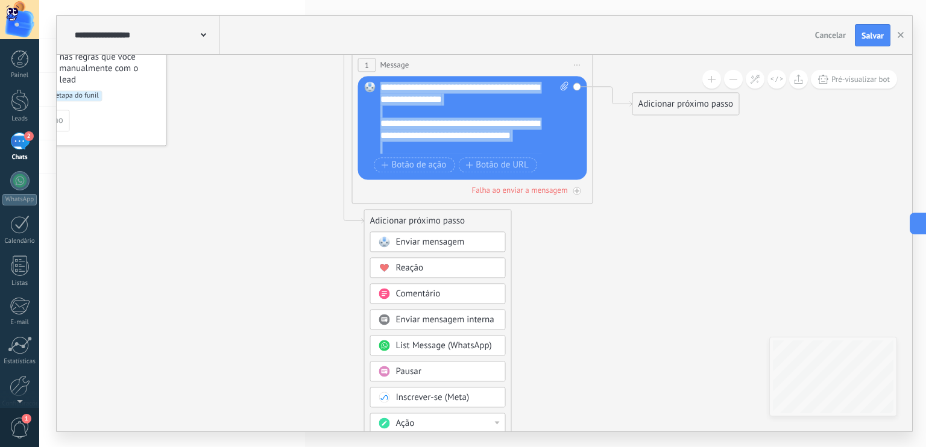
copy div "**********"
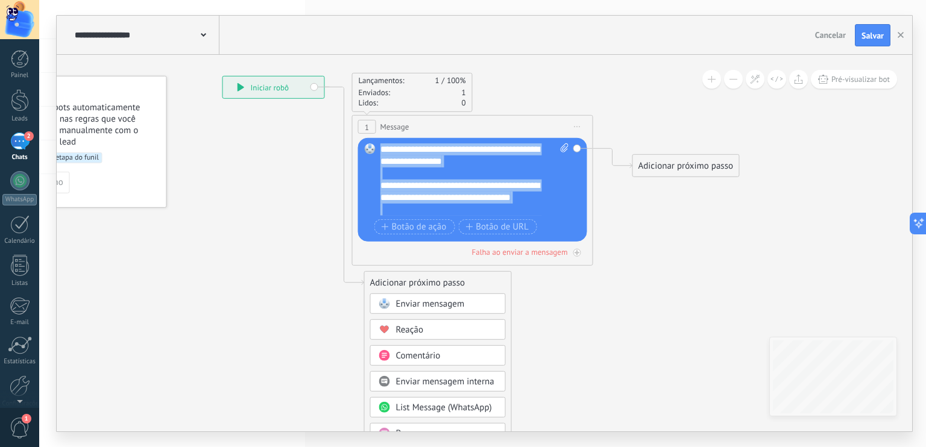
click at [580, 127] on span "Iniciar pré-visualização aqui [GEOGRAPHIC_DATA] Duplicar Excluir" at bounding box center [577, 126] width 19 height 17
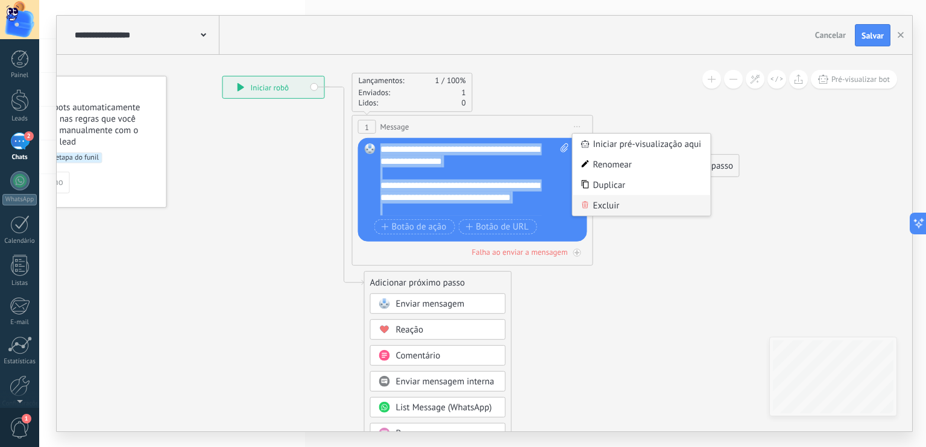
click at [608, 204] on div "Excluir" at bounding box center [642, 205] width 138 height 20
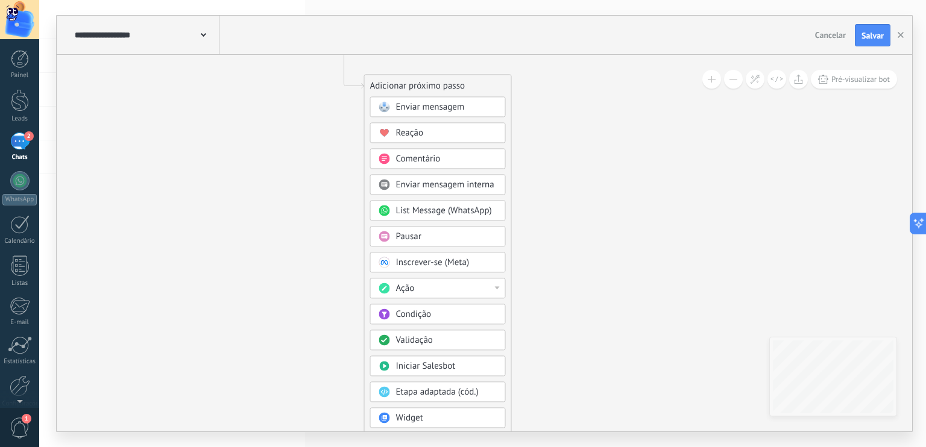
click at [482, 289] on div "Ação" at bounding box center [446, 289] width 101 height 12
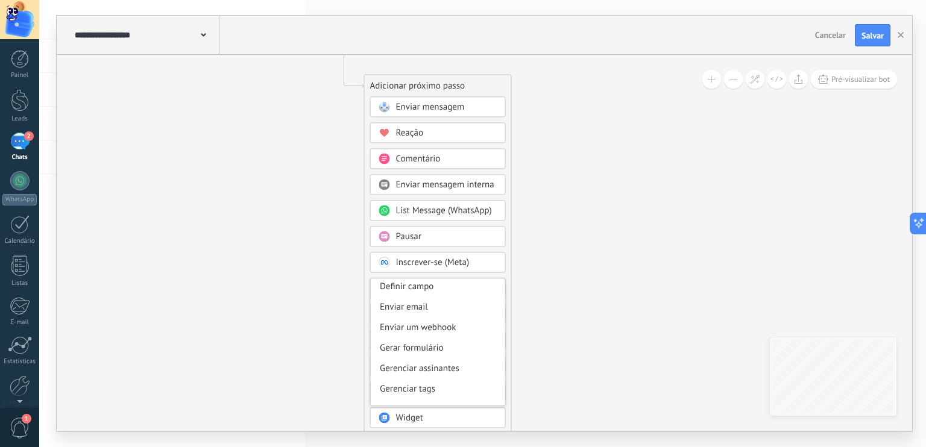
scroll to position [160, 0]
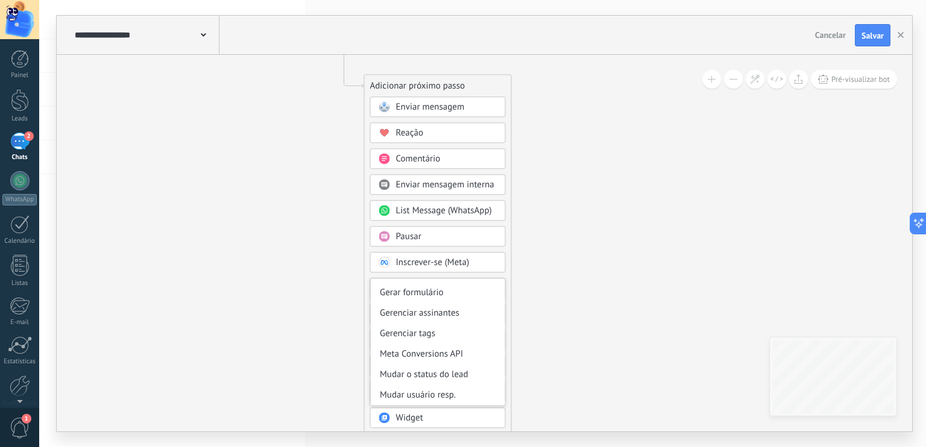
click at [576, 308] on icon at bounding box center [460, 181] width 1078 height 1206
